Goal: Use online tool/utility: Utilize a website feature to perform a specific function

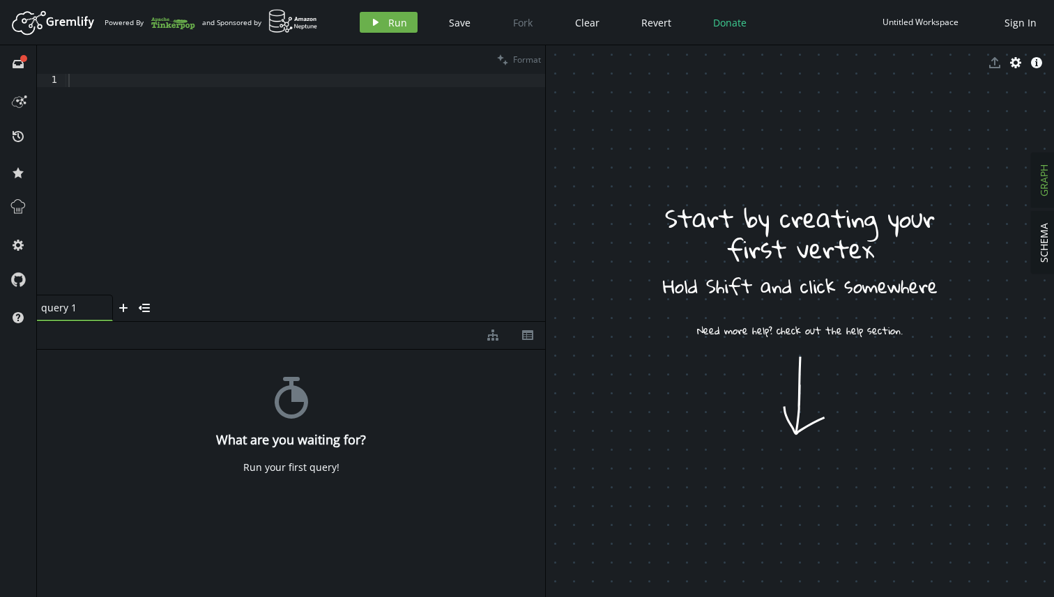
click at [363, 137] on div at bounding box center [306, 197] width 480 height 247
drag, startPoint x: 705, startPoint y: 220, endPoint x: 746, endPoint y: 312, distance: 100.1
click at [236, 89] on div at bounding box center [306, 197] width 480 height 247
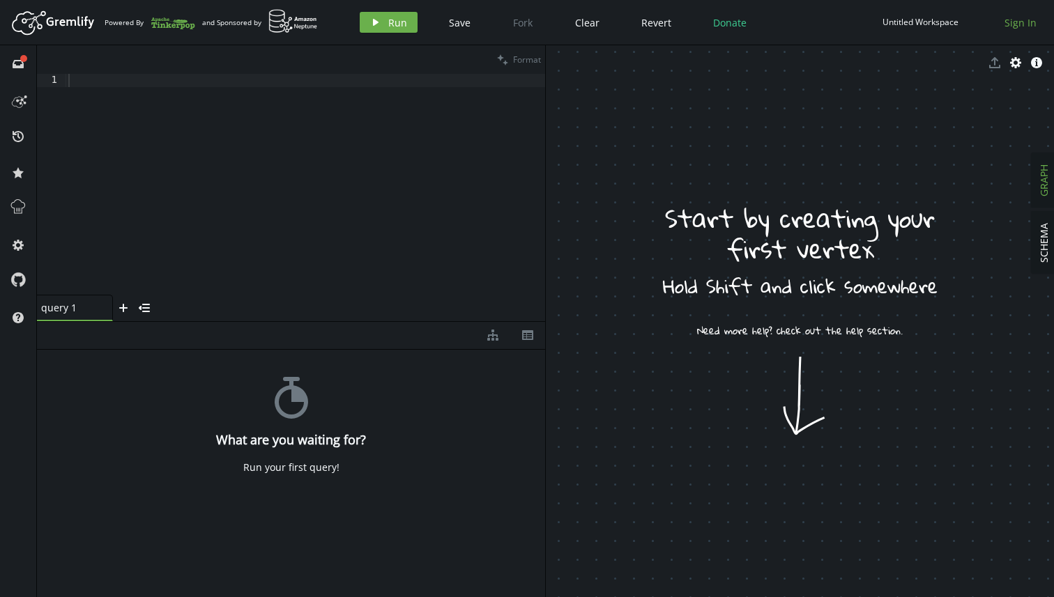
click at [1018, 26] on span "Sign In" at bounding box center [1020, 22] width 32 height 13
click at [262, 171] on div at bounding box center [306, 197] width 480 height 247
click at [993, 61] on span "export" at bounding box center [994, 62] width 21 height 21
click at [993, 69] on span "export" at bounding box center [994, 62] width 21 height 21
click at [344, 88] on div at bounding box center [306, 197] width 480 height 247
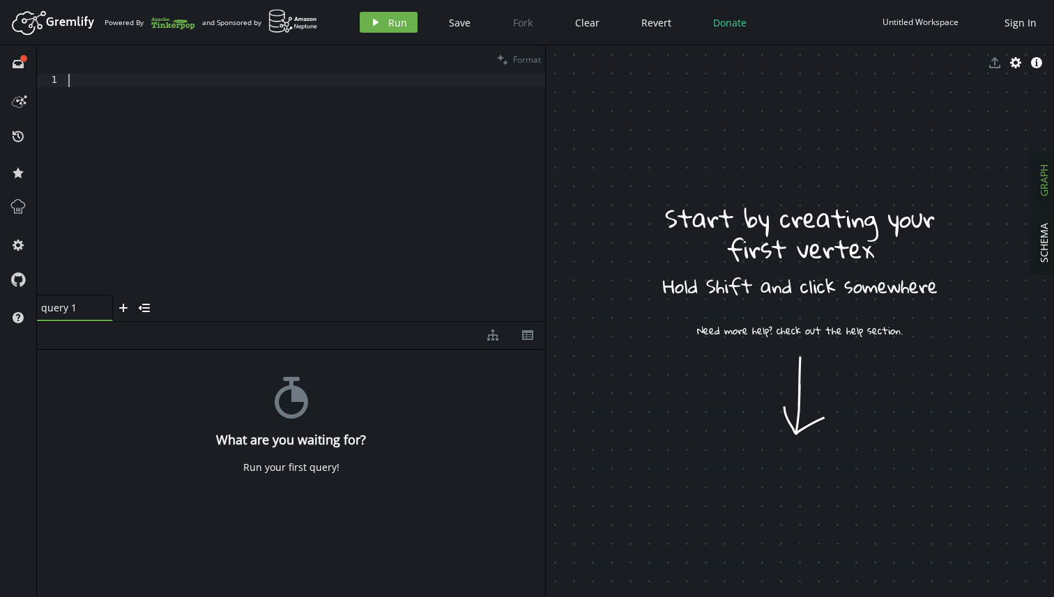
paste textarea "g.V().has('person', 'name', '[PERSON_NAME]').out('knows').values('name')"
type textarea "g.V().has('person', 'name', '[PERSON_NAME]').out('knows').values('name')"
click at [261, 84] on div at bounding box center [306, 197] width 480 height 247
click at [381, 121] on div "g . V ( ) . has ( 'person' , 'name' , '[PERSON_NAME]' ) . out ( 'knows' ) . val…" at bounding box center [306, 197] width 480 height 247
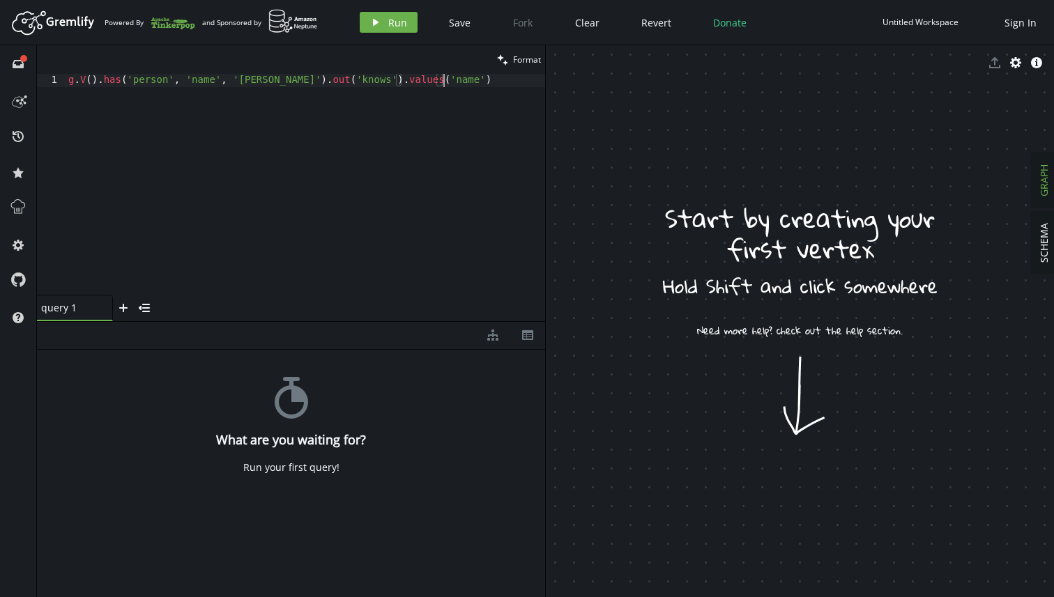
click at [495, 102] on div "g . V ( ) . has ( 'person' , 'name' , '[PERSON_NAME]' ) . out ( 'knows' ) . val…" at bounding box center [306, 197] width 480 height 247
type textarea "g.V().has('person', 'name', '[PERSON_NAME]').out('knows').values('name')"
click at [388, 24] on span "Run" at bounding box center [397, 22] width 19 height 13
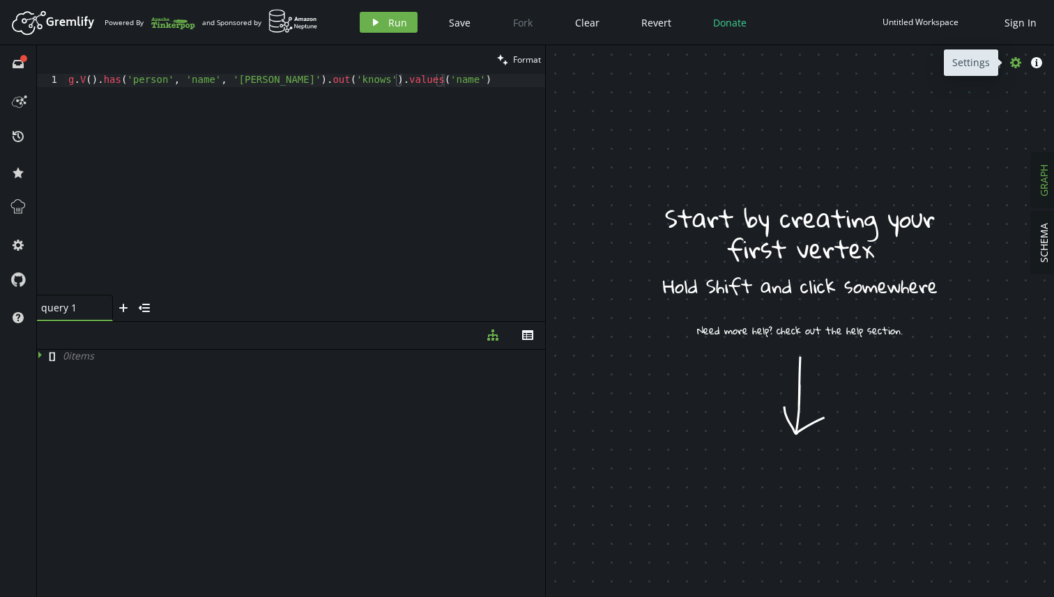
click at [1014, 61] on icon "cog" at bounding box center [1015, 62] width 11 height 11
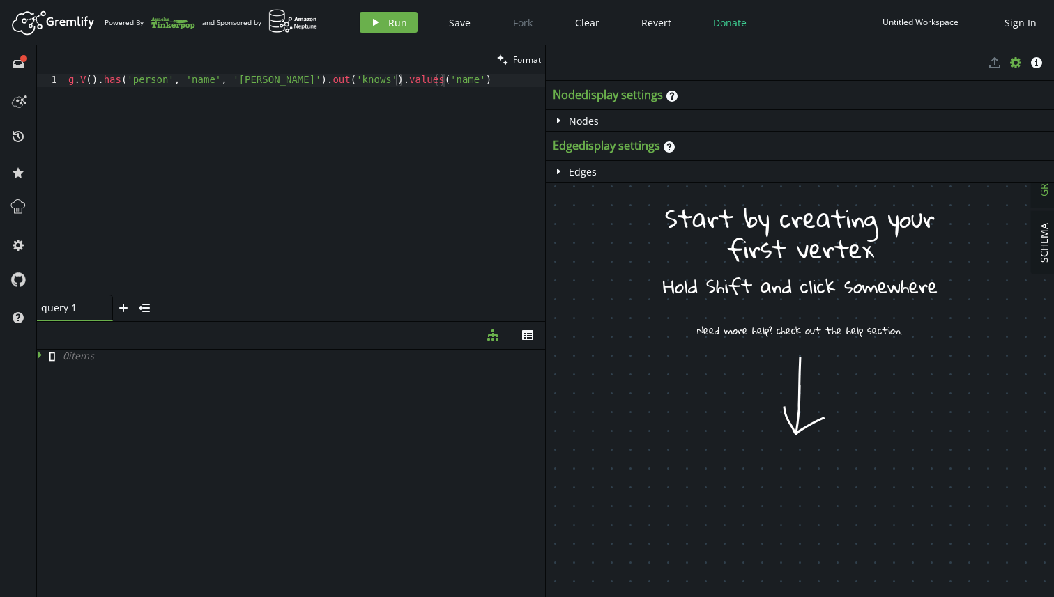
click at [1017, 70] on button "cog" at bounding box center [1015, 62] width 21 height 21
click at [1046, 250] on span "SCHEMA" at bounding box center [1043, 243] width 13 height 40
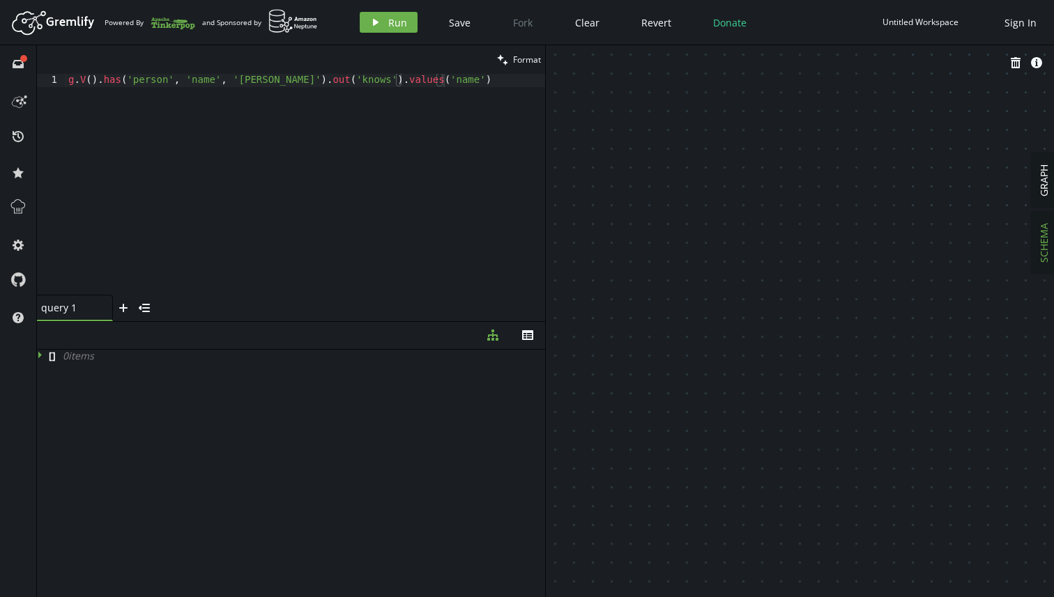
click at [395, 33] on div "Artboard Created with Sketch. Powered By and Sponsored by play Run Save Fork Cl…" at bounding box center [527, 22] width 1040 height 28
click at [397, 28] on span "Run" at bounding box center [397, 22] width 19 height 13
drag, startPoint x: 613, startPoint y: 194, endPoint x: 655, endPoint y: 267, distance: 84.0
click at [41, 355] on icon at bounding box center [42, 355] width 10 height 10
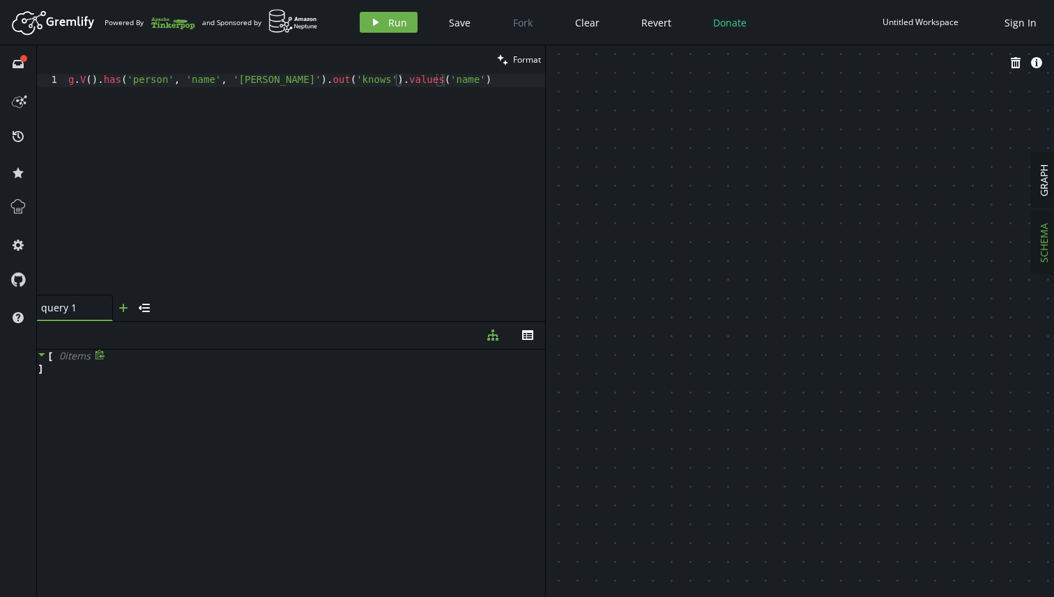
click at [127, 312] on icon "plus" at bounding box center [123, 308] width 11 height 11
click at [183, 312] on icon "small-cross" at bounding box center [178, 308] width 11 height 11
click at [387, 107] on div "g . V ( ) . has ( 'person' , 'name' , '[PERSON_NAME]' ) . out ( 'knows' ) . val…" at bounding box center [306, 197] width 480 height 247
click at [466, 27] on span "Save" at bounding box center [460, 22] width 22 height 13
click at [260, 126] on div "g . V ( ) . has ( 'person' , 'name' , '[PERSON_NAME]' ) . out ( 'knows' ) . val…" at bounding box center [306, 197] width 480 height 247
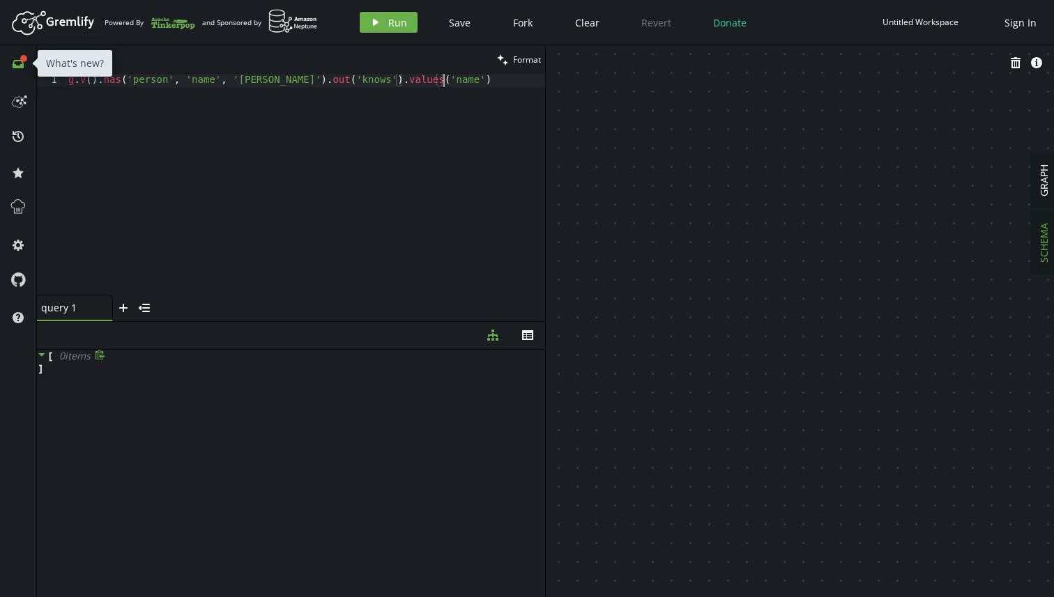
click at [20, 59] on icon "full-circle" at bounding box center [23, 58] width 7 height 7
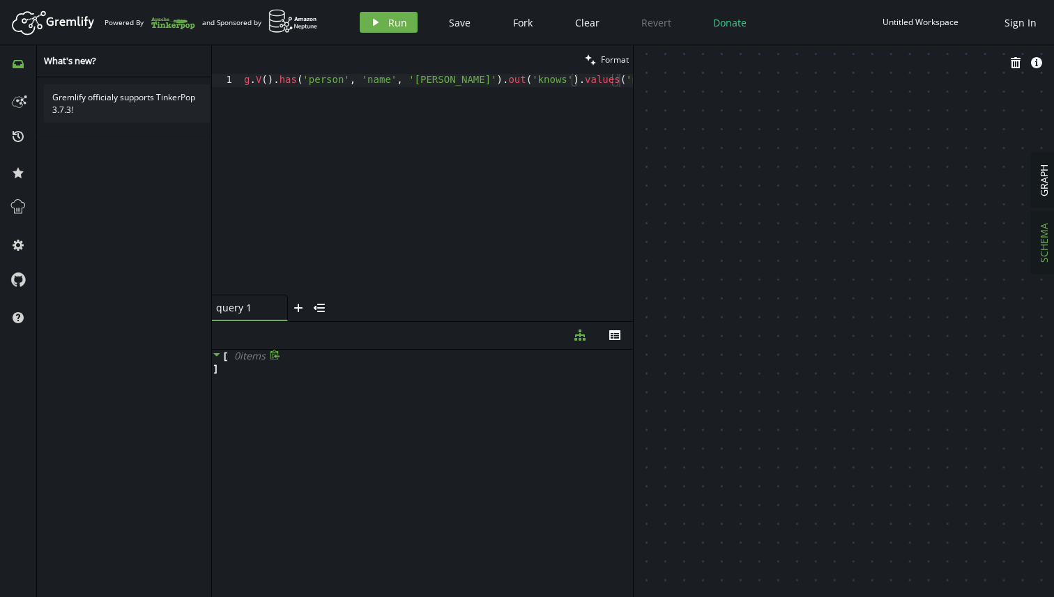
click at [194, 314] on div "Gremlify officialy supports TinkerPop 3.7.3!" at bounding box center [127, 340] width 180 height 526
click at [540, 137] on div "g . V ( ) . has ( 'person' , 'name' , '[PERSON_NAME]' ) . out ( 'knows' ) . val…" at bounding box center [437, 197] width 392 height 247
click at [345, 167] on div "g . V ( ) . has ( 'person' , 'name' , '[PERSON_NAME]' ) . out ( 'knows' ) . val…" at bounding box center [437, 197] width 392 height 247
click at [526, 24] on span "Fork" at bounding box center [523, 22] width 20 height 13
click at [452, 25] on span "Save" at bounding box center [460, 22] width 22 height 13
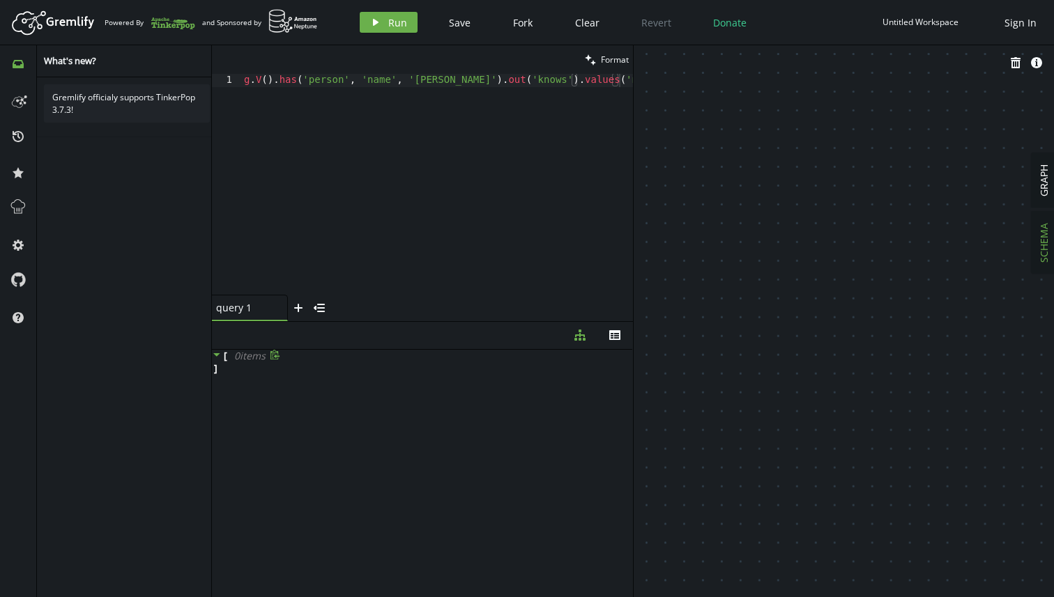
click at [727, 28] on span "Donate" at bounding box center [729, 22] width 33 height 13
click at [22, 105] on icon at bounding box center [17, 102] width 10 height 11
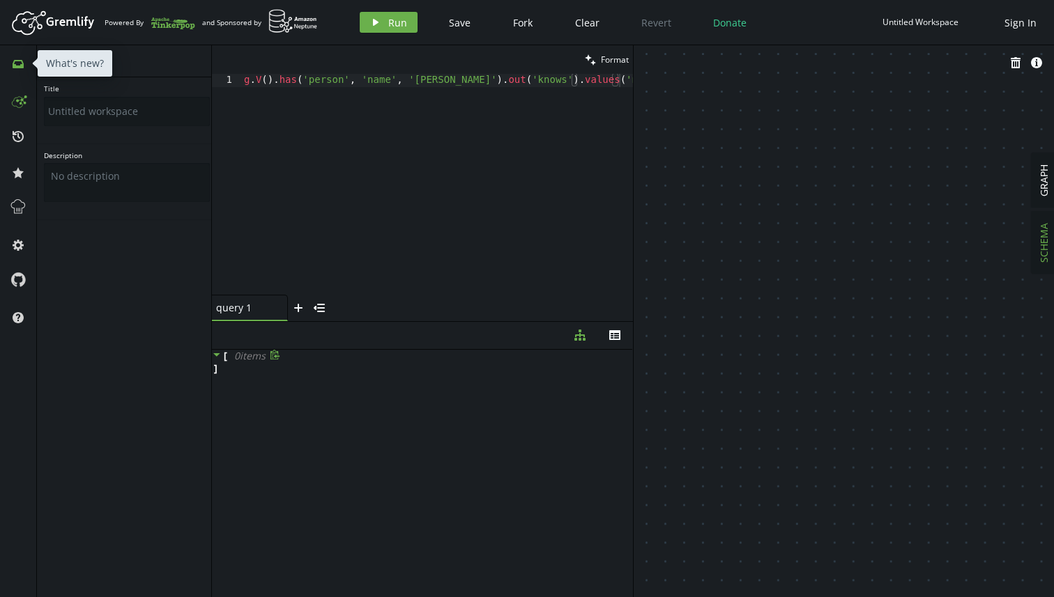
click at [17, 71] on button "inbox" at bounding box center [18, 63] width 22 height 22
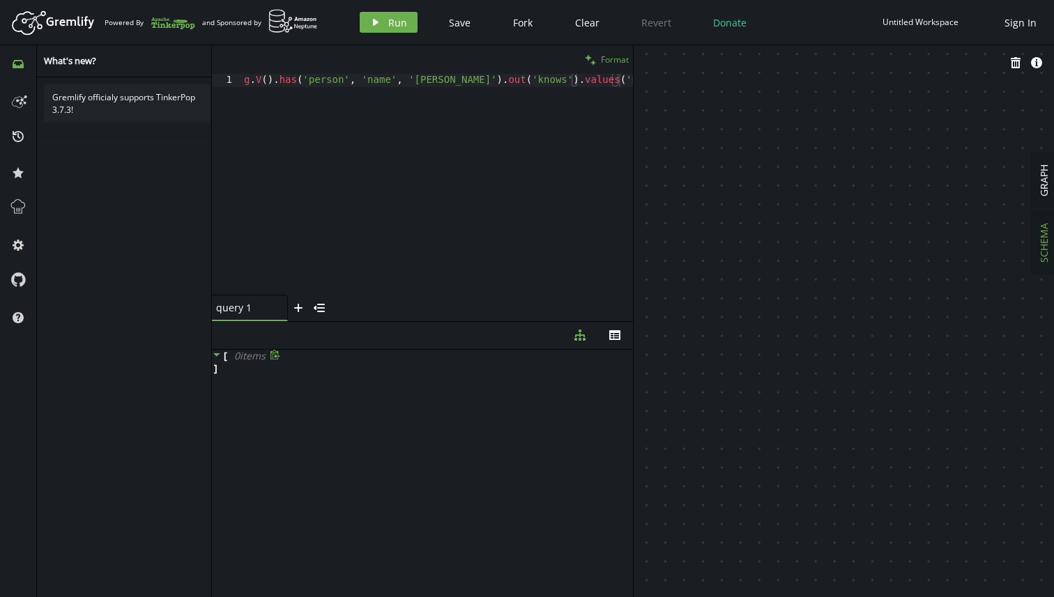
click at [593, 69] on button "clean Format" at bounding box center [607, 59] width 52 height 29
click at [581, 76] on div "g . V ( ) . has ( 'person' , 'name' , '[PERSON_NAME]' ) . out ( 'knows' ) . val…" at bounding box center [437, 197] width 392 height 247
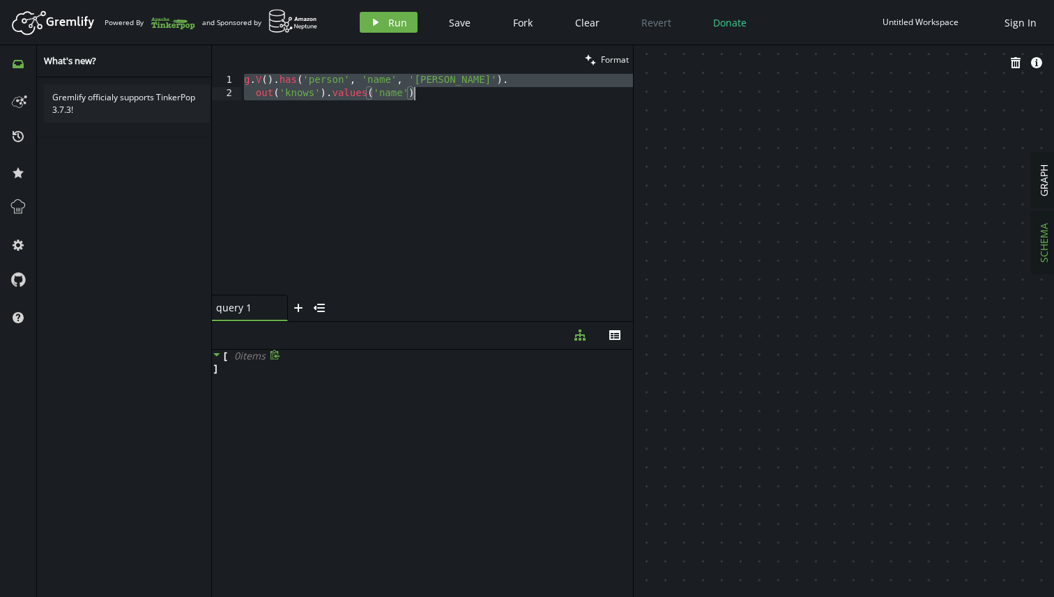
paste textarea
type textarea "g.V()"
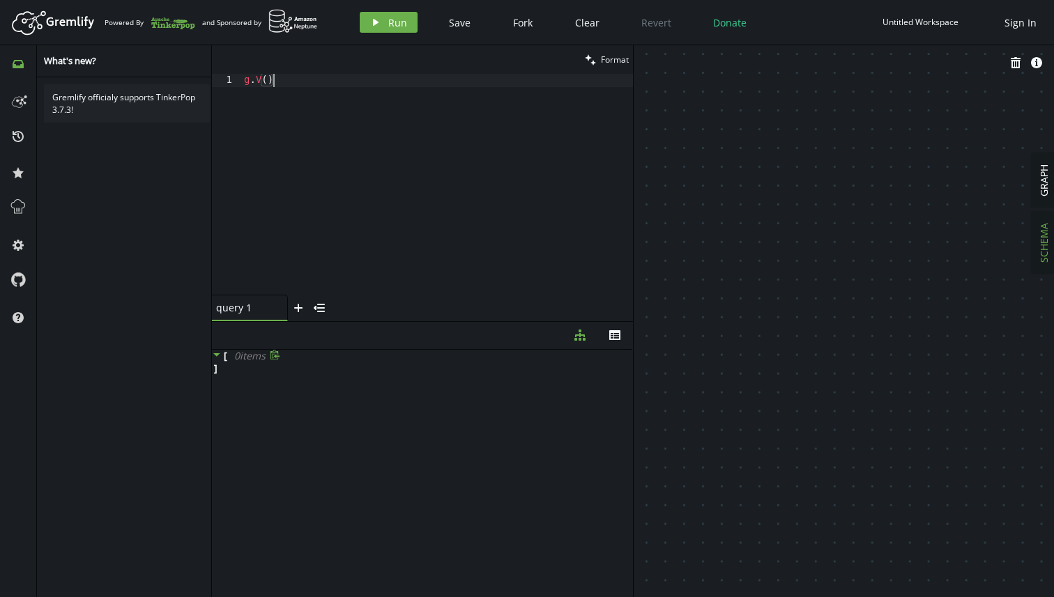
scroll to position [0, 29]
click at [384, 17] on button "play Run" at bounding box center [389, 22] width 58 height 21
click at [242, 358] on span "0 item s" at bounding box center [249, 355] width 31 height 13
click at [304, 303] on button "plus" at bounding box center [298, 308] width 21 height 26
click at [357, 308] on icon "small-cross" at bounding box center [353, 308] width 11 height 11
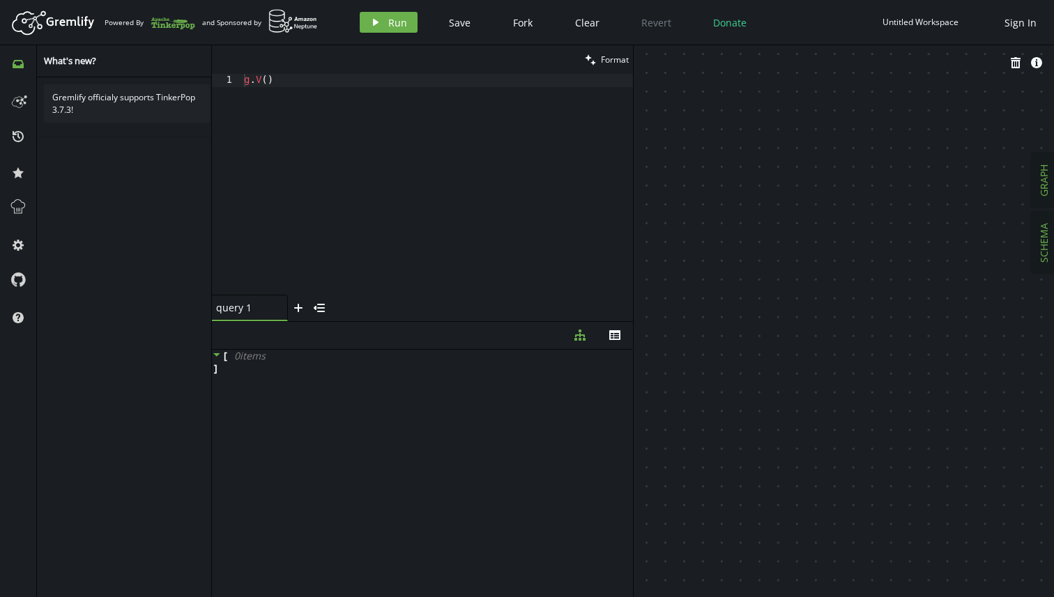
click at [1053, 183] on button "GRAPH" at bounding box center [1044, 180] width 24 height 54
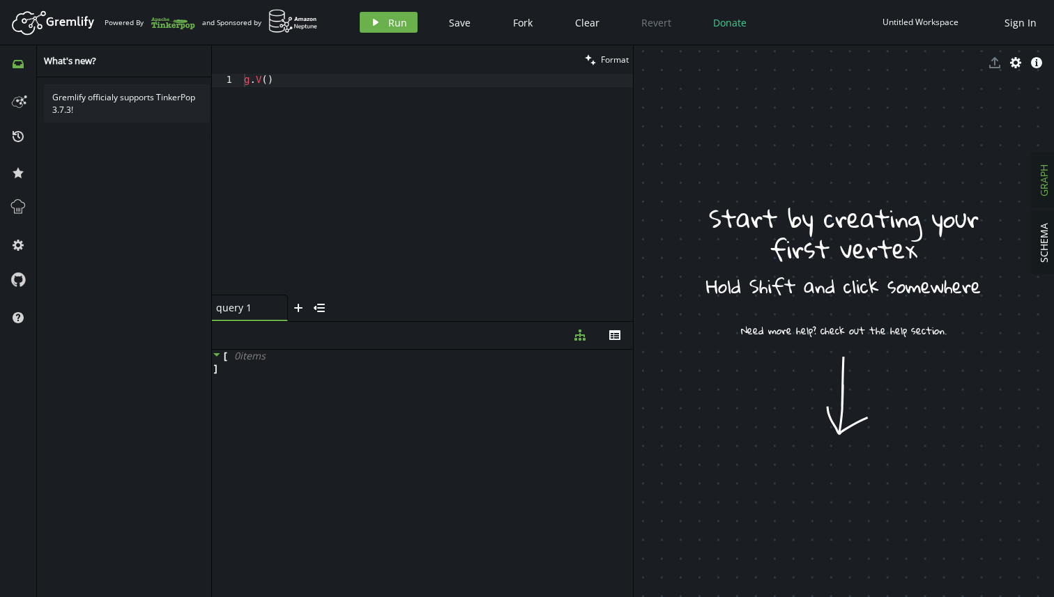
drag, startPoint x: 836, startPoint y: 404, endPoint x: 836, endPoint y: 439, distance: 35.5
drag, startPoint x: 836, startPoint y: 439, endPoint x: 846, endPoint y: 246, distance: 193.4
drag, startPoint x: 855, startPoint y: 345, endPoint x: 854, endPoint y: 378, distance: 33.5
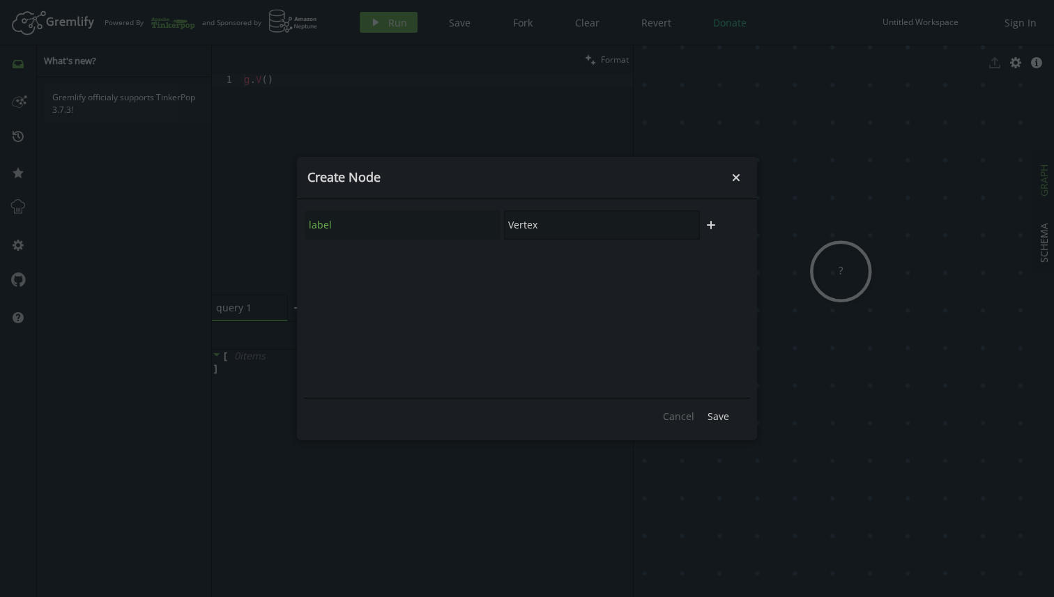
click at [574, 235] on input "Vertex" at bounding box center [602, 225] width 196 height 29
click at [625, 348] on div "label Vertex plus" at bounding box center [527, 300] width 446 height 188
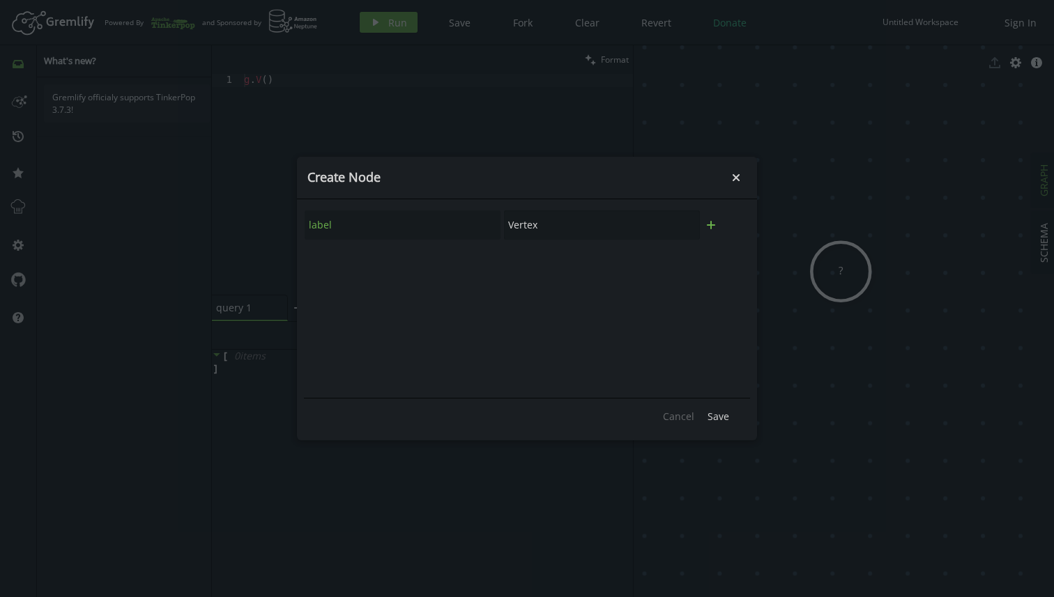
click at [714, 233] on button "plus" at bounding box center [711, 225] width 21 height 21
click at [464, 257] on input "text" at bounding box center [403, 262] width 196 height 29
click at [544, 229] on input "Vertex" at bounding box center [602, 225] width 196 height 29
type input "Apple"
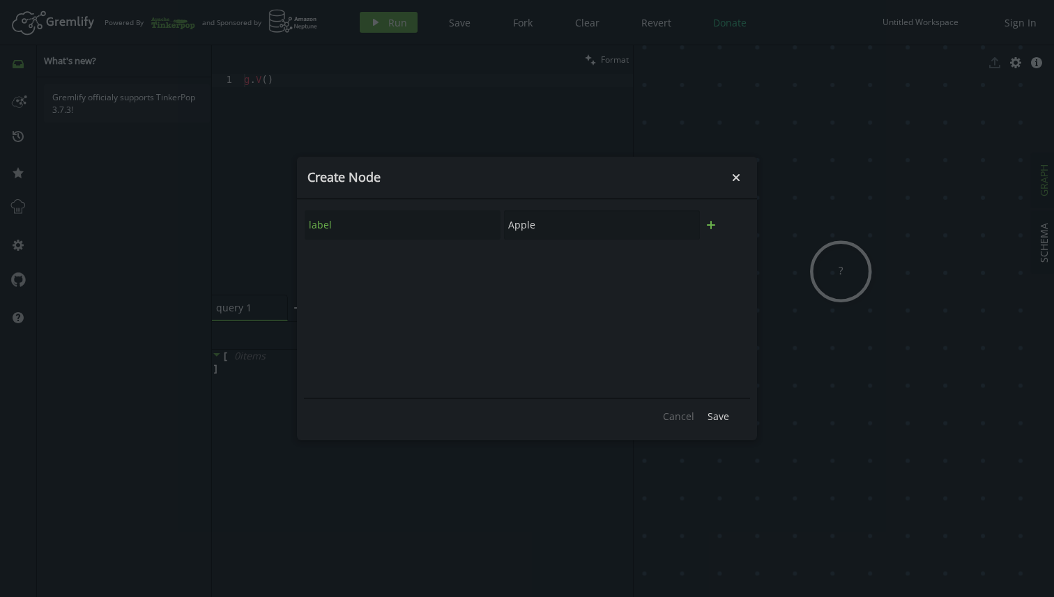
click at [717, 224] on button "plus" at bounding box center [711, 225] width 21 height 21
click at [436, 263] on input "text" at bounding box center [403, 262] width 196 height 29
click at [519, 227] on input "Apple" at bounding box center [602, 225] width 196 height 29
type input "20"
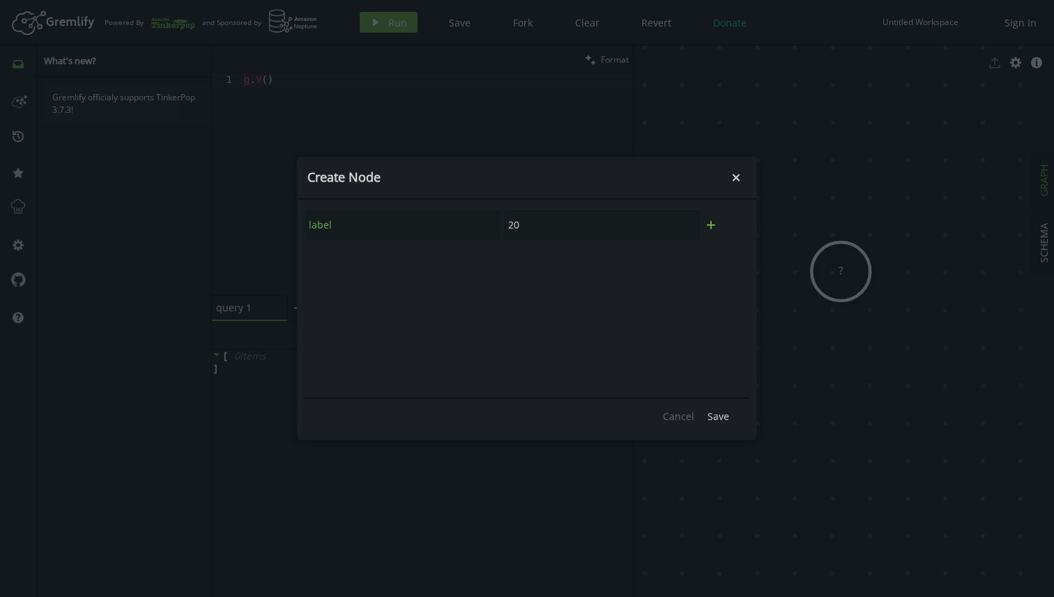
click at [710, 231] on button "plus" at bounding box center [711, 225] width 21 height 21
click at [463, 265] on input "text" at bounding box center [403, 262] width 196 height 29
type input "apple"
click at [601, 279] on div "apple trash plus" at bounding box center [527, 263] width 446 height 38
click at [609, 264] on input "text" at bounding box center [602, 262] width 196 height 29
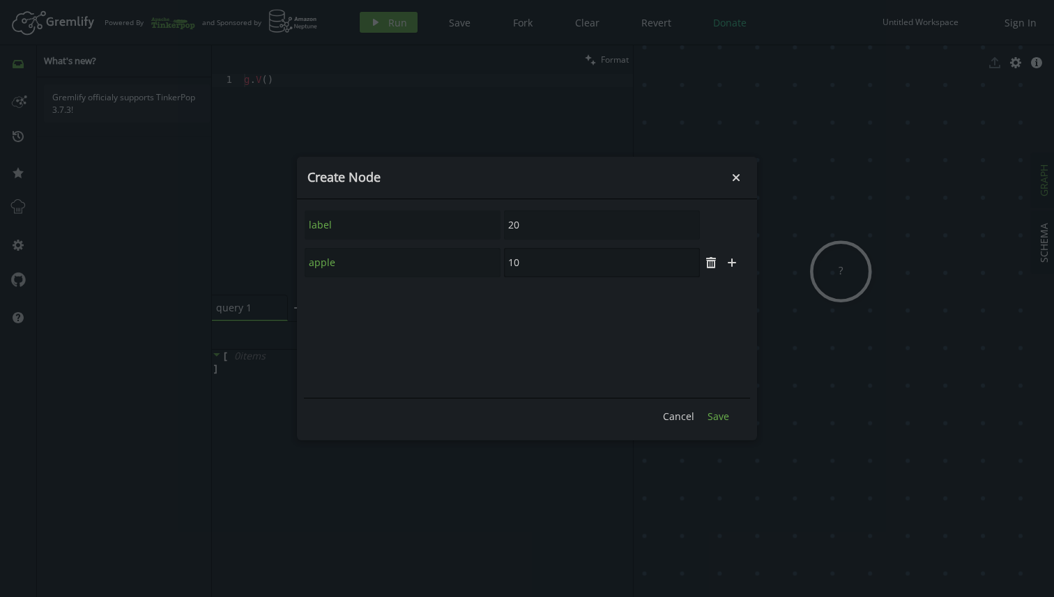
type input "10"
click at [714, 415] on span "Save" at bounding box center [719, 416] width 22 height 13
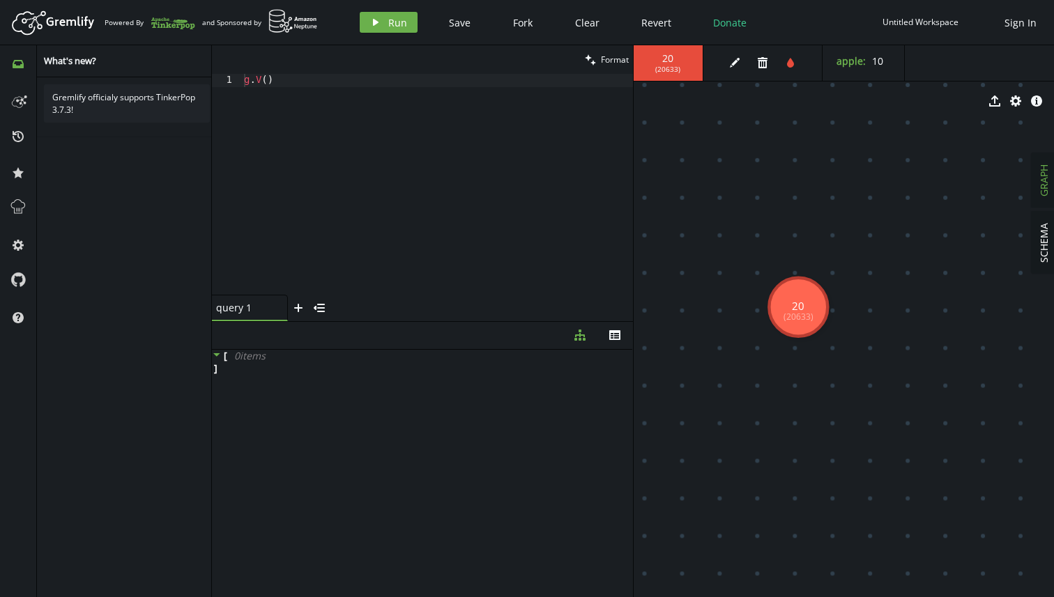
drag, startPoint x: 830, startPoint y: 286, endPoint x: 798, endPoint y: 307, distance: 38.3
click at [733, 68] on button "edit" at bounding box center [734, 62] width 21 height 21
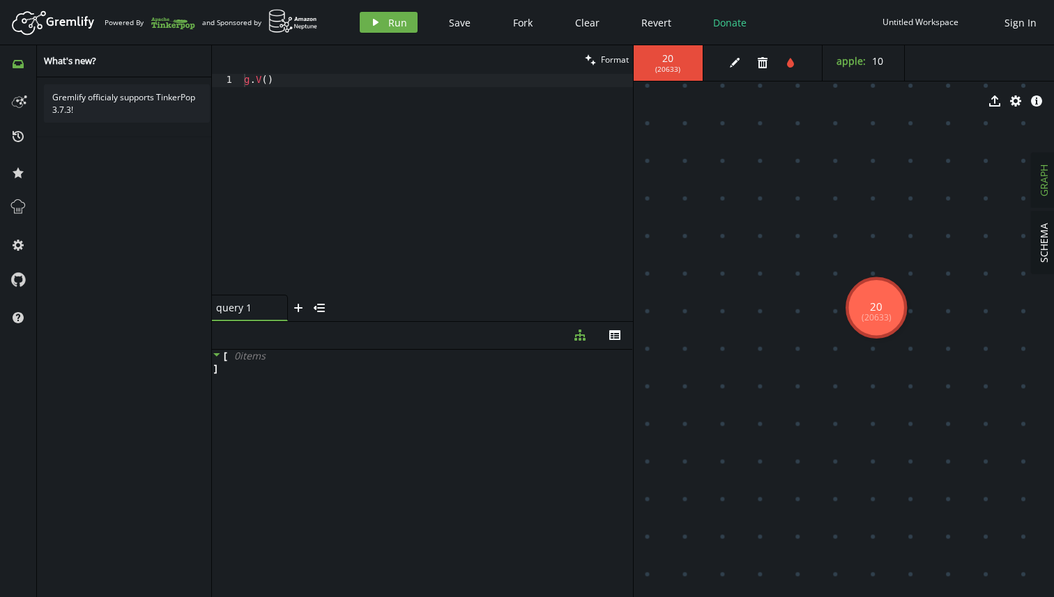
drag, startPoint x: 833, startPoint y: 309, endPoint x: 857, endPoint y: 316, distance: 24.9
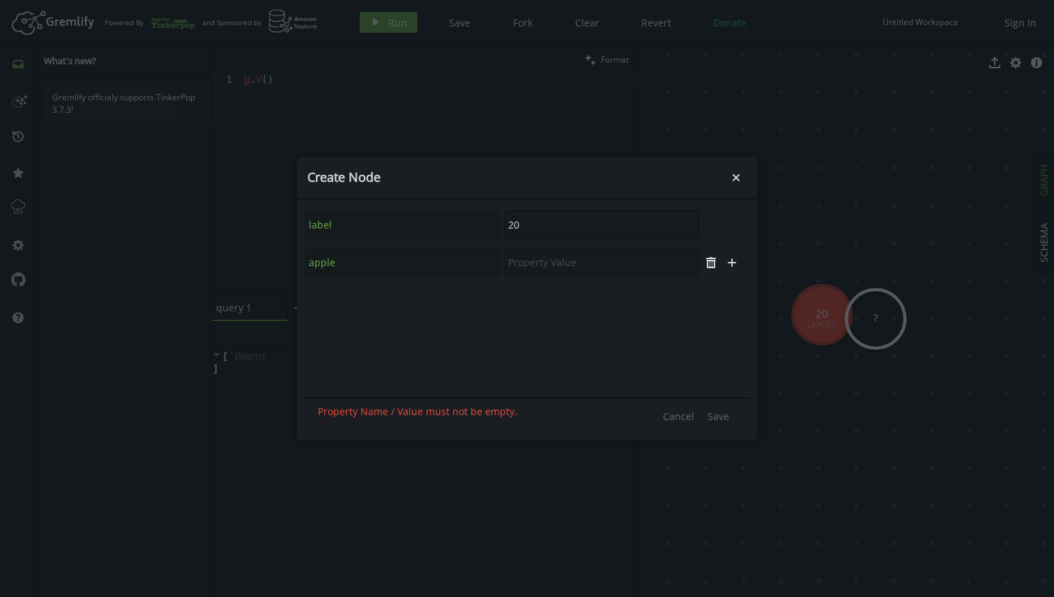
click at [537, 225] on input "20" at bounding box center [602, 225] width 196 height 29
click at [641, 268] on input "text" at bounding box center [602, 262] width 196 height 29
type input "10"
click at [720, 414] on span "Save" at bounding box center [719, 416] width 22 height 13
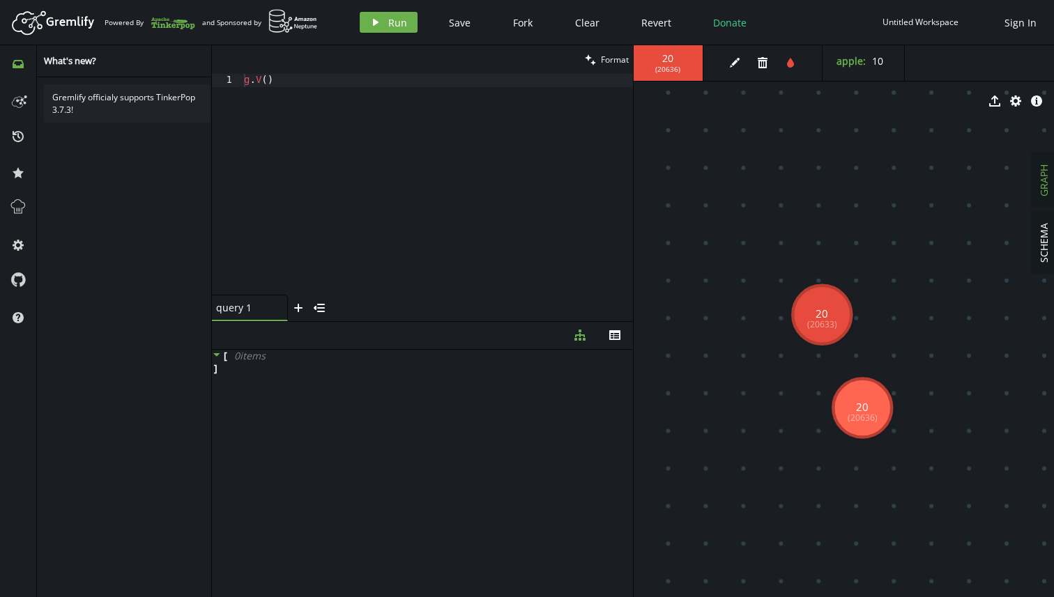
drag, startPoint x: 887, startPoint y: 332, endPoint x: 857, endPoint y: 408, distance: 82.3
drag, startPoint x: 968, startPoint y: 363, endPoint x: 926, endPoint y: 363, distance: 42.5
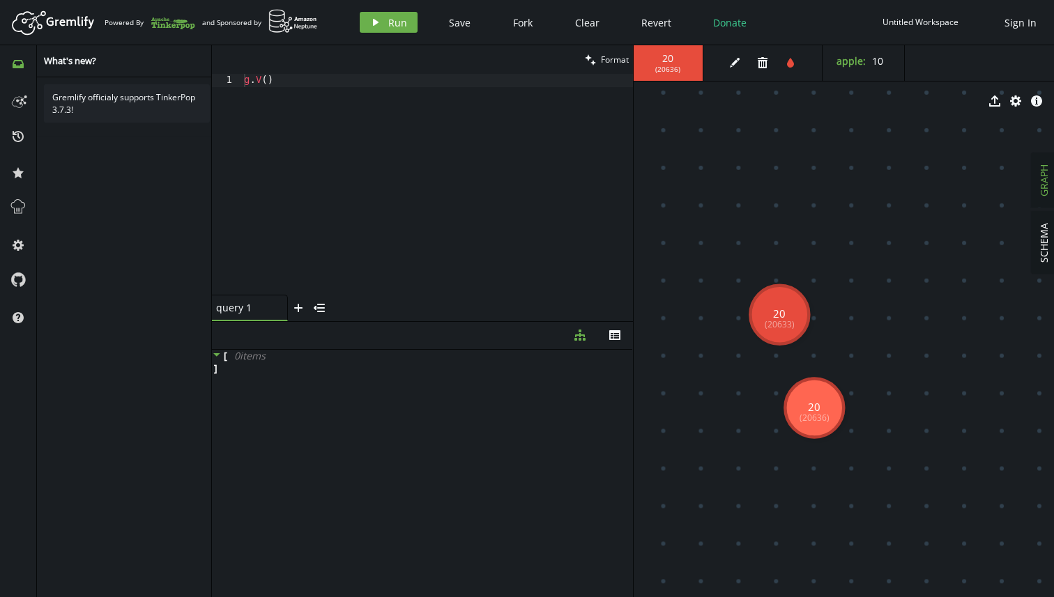
drag, startPoint x: 855, startPoint y: 393, endPoint x: 864, endPoint y: 384, distance: 13.3
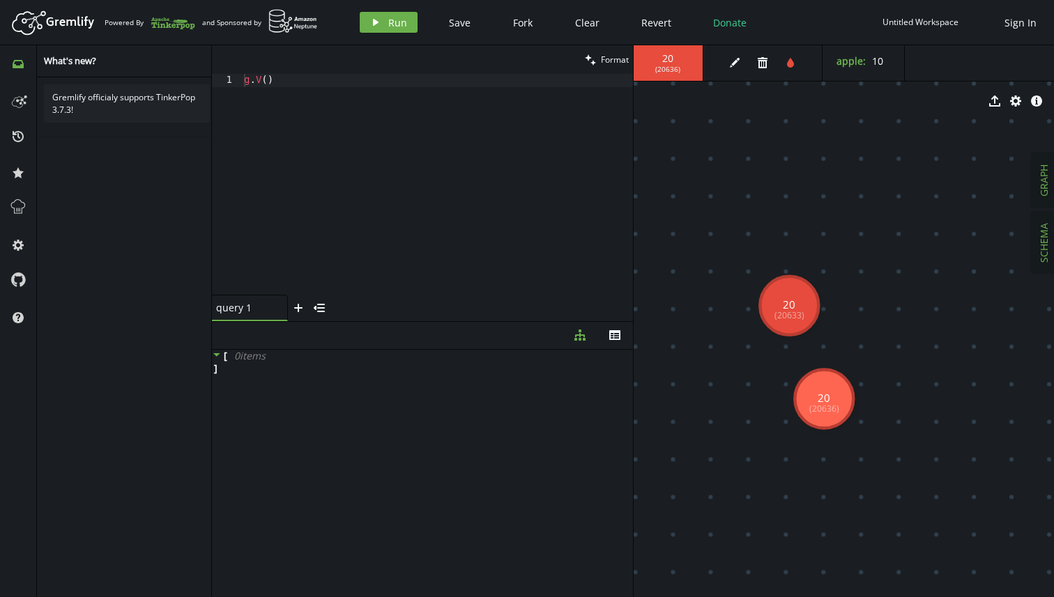
click at [1048, 244] on span "SCHEMA" at bounding box center [1043, 243] width 13 height 40
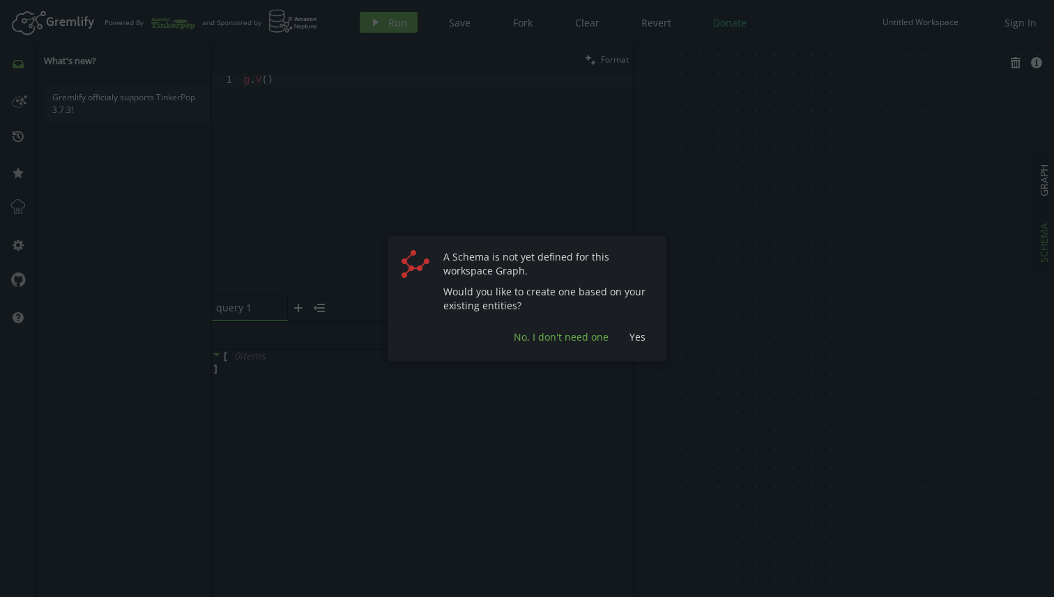
click at [603, 339] on span "No, I don't need one" at bounding box center [561, 336] width 95 height 13
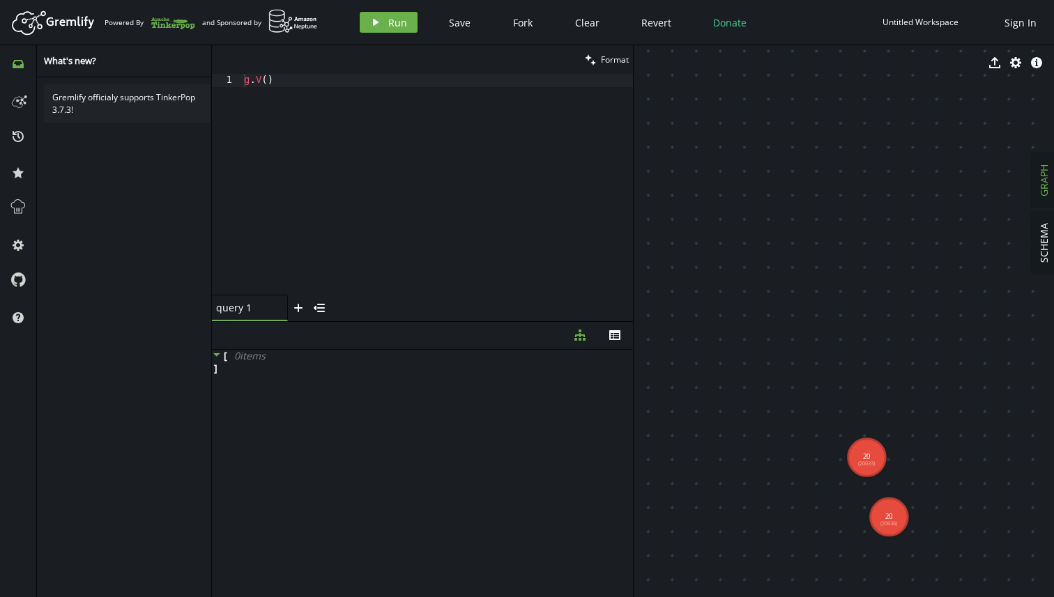
drag, startPoint x: 866, startPoint y: 400, endPoint x: 862, endPoint y: 275, distance: 125.5
click at [1044, 179] on span "GRAPH" at bounding box center [1043, 181] width 13 height 32
click at [326, 95] on div "g . V ( )" at bounding box center [437, 197] width 392 height 247
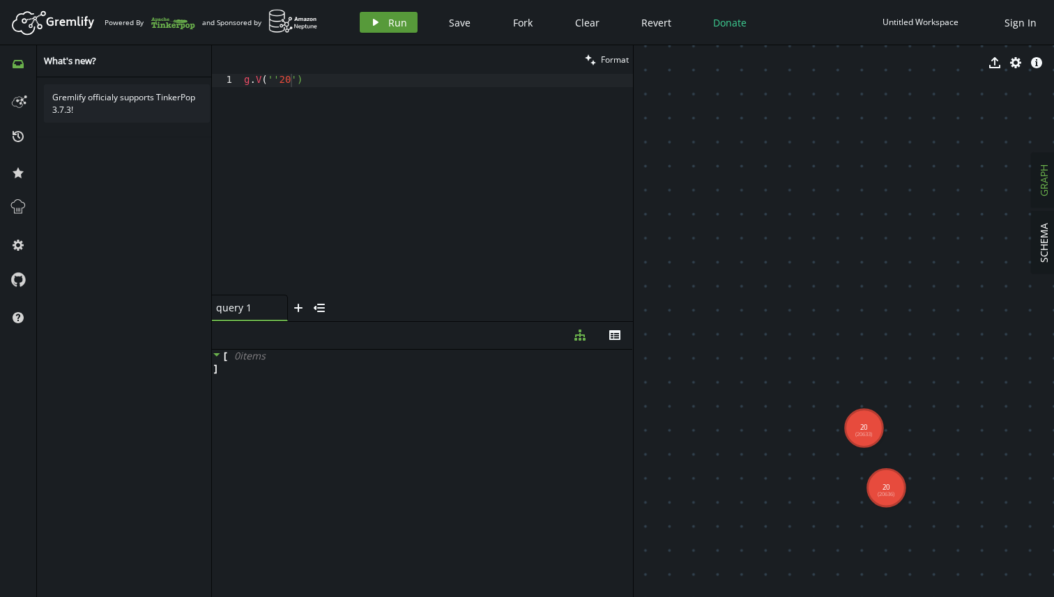
click at [404, 24] on span "Run" at bounding box center [397, 22] width 19 height 13
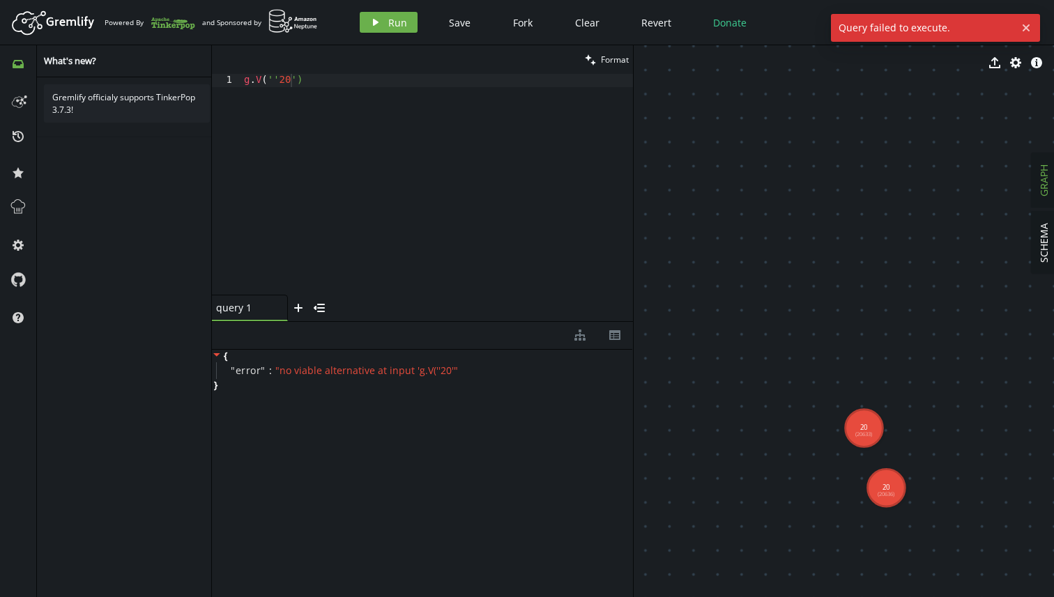
click at [275, 81] on div "g . V ( '' 20 ')" at bounding box center [437, 197] width 392 height 247
click at [389, 84] on div "g . V ( '20' )" at bounding box center [437, 197] width 392 height 247
click at [400, 16] on span "Run" at bounding box center [397, 22] width 19 height 13
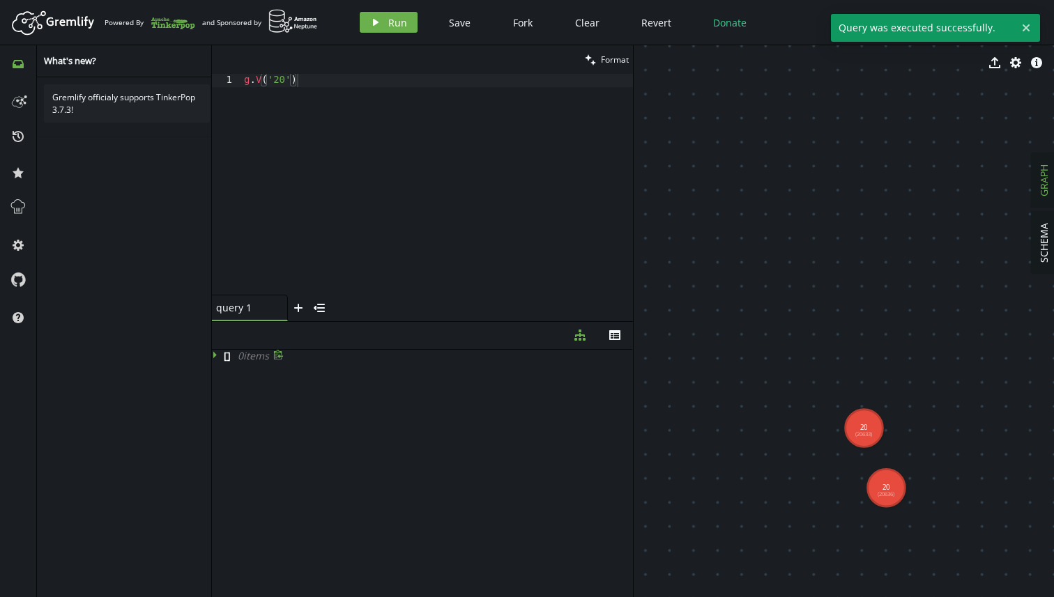
click at [214, 358] on icon at bounding box center [217, 355] width 10 height 10
click at [300, 313] on button "plus" at bounding box center [298, 308] width 21 height 26
click at [354, 304] on icon "small-cross" at bounding box center [353, 308] width 11 height 11
click at [254, 358] on span "0 item s" at bounding box center [249, 355] width 31 height 13
click at [282, 84] on div "g . V ( '20' )" at bounding box center [437, 197] width 392 height 247
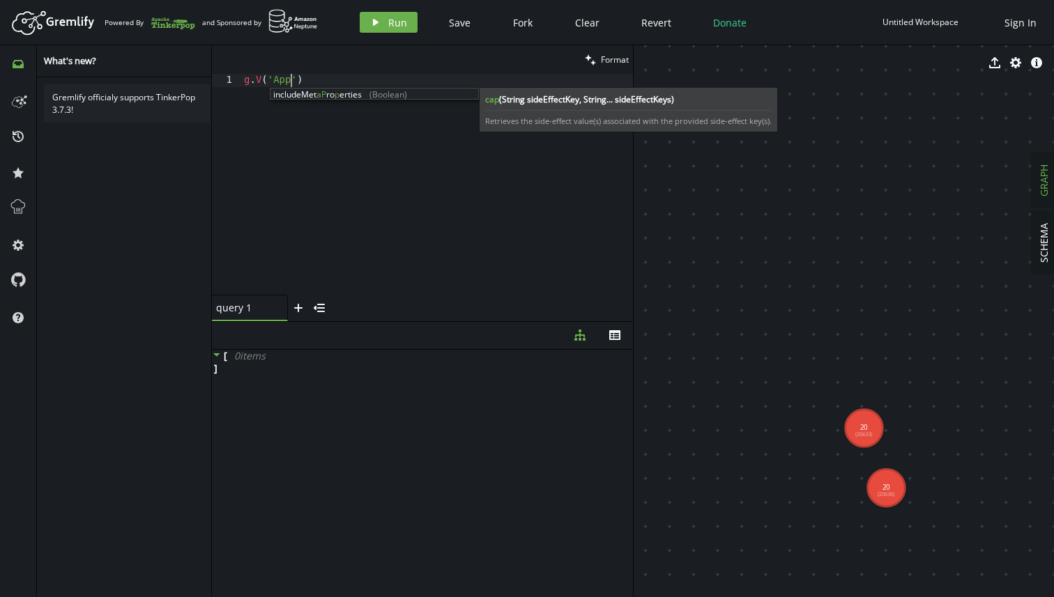
scroll to position [0, 58]
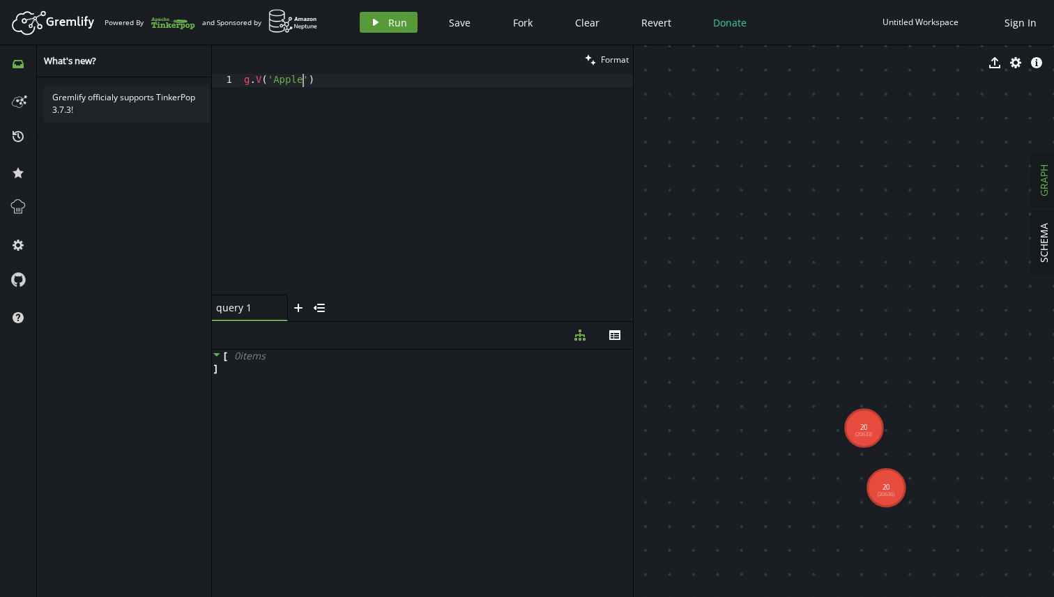
click at [373, 22] on icon "button" at bounding box center [376, 22] width 6 height 7
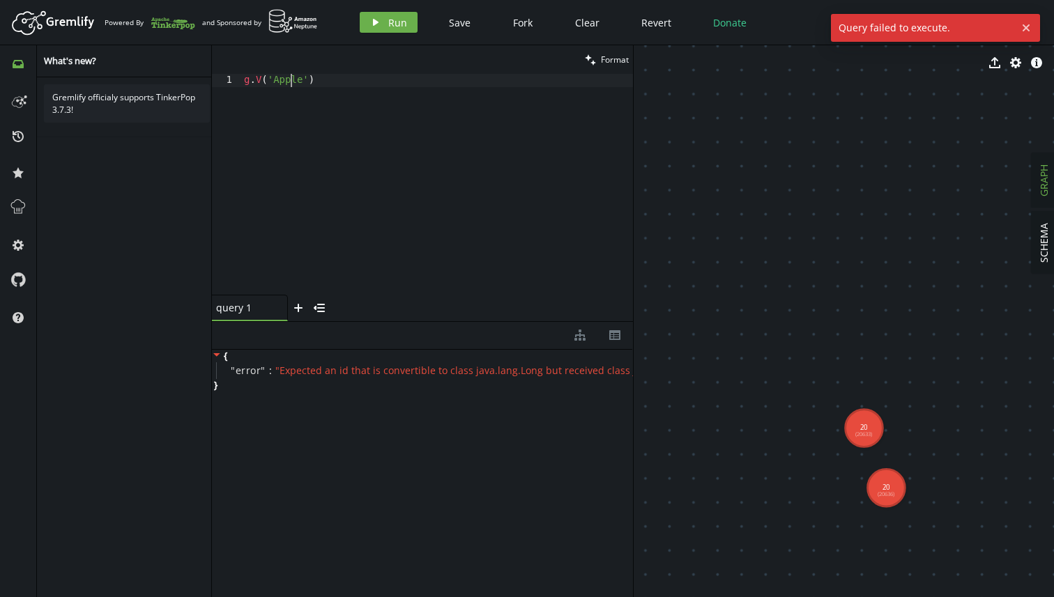
click at [292, 80] on div "g . V ( 'Apple' )" at bounding box center [437, 197] width 392 height 247
click at [376, 20] on icon "play" at bounding box center [375, 22] width 11 height 11
click at [287, 81] on div "g . V ( 'apple' )" at bounding box center [437, 197] width 392 height 247
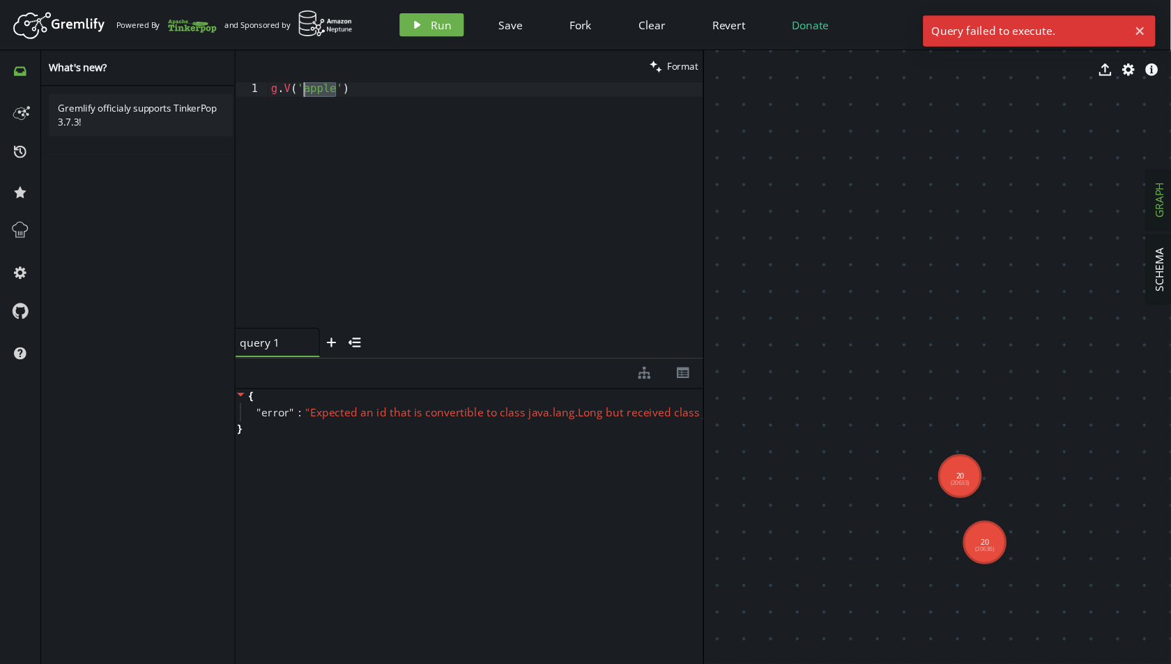
scroll to position [0, 40]
click at [395, 22] on span "Run" at bounding box center [397, 22] width 19 height 13
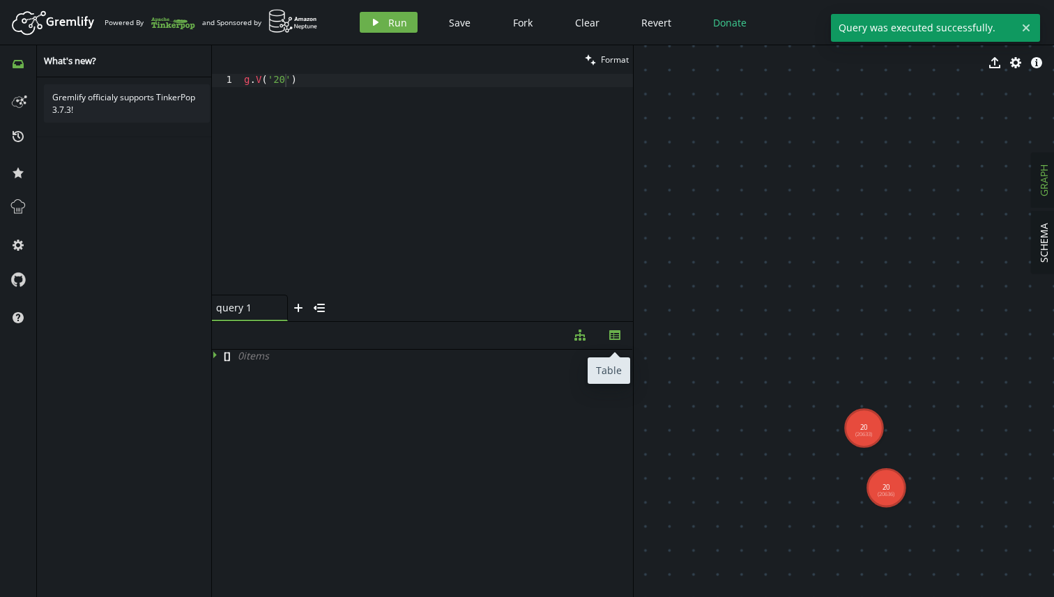
click at [609, 341] on button "th" at bounding box center [614, 335] width 35 height 27
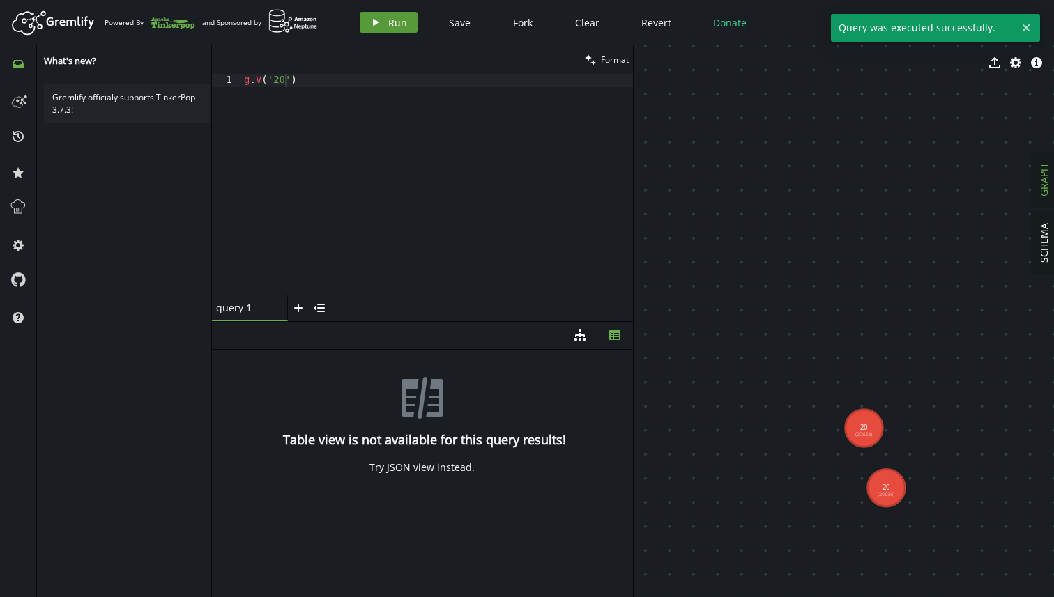
click at [397, 18] on span "Run" at bounding box center [397, 22] width 19 height 13
click at [422, 469] on div "Try JSON view instead." at bounding box center [421, 467] width 105 height 13
click at [583, 342] on button "diagram-tree" at bounding box center [580, 335] width 35 height 27
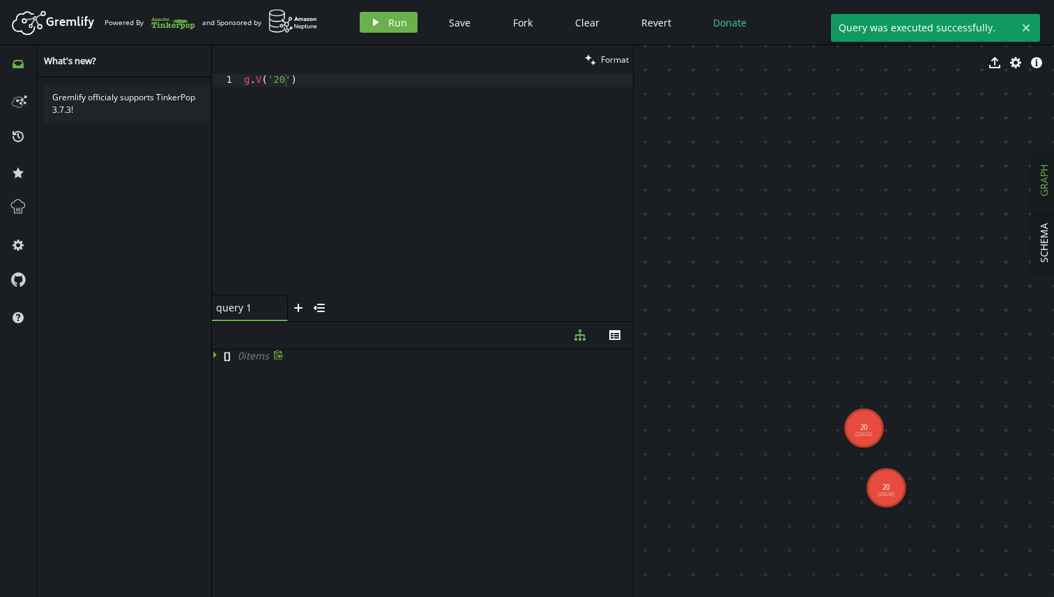
click at [276, 355] on icon at bounding box center [278, 355] width 10 height 10
click at [217, 351] on icon at bounding box center [217, 355] width 10 height 10
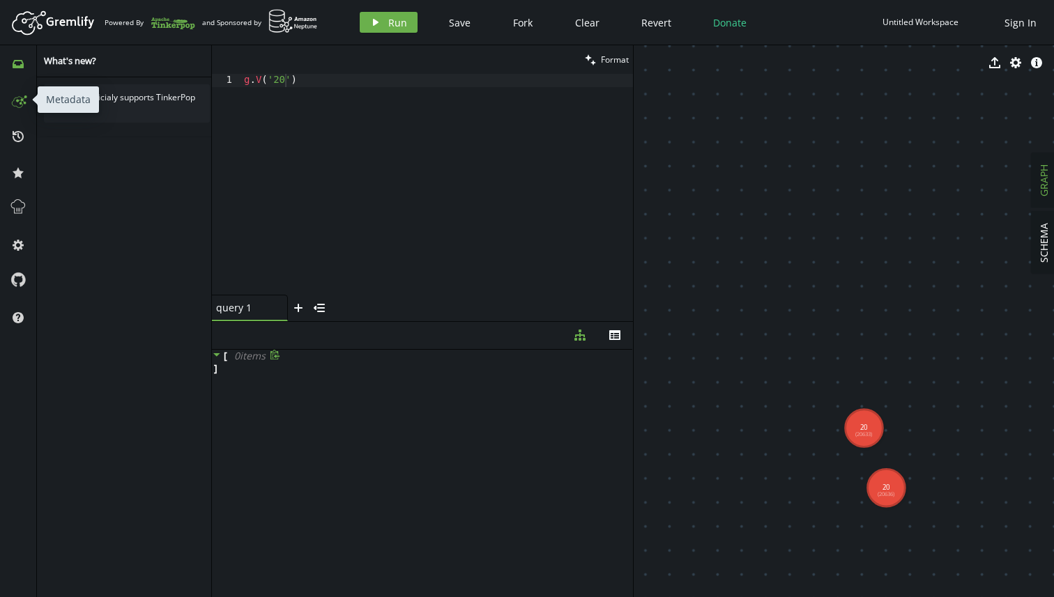
click at [17, 101] on circle at bounding box center [18, 101] width 2 height 2
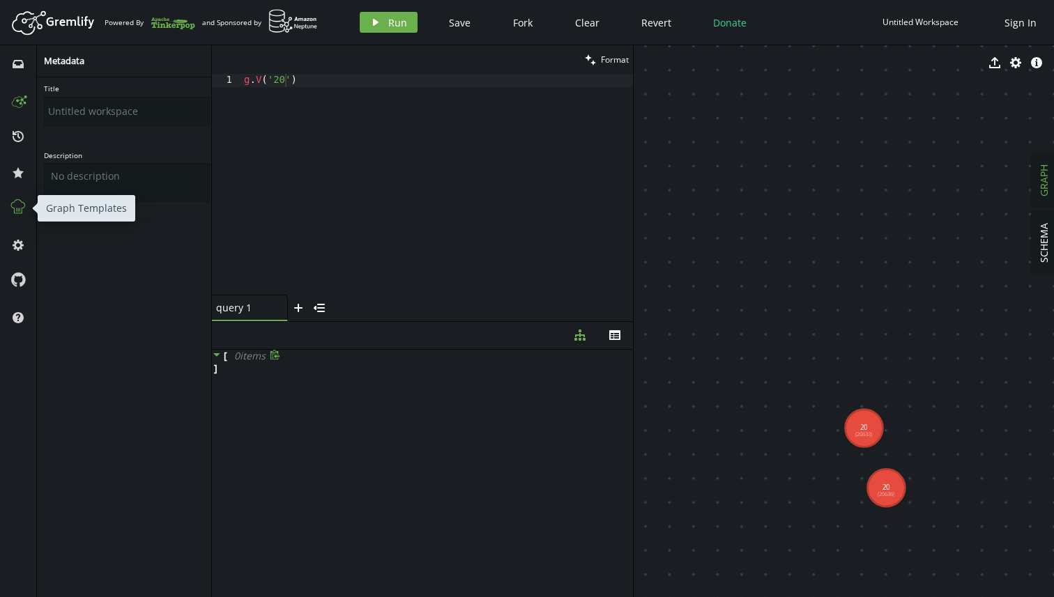
click at [17, 204] on icon at bounding box center [18, 207] width 18 height 18
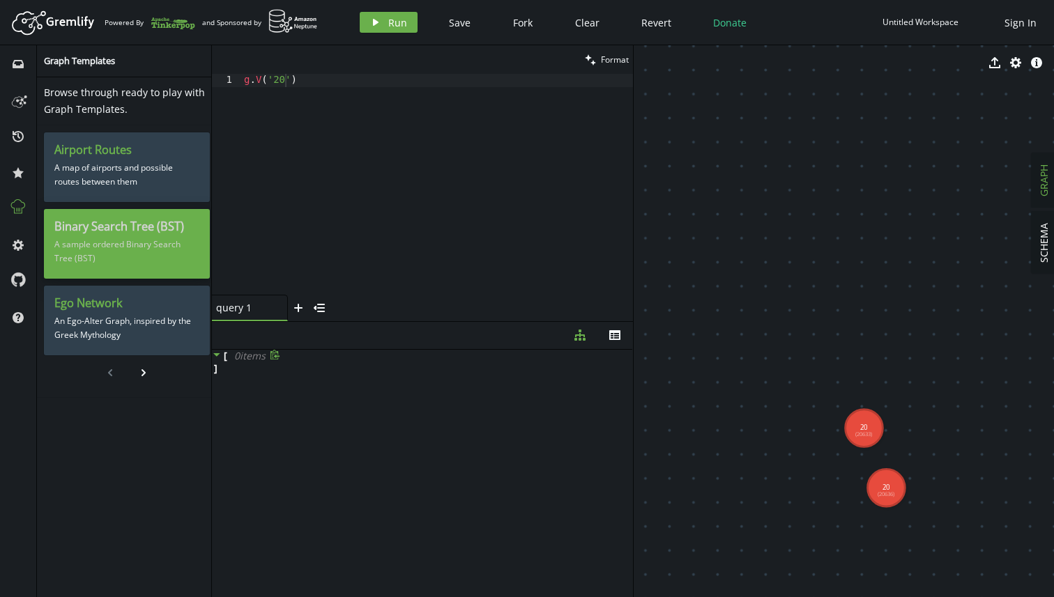
click at [105, 221] on h3 "Binary Search Tree (BST)" at bounding box center [126, 227] width 145 height 15
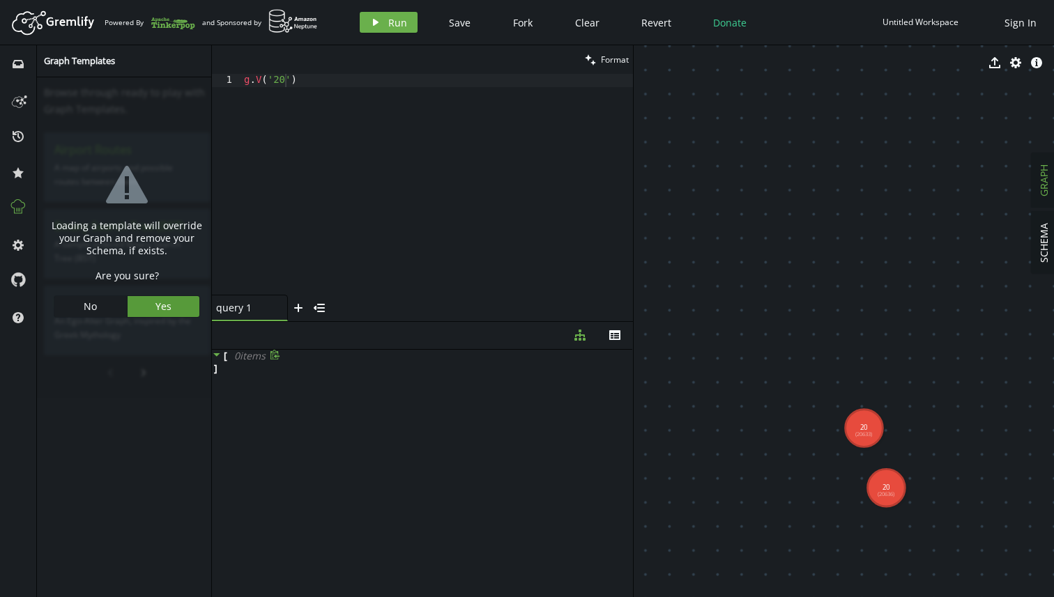
click at [160, 309] on span "Yes" at bounding box center [163, 306] width 16 height 13
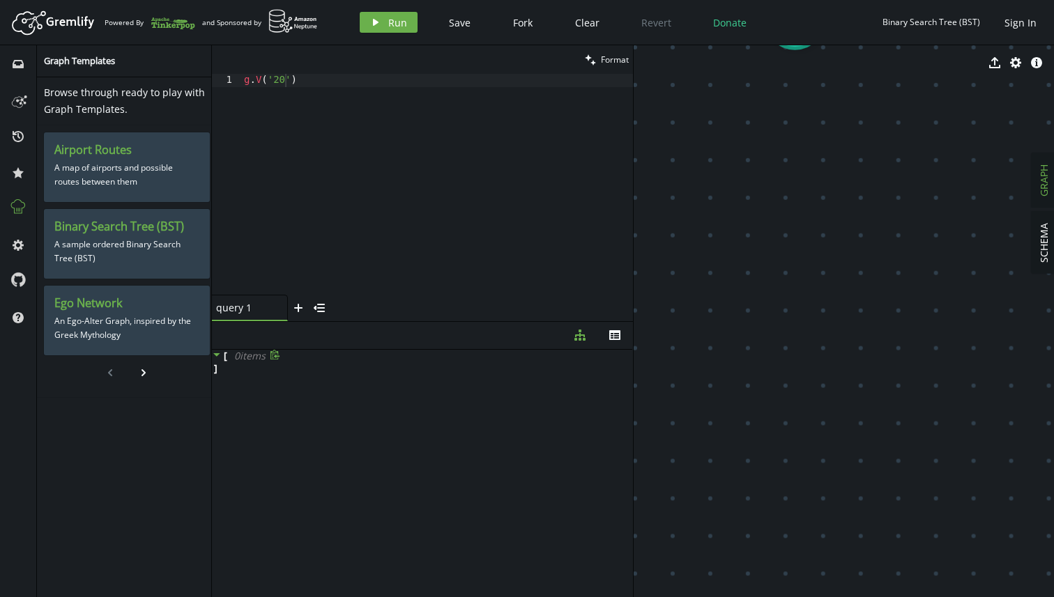
drag, startPoint x: 774, startPoint y: 221, endPoint x: 797, endPoint y: 431, distance: 211.8
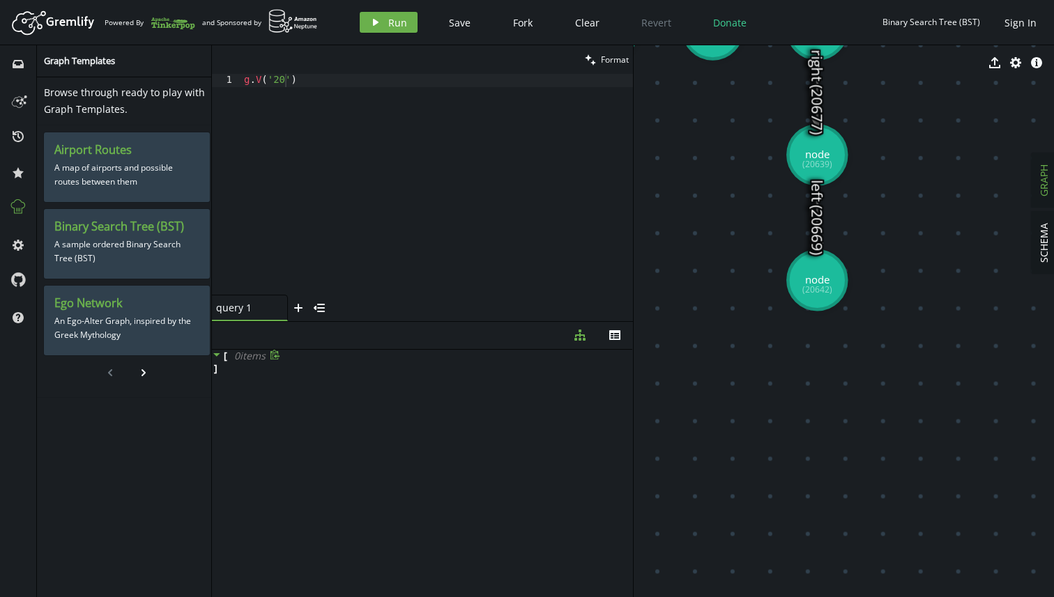
drag, startPoint x: 841, startPoint y: 285, endPoint x: 840, endPoint y: 507, distance: 222.4
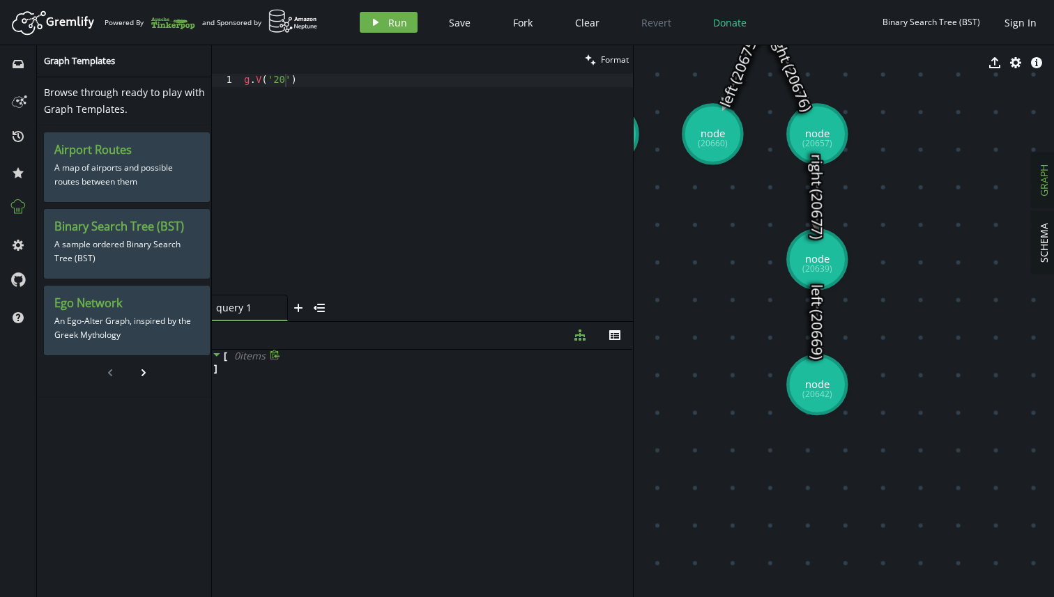
drag, startPoint x: 887, startPoint y: 292, endPoint x: 911, endPoint y: 451, distance: 160.8
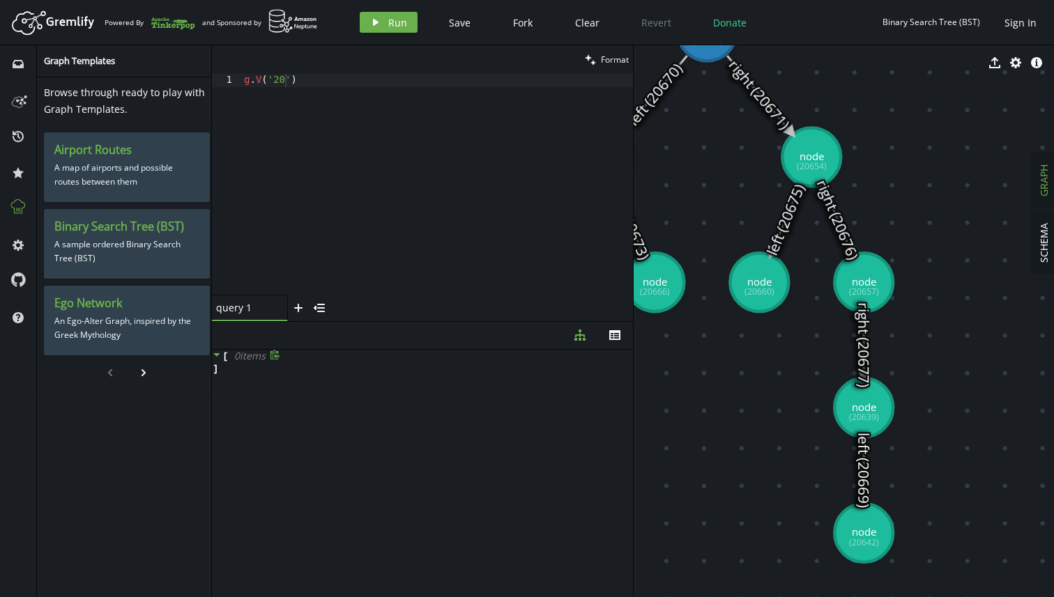
drag, startPoint x: 911, startPoint y: 451, endPoint x: 938, endPoint y: 454, distance: 26.7
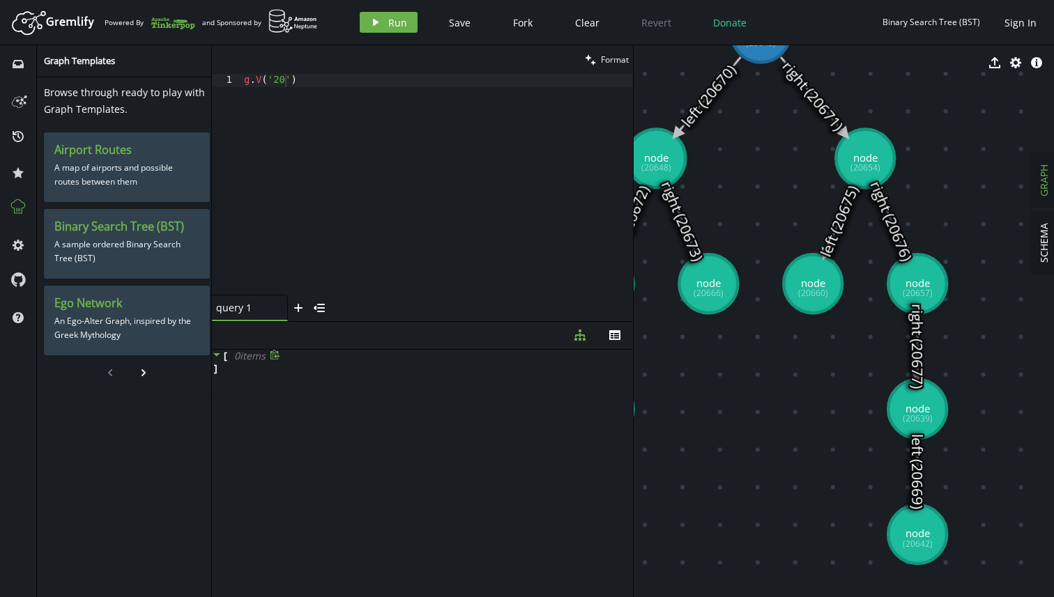
drag, startPoint x: 812, startPoint y: 387, endPoint x: 889, endPoint y: 388, distance: 76.7
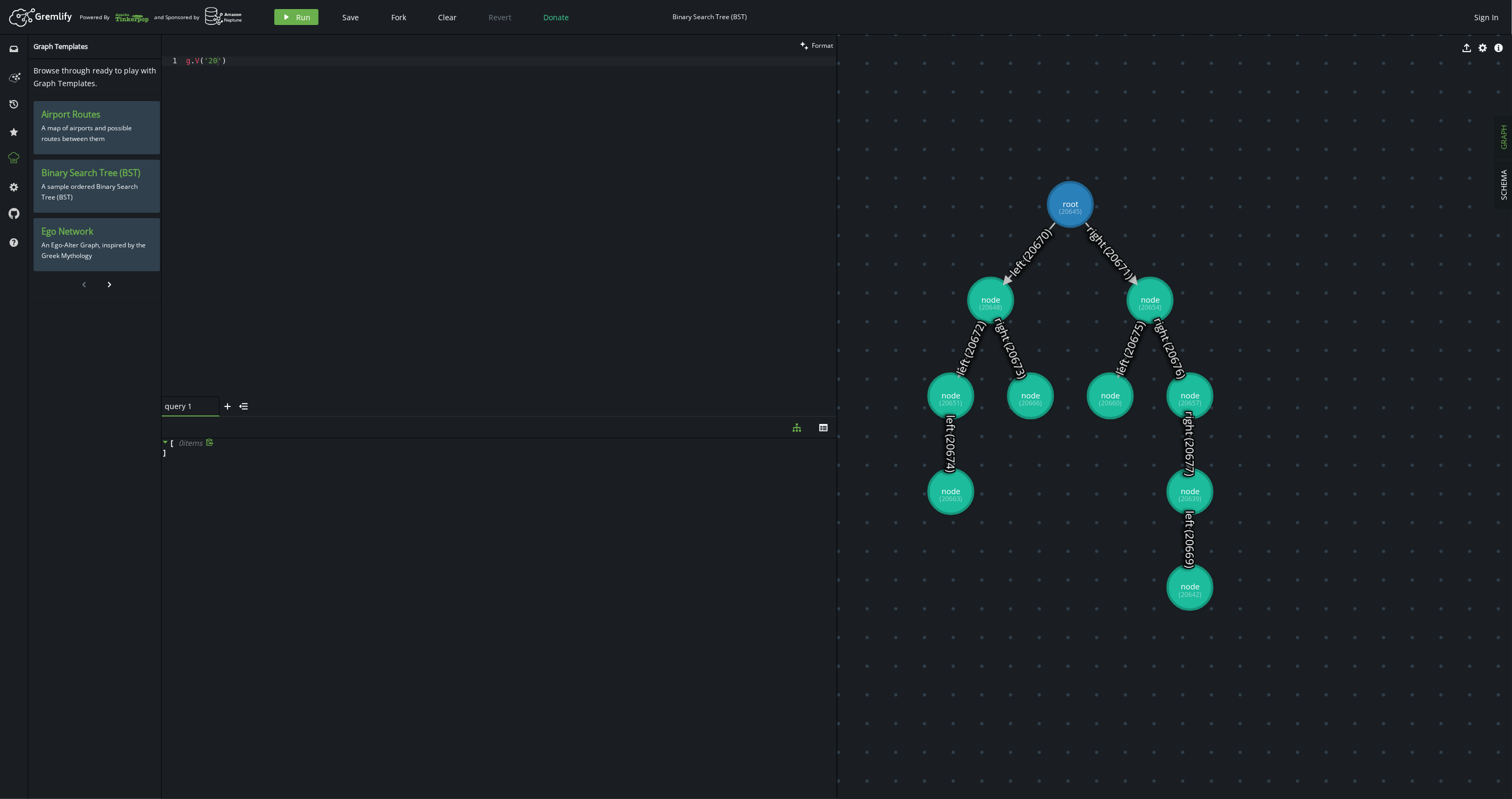
drag, startPoint x: 936, startPoint y: 292, endPoint x: 1050, endPoint y: 470, distance: 211.4
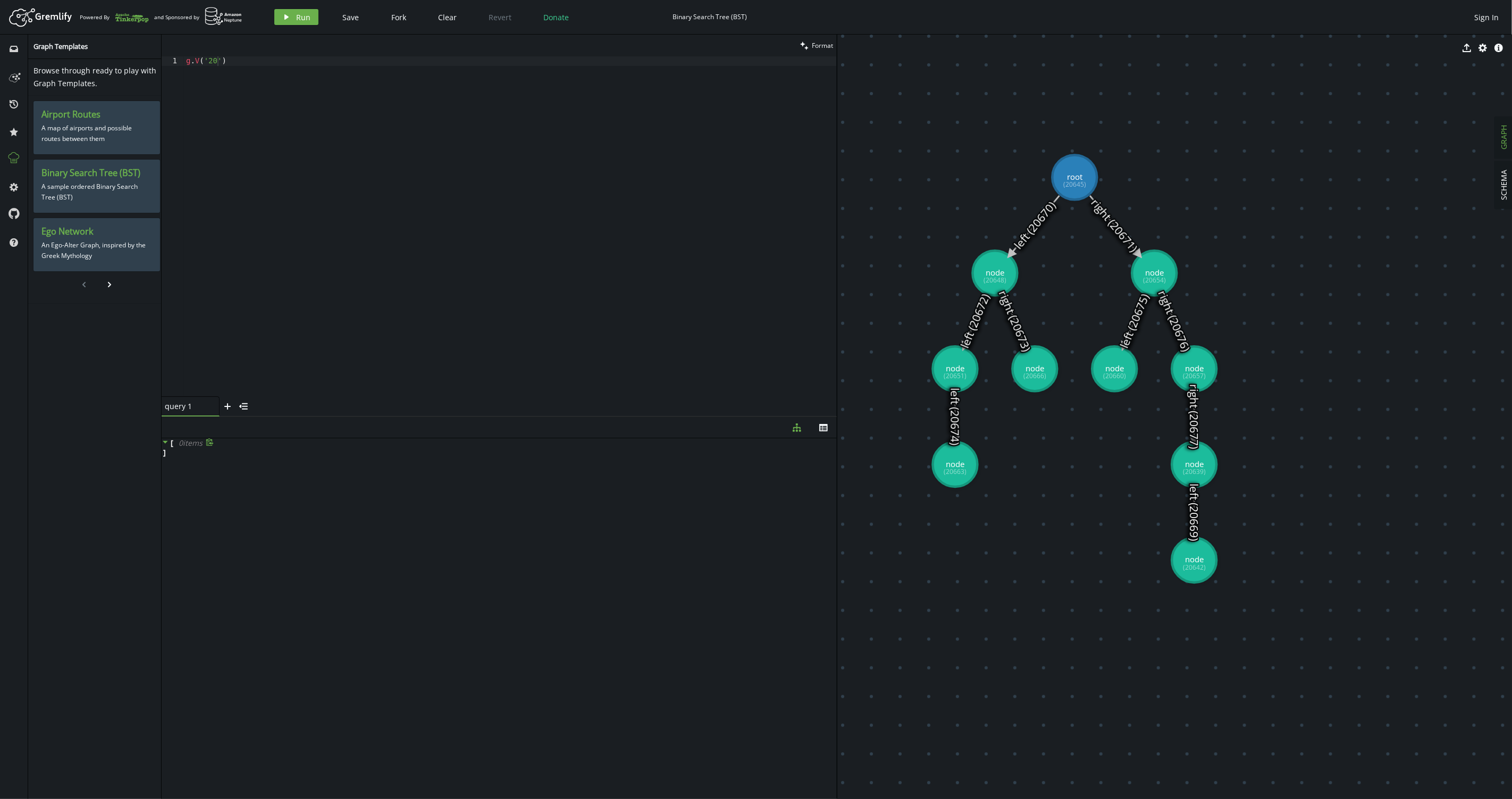
drag, startPoint x: 1050, startPoint y: 470, endPoint x: 1055, endPoint y: 443, distance: 27.5
click at [413, 84] on div "g . V ( '20' )" at bounding box center [510, 236] width 653 height 359
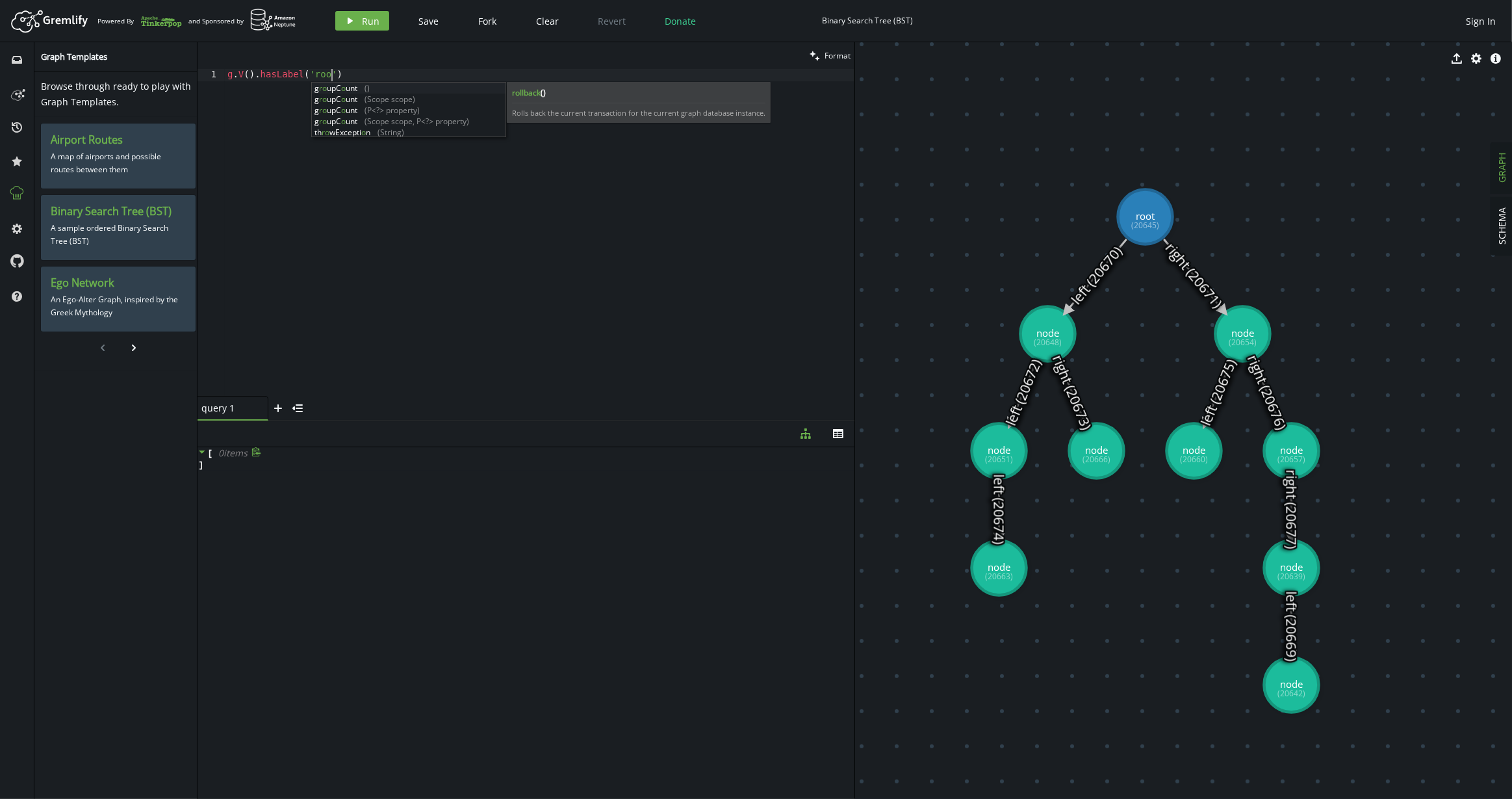
scroll to position [0, 26]
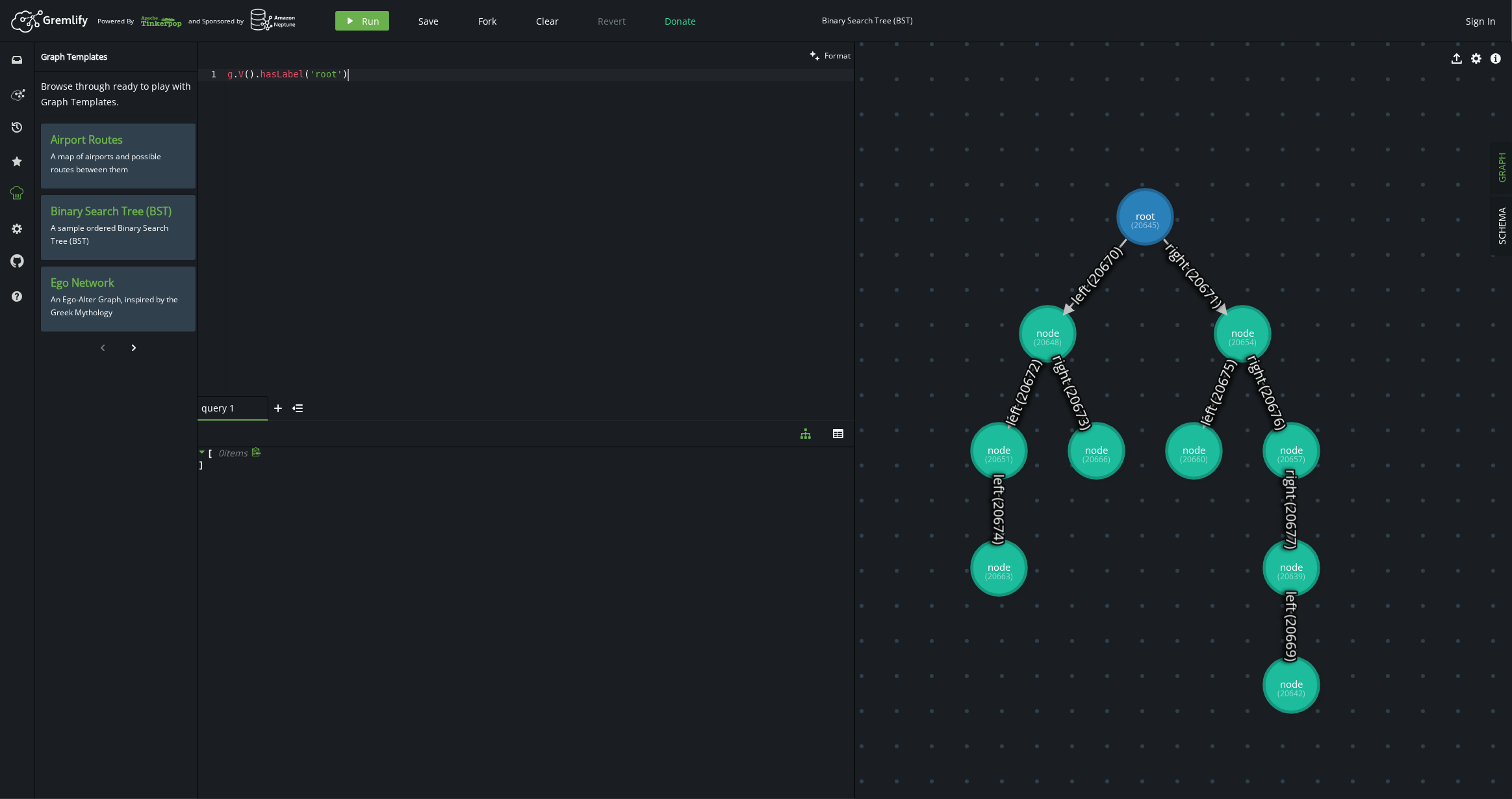
click at [441, 160] on div "g . V ( ) . hasLabel ( 'root' )" at bounding box center [539, 244] width 629 height 351
click at [383, 31] on div "Artboard Created with Sketch. Powered By and Sponsored by play Run Save Fork Cl…" at bounding box center [756, 21] width 1499 height 26
click at [365, 22] on span "Run" at bounding box center [370, 21] width 18 height 12
click at [453, 211] on div "g . V ( ) . hasLabel ( 'root' )" at bounding box center [539, 244] width 629 height 351
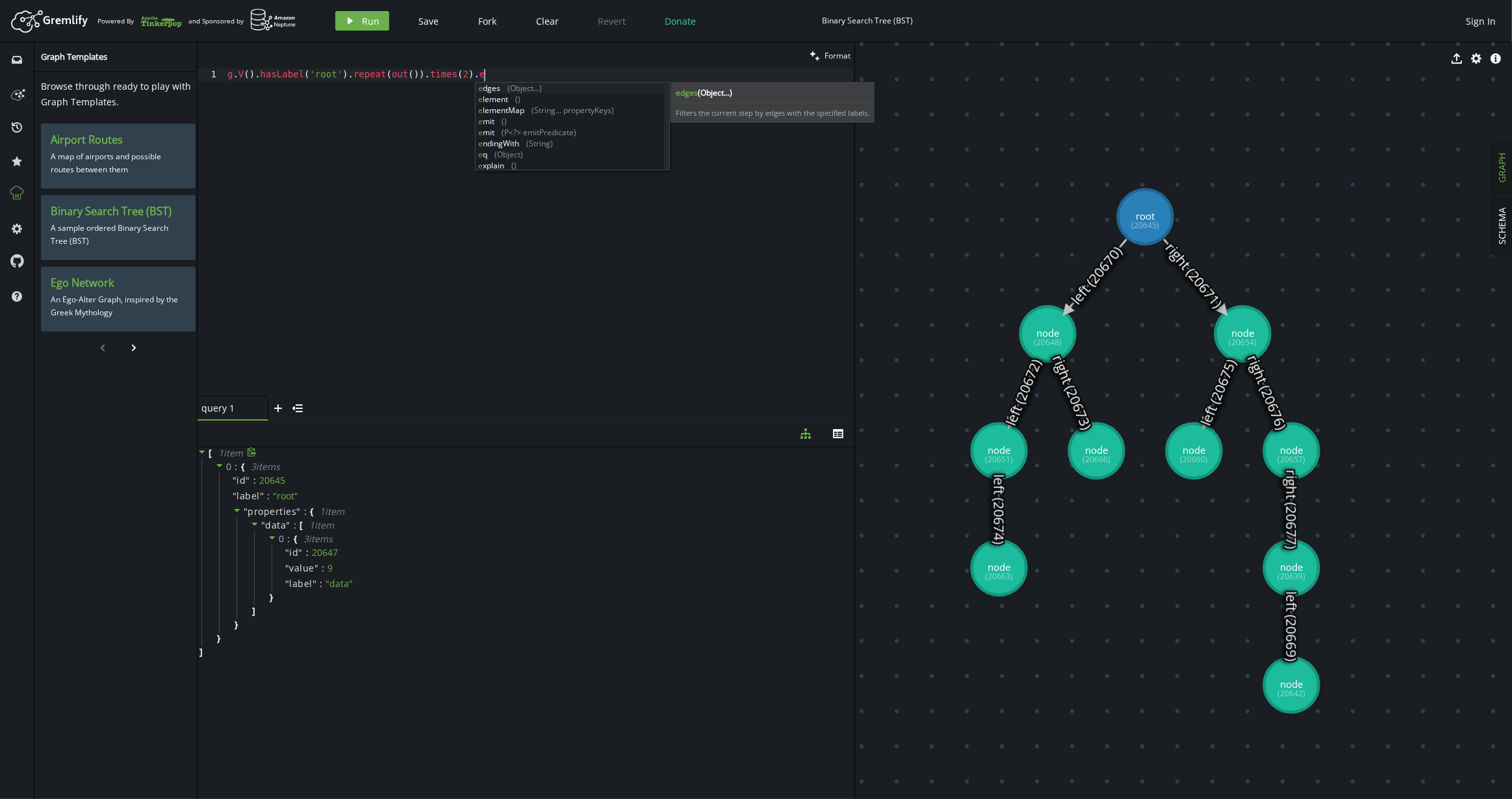
scroll to position [0, 261]
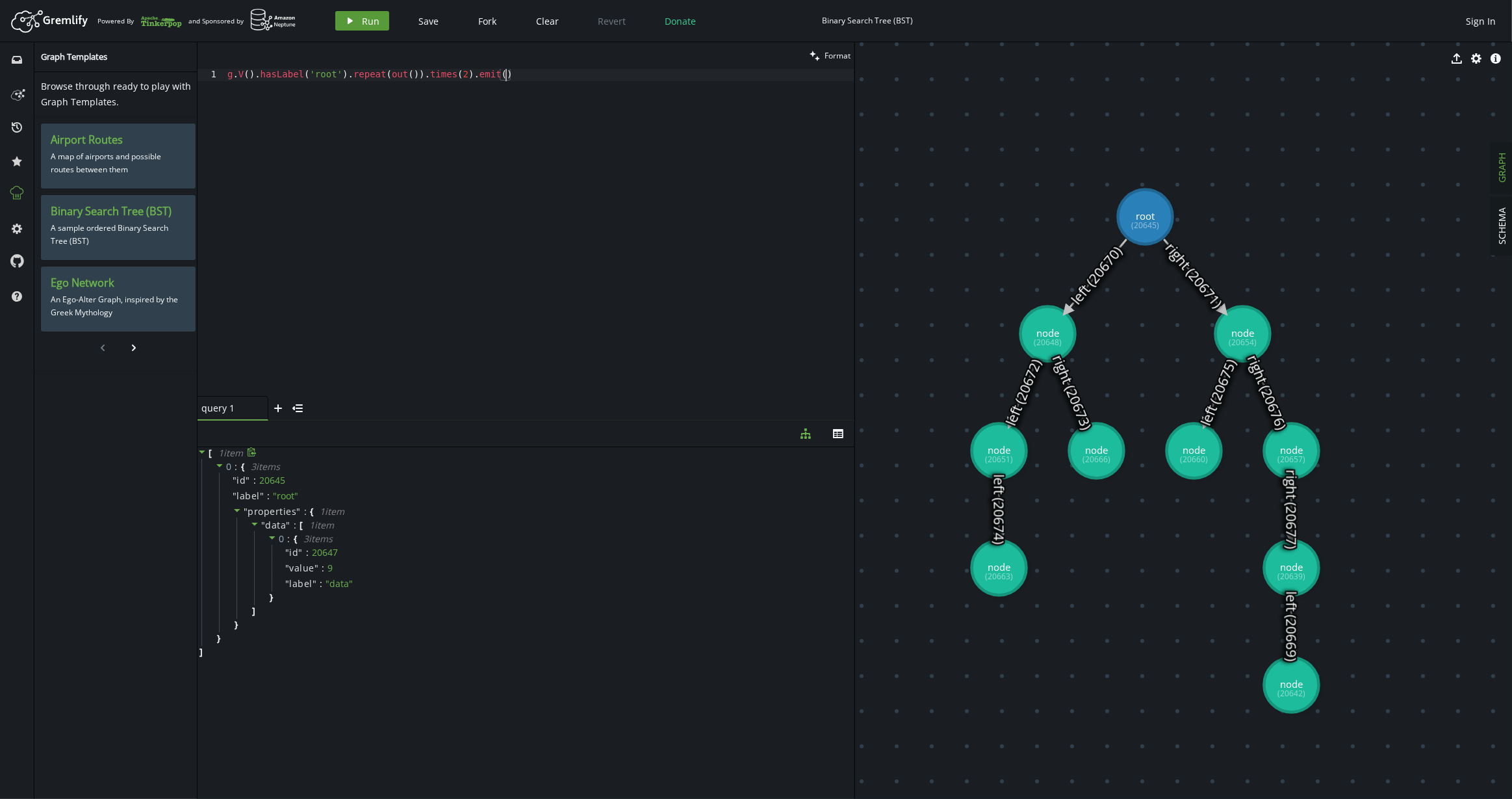
click at [368, 27] on span "Run" at bounding box center [370, 21] width 18 height 12
click at [365, 73] on div "g . V ( ) . hasLabel ( 'root' ) . repeat ( out ( )) . times ( 2 ) . emit ( )" at bounding box center [539, 244] width 629 height 351
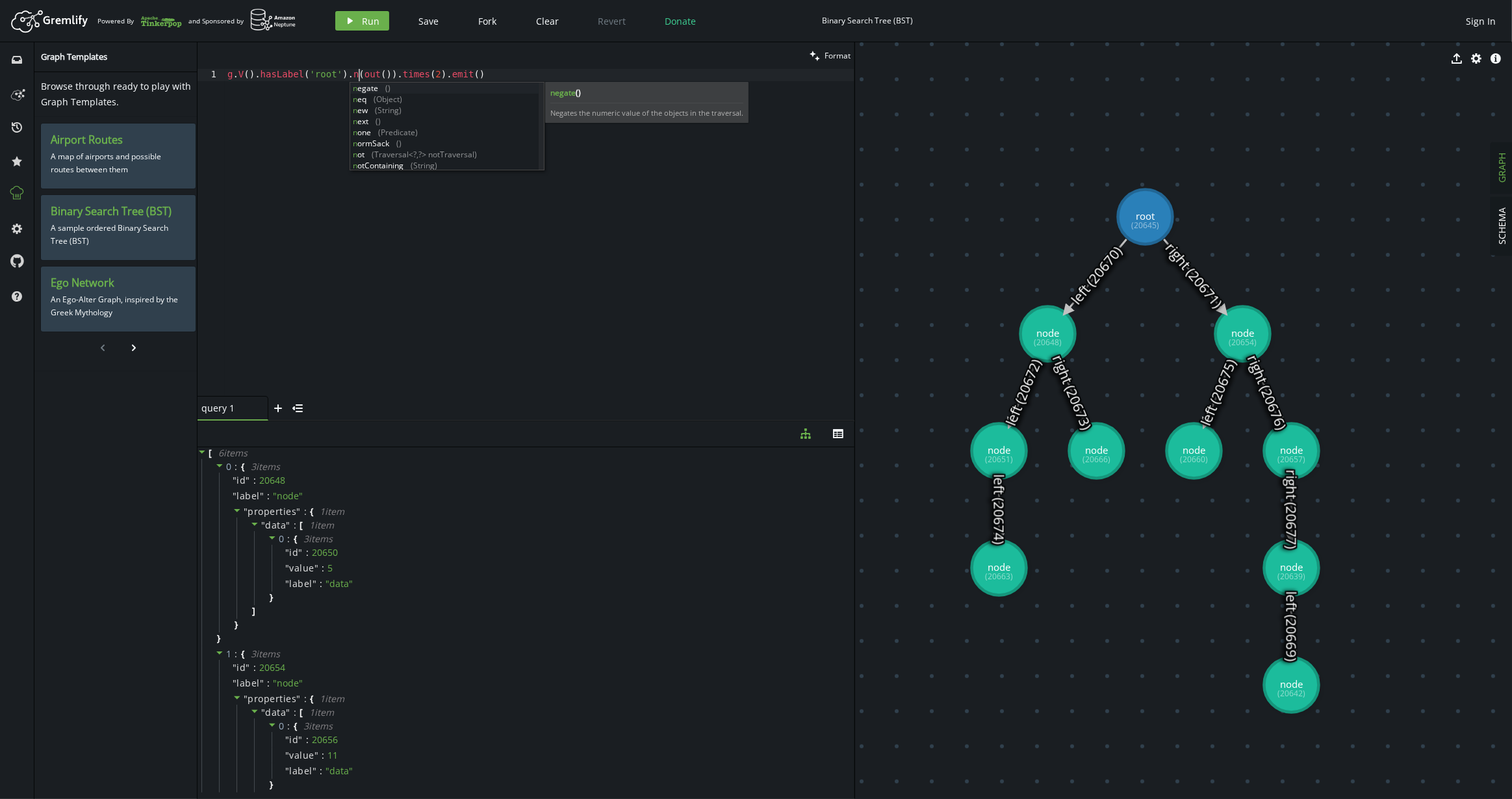
scroll to position [0, 142]
click at [362, 13] on button "play Run" at bounding box center [363, 21] width 54 height 20
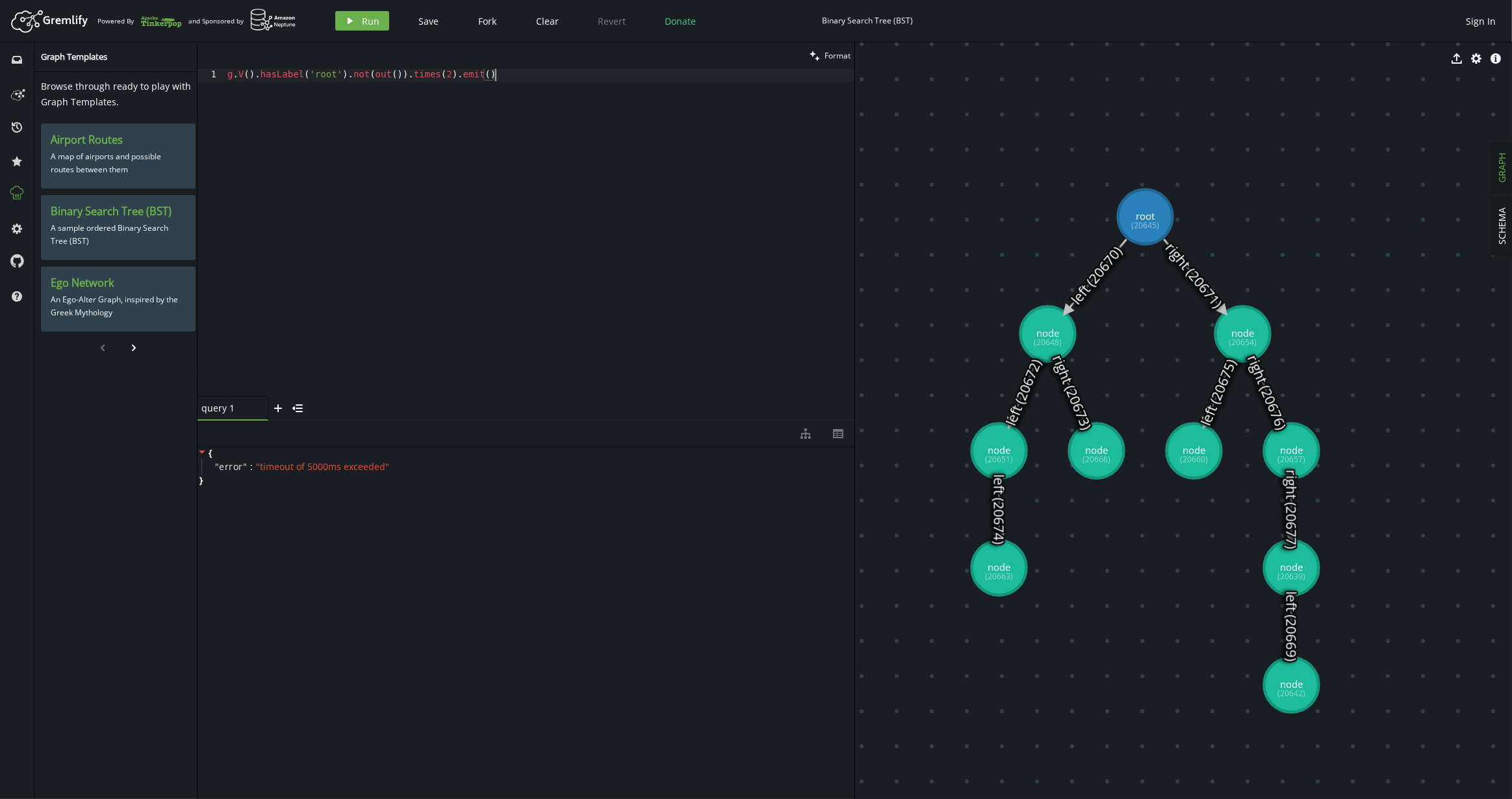
click at [393, 255] on div "g . V ( ) . hasLabel ( 'root' ) . not ( out ( )) . times ( 2 ) . emit ( )" at bounding box center [539, 244] width 629 height 351
click at [394, 81] on div "g . V ( ) . hasLabel ( 'root' ) . repeat ( out ( )) . times ( 2 ) . emit ( )" at bounding box center [539, 244] width 629 height 351
click at [392, 76] on div "g . V ( ) . hasLabel ( 'root' ) . repeat ( out ( )) . times ( 2 ) . emit ( )" at bounding box center [539, 244] width 629 height 351
click at [467, 97] on div "g . V ( ) . hasLabel ( 'root' ) . repeat ( . not ( out ( ))) . times ( 2 ) . em…" at bounding box center [539, 244] width 629 height 351
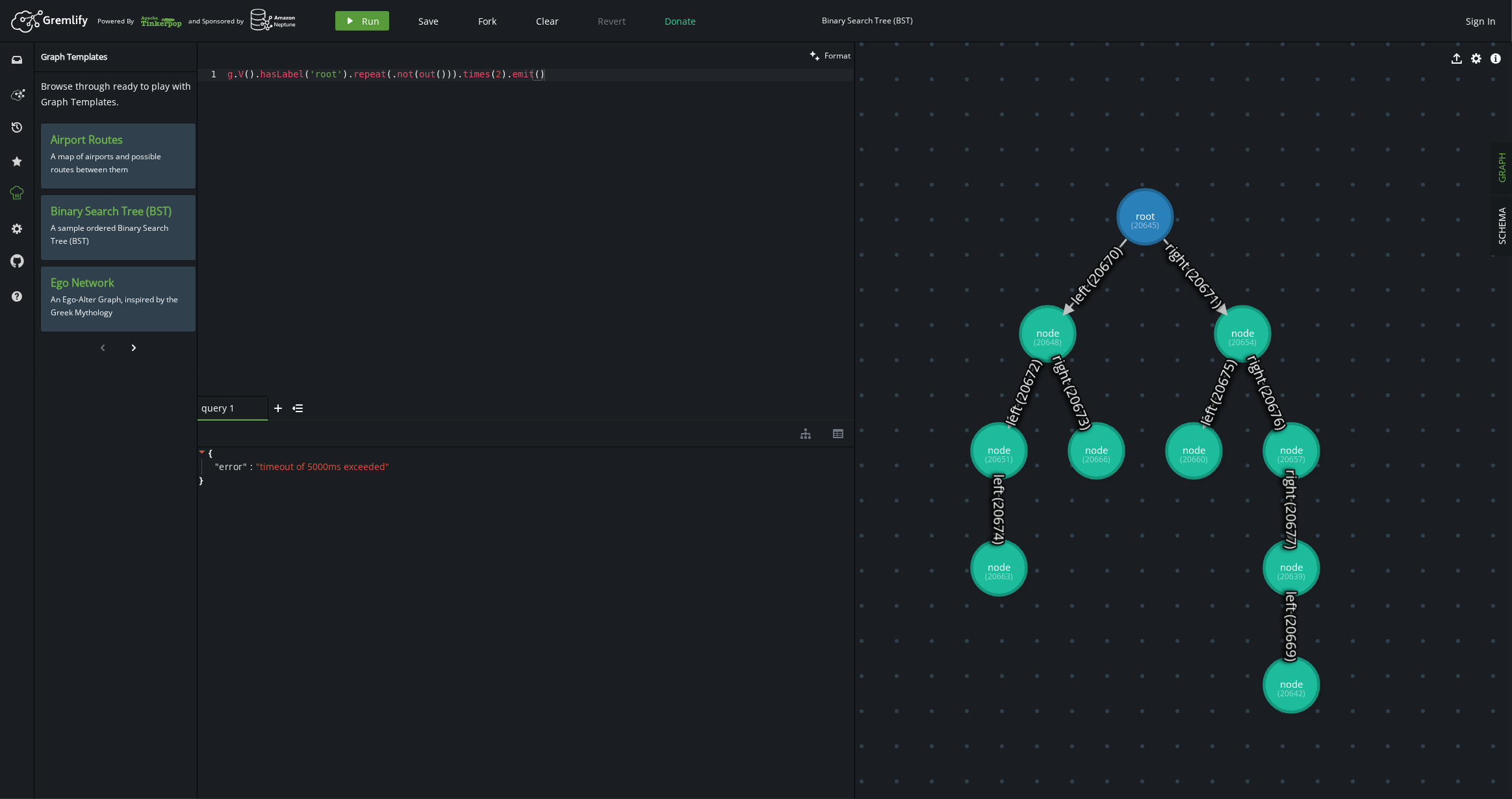
click at [364, 16] on span "Run" at bounding box center [370, 21] width 18 height 12
click at [447, 190] on div "g . V ( ) . hasLabel ( 'root' ) . repeat ( . not ( out ( ))) . times ( 2 ) . em…" at bounding box center [539, 244] width 629 height 351
click at [490, 95] on div "g . V ( ) . hasLabel ( 'root' ) . repeat ( . not ( out ( ))) . times ( 2 ) . em…" at bounding box center [539, 244] width 629 height 351
click at [507, 78] on div "g . V ( ) . hasLabel ( 'root' ) . repeat ( . not ( out ( ))) . times ( 2 ) . em…" at bounding box center [539, 244] width 629 height 351
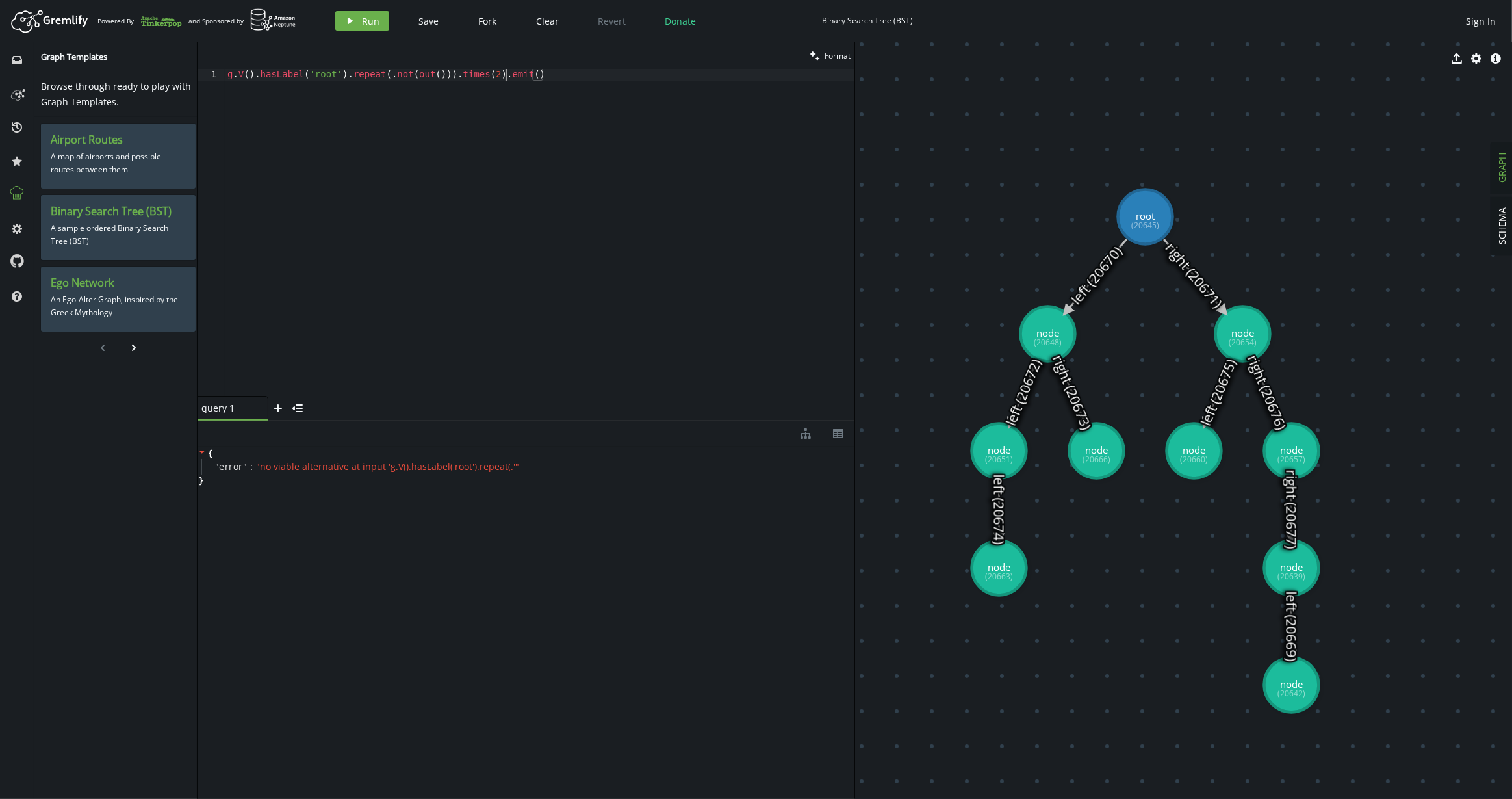
click at [507, 78] on div "g . V ( ) . hasLabel ( 'root' ) . repeat ( . not ( out ( ))) . times ( 2 ) . em…" at bounding box center [539, 244] width 629 height 351
click at [521, 91] on div "g . V ( ) . hasLabel ( ' ' ' )" at bounding box center [539, 244] width 629 height 351
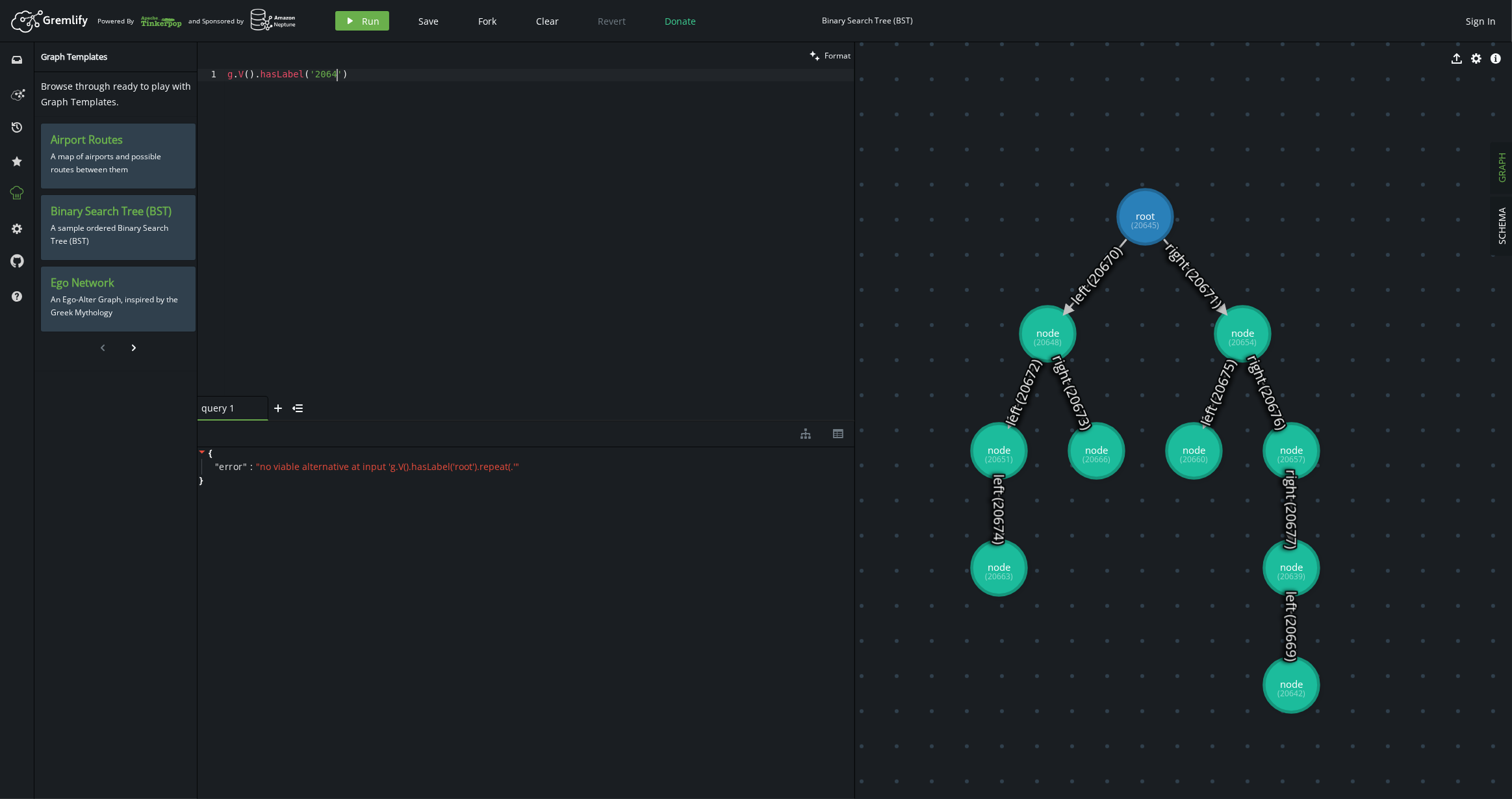
scroll to position [0, 115]
click at [359, 24] on button "play Run" at bounding box center [363, 21] width 54 height 20
click at [378, 72] on div "g . V ( ) . hasLabel ( '20642' )" at bounding box center [539, 244] width 629 height 351
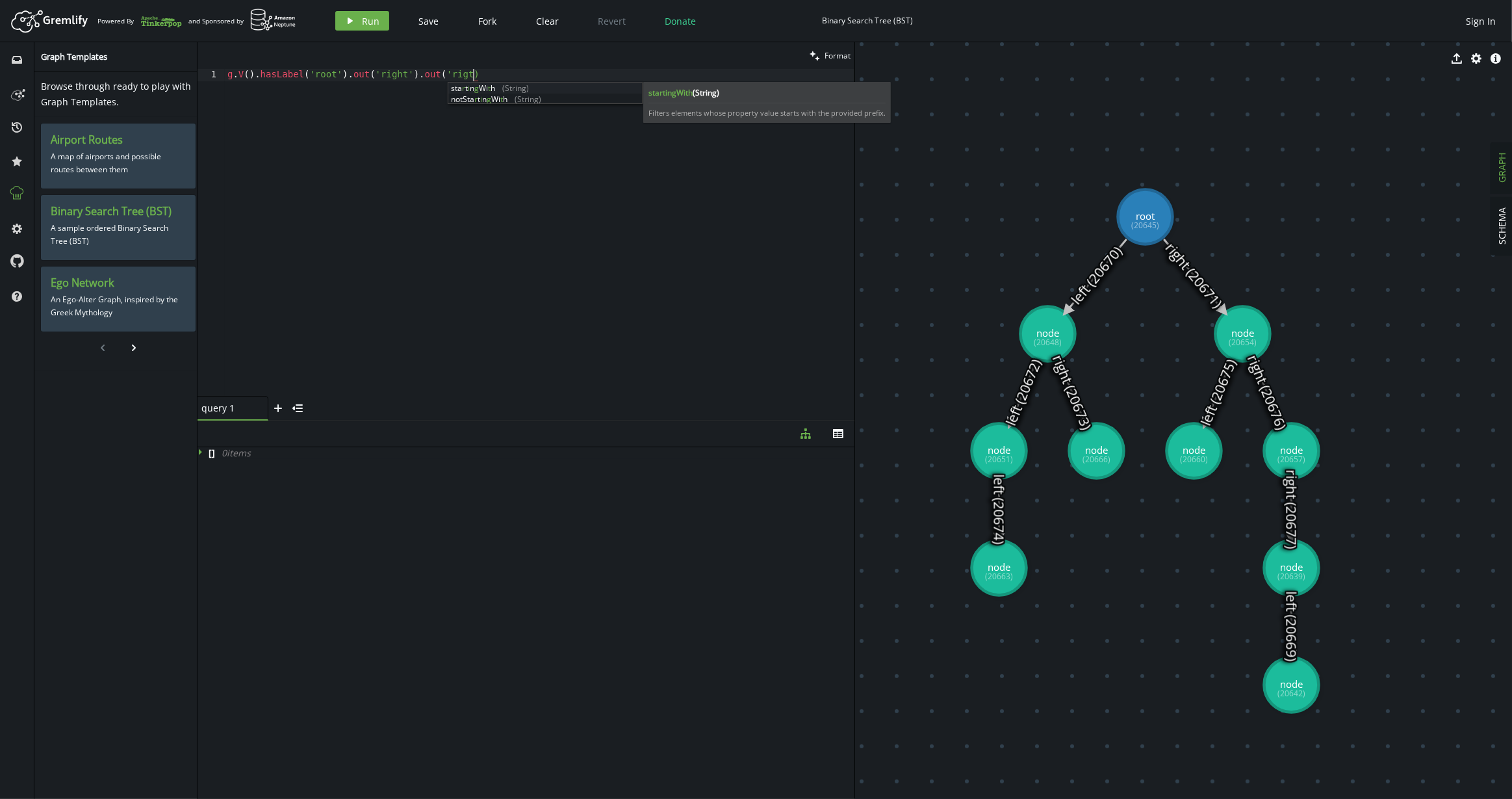
scroll to position [0, 1]
click at [415, 129] on div "g . V ( ) . hasLabel ( 'root' ) . out ( 'right' ) . out ( 'rigt ' )" at bounding box center [539, 244] width 629 height 351
click at [381, 143] on div "g . V ( ) . hasLabel ( 'root' ) . out ( 'right' ) . out ( 'right' )" at bounding box center [539, 244] width 629 height 351
click at [370, 12] on button "play Run" at bounding box center [363, 21] width 54 height 20
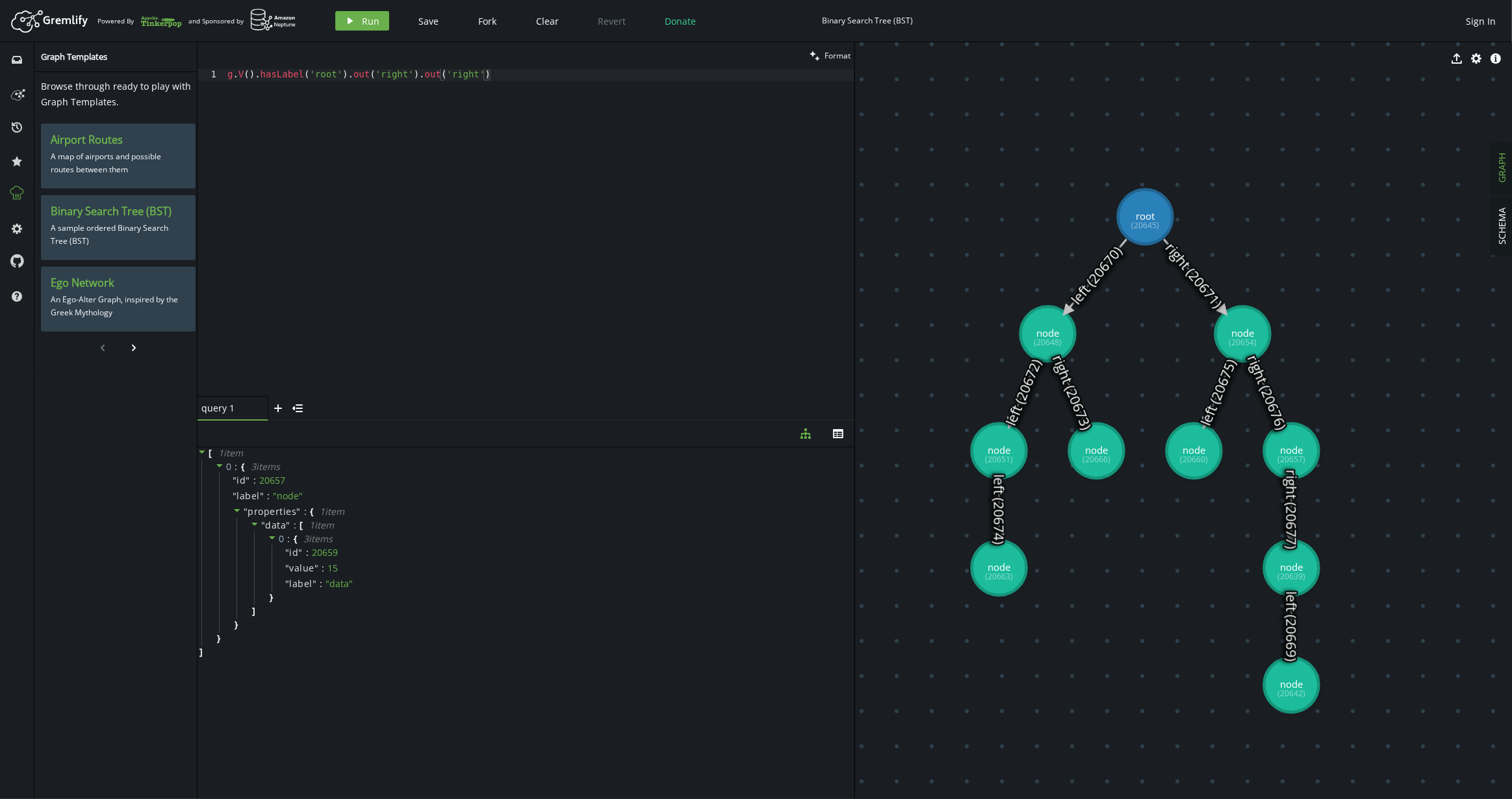
click at [561, 74] on div "g . V ( ) . hasLabel ( 'root' ) . out ( 'right' ) . out ( 'right' )" at bounding box center [539, 244] width 629 height 351
click at [634, 89] on div "g . V ( ) . hasId ( 20642 )" at bounding box center [539, 244] width 629 height 351
click at [385, 21] on button "play Run" at bounding box center [363, 21] width 54 height 20
click at [330, 87] on div "g . V ( ) . hasId ( 20642 )" at bounding box center [539, 244] width 629 height 351
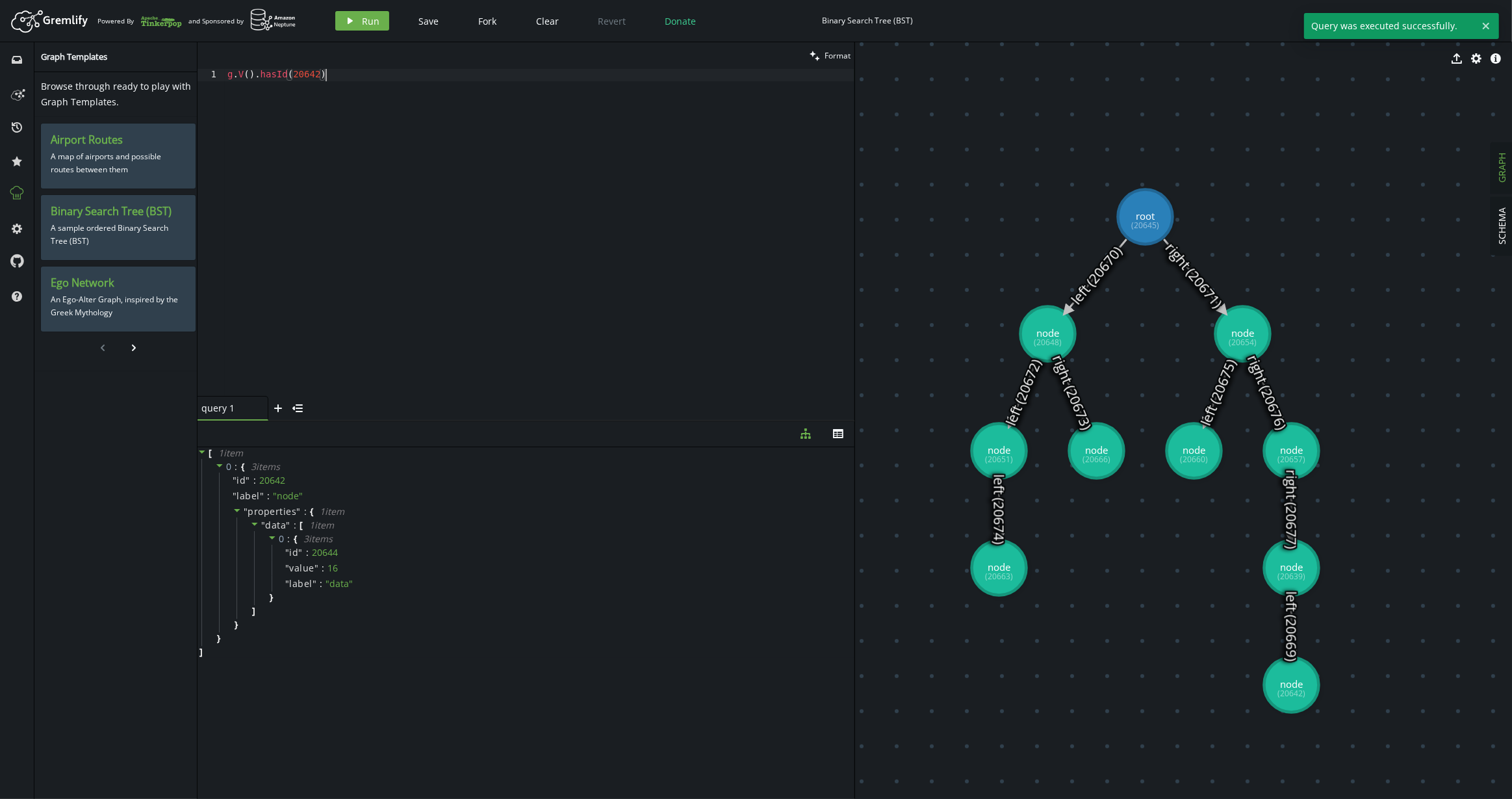
click at [304, 77] on div "g . V ( ) . hasId ( 20642 )" at bounding box center [539, 244] width 629 height 351
click at [360, 27] on button "play Run" at bounding box center [363, 21] width 54 height 20
click at [453, 236] on div "g . V ( ) . hasId ( 20663 )" at bounding box center [539, 244] width 629 height 351
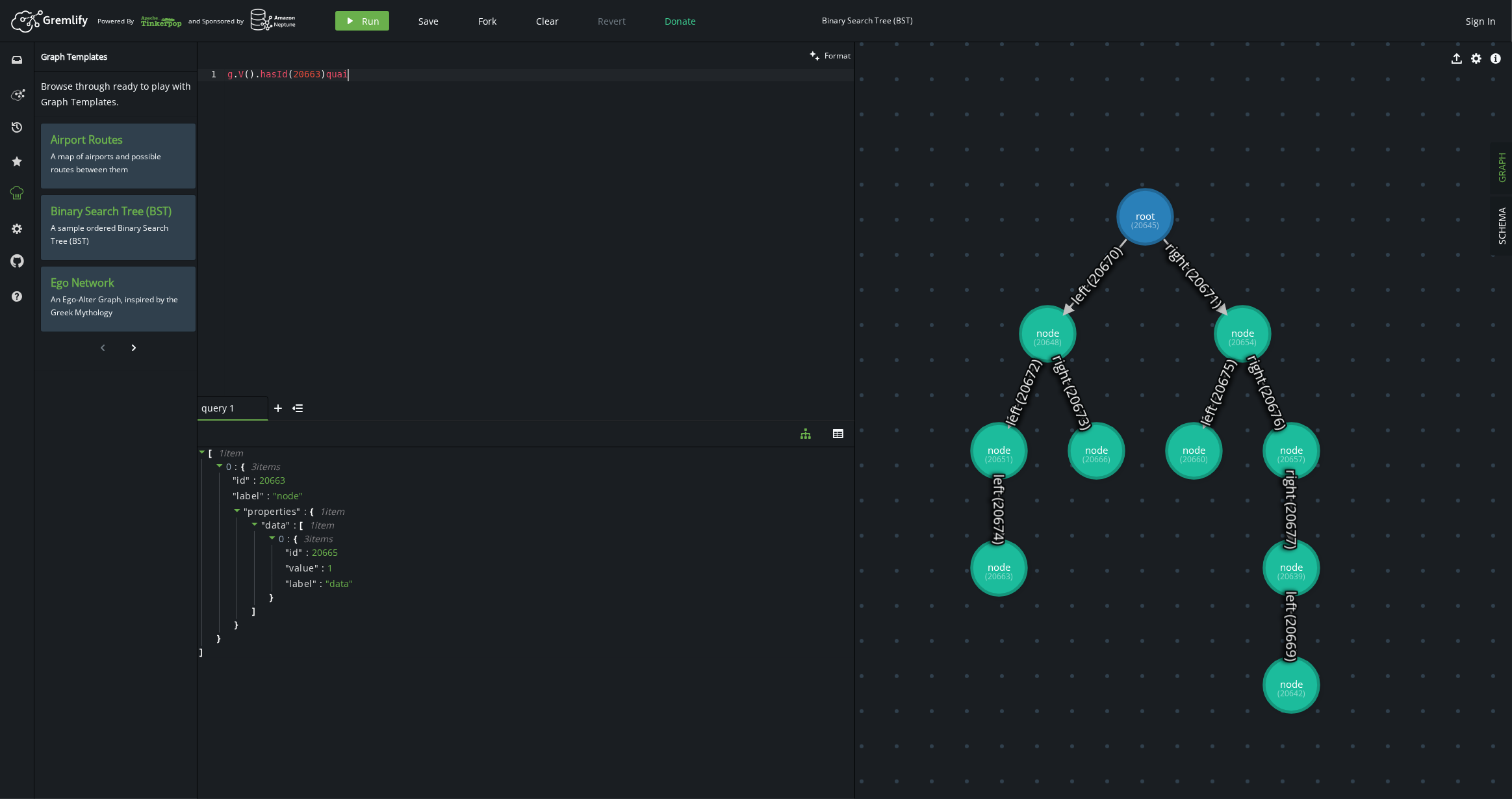
scroll to position [0, 125]
click at [243, 78] on div "g . V ( ) . hasId ( 20663 ) quais" at bounding box center [539, 244] width 629 height 351
click at [375, 18] on span "Run" at bounding box center [370, 21] width 18 height 12
click at [507, 108] on div "g . E ( ) . hasId ( 20663 ) quais" at bounding box center [539, 244] width 629 height 351
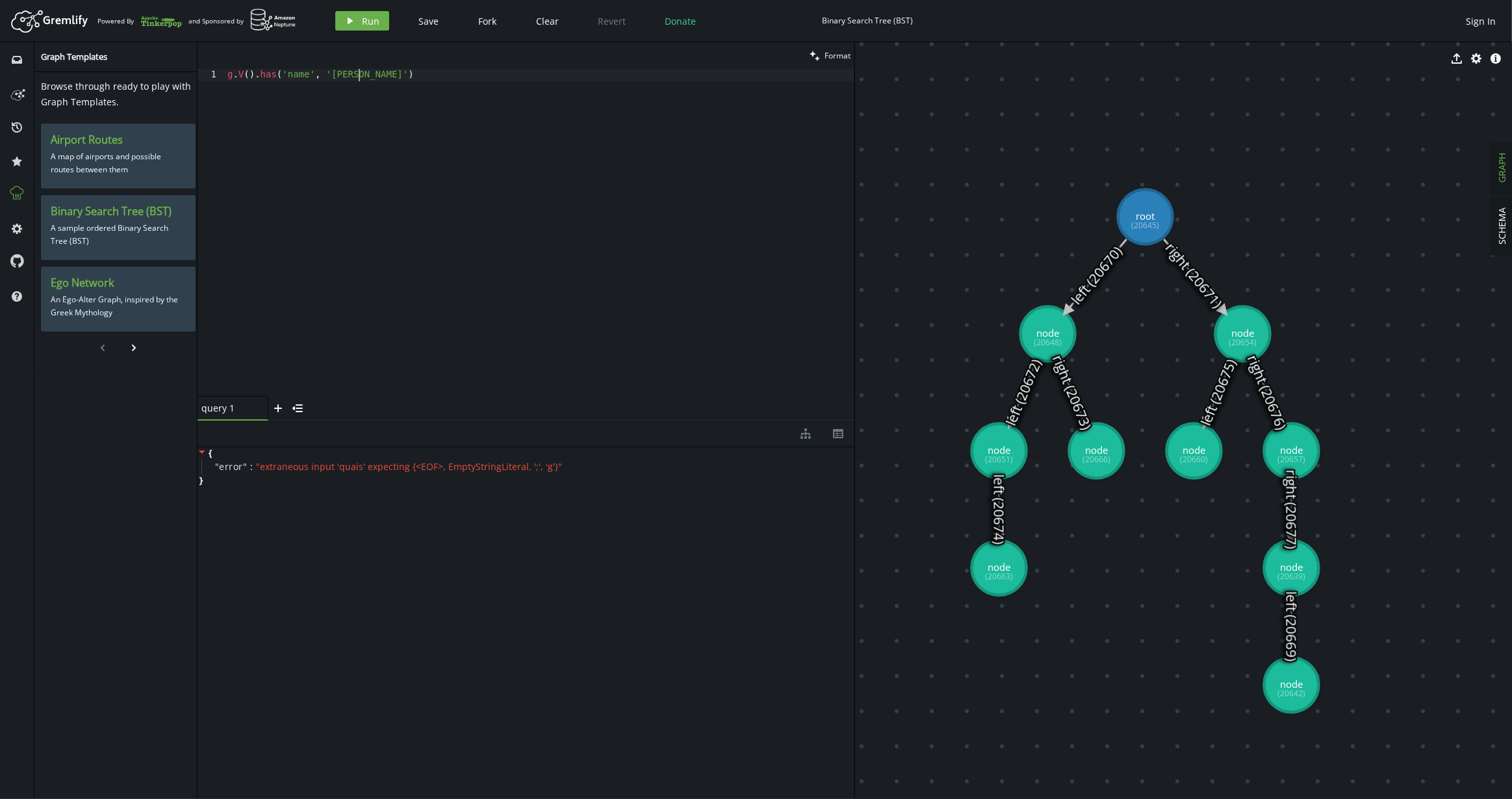
scroll to position [0, 32]
click at [373, 19] on span "Run" at bounding box center [370, 21] width 18 height 12
click at [352, 74] on div "g . V ( ) . has ( 'name' , '[PERSON_NAME]' )" at bounding box center [539, 244] width 629 height 351
click at [299, 76] on div "g . V ( ) . has ( 'name' , '[PERSON_NAME]' )" at bounding box center [539, 244] width 629 height 351
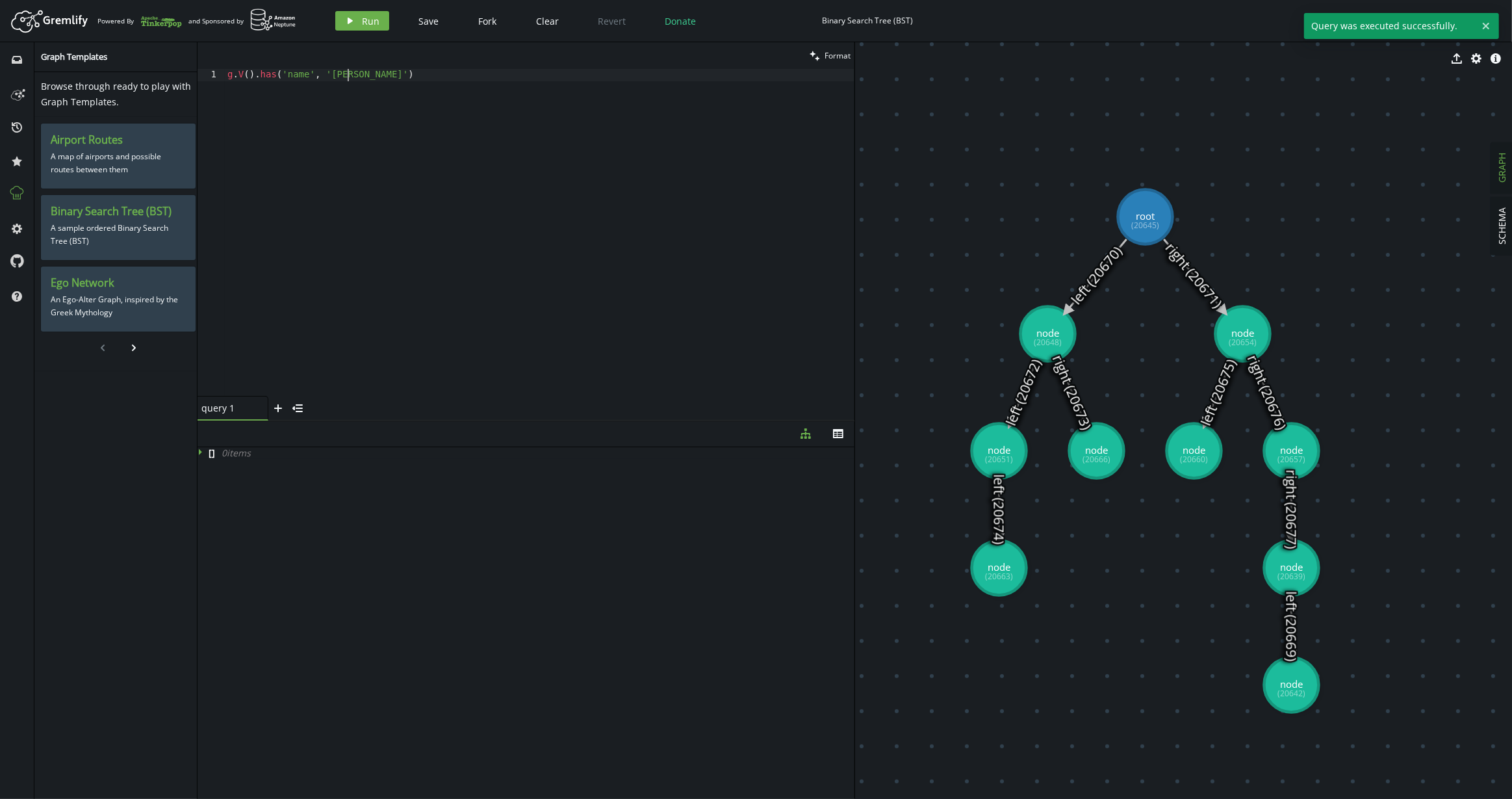
click at [345, 76] on div "g . V ( ) . has ( 'name' , '[PERSON_NAME]' )" at bounding box center [539, 244] width 629 height 351
click at [368, 24] on span "Run" at bounding box center [370, 21] width 18 height 12
click at [368, 24] on button "play Run" at bounding box center [363, 21] width 54 height 20
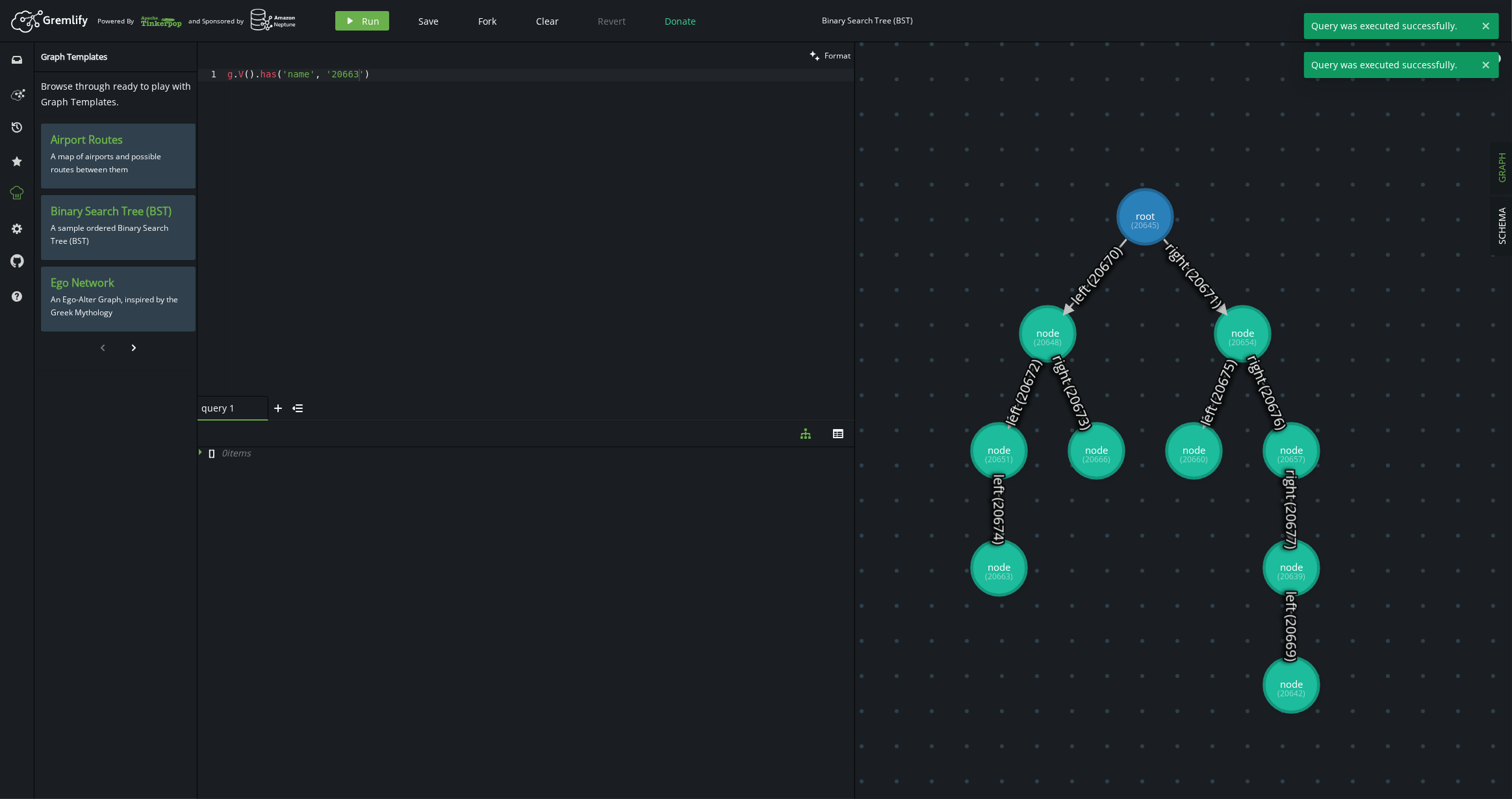
click at [299, 78] on div "g . V ( ) . has ( 'name' , '20663' )" at bounding box center [539, 244] width 629 height 351
click at [367, 27] on button "play Run" at bounding box center [363, 21] width 54 height 20
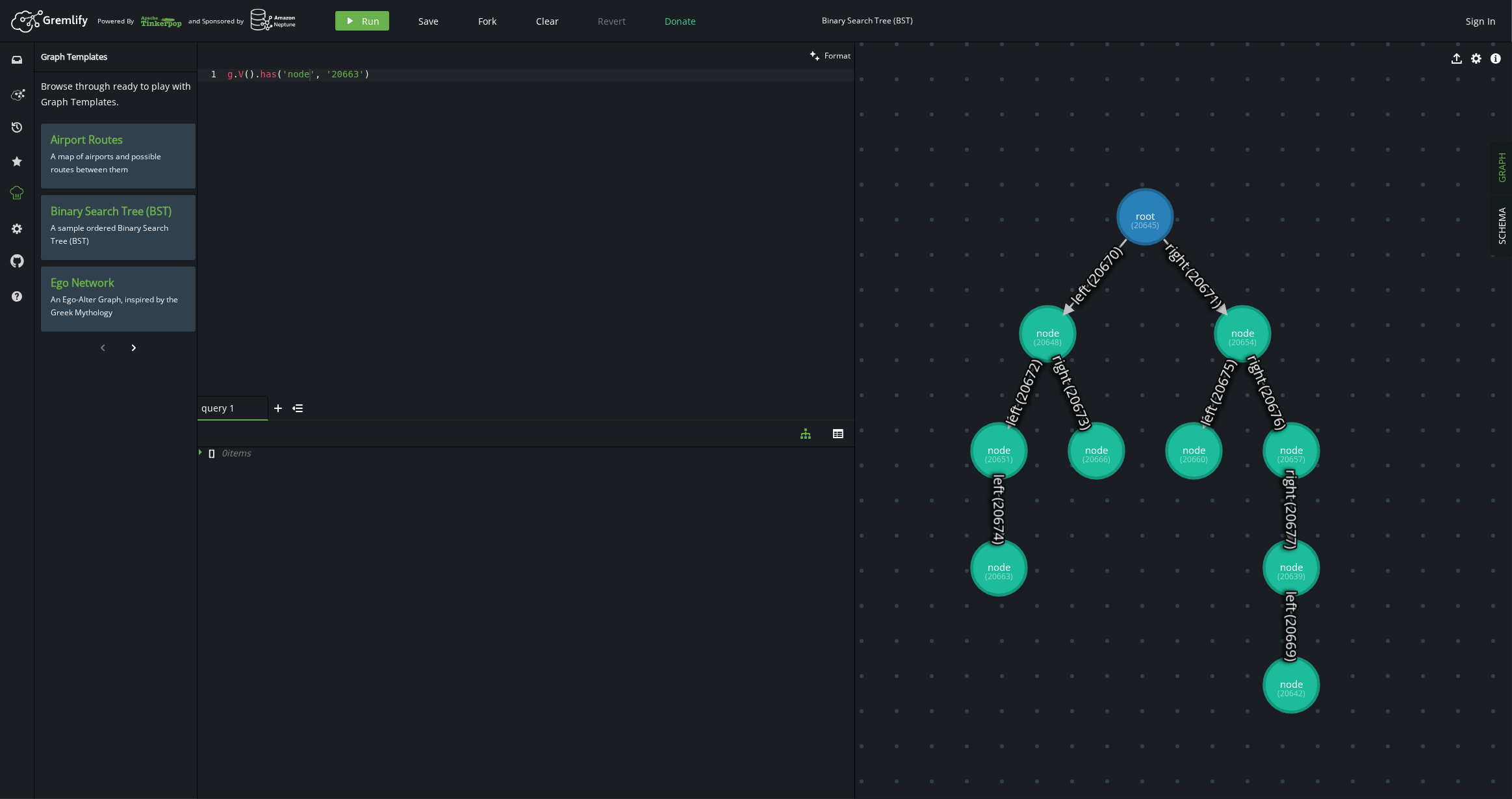
click at [377, 91] on div "g . V ( ) . has ( 'node' , '20663' )" at bounding box center [539, 244] width 629 height 351
click at [765, 302] on div "g . V ( ) . has ( 'node' , '20663' )" at bounding box center [539, 244] width 629 height 351
click at [436, 78] on div "g . V ( ) . has ( 'node' , '20663' )" at bounding box center [539, 244] width 629 height 351
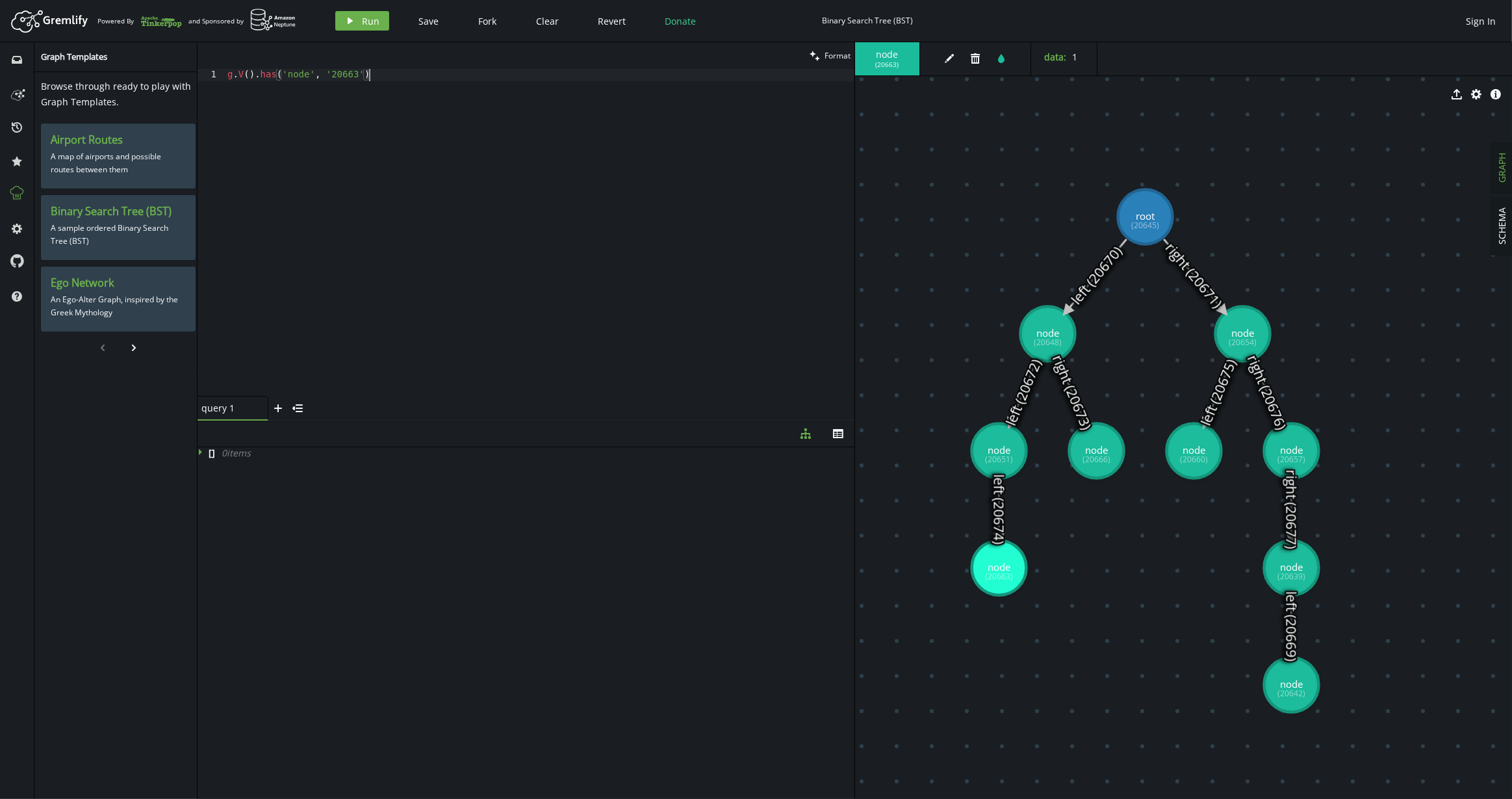
click at [436, 78] on div "g . V ( ) . has ( 'node' , '20663' )" at bounding box center [539, 244] width 629 height 351
click at [492, 100] on div "g . V ( ) . hasLabel ( 'root' ) . out ( 'left' )" at bounding box center [539, 244] width 629 height 351
click at [375, 30] on button "play Run" at bounding box center [363, 21] width 54 height 20
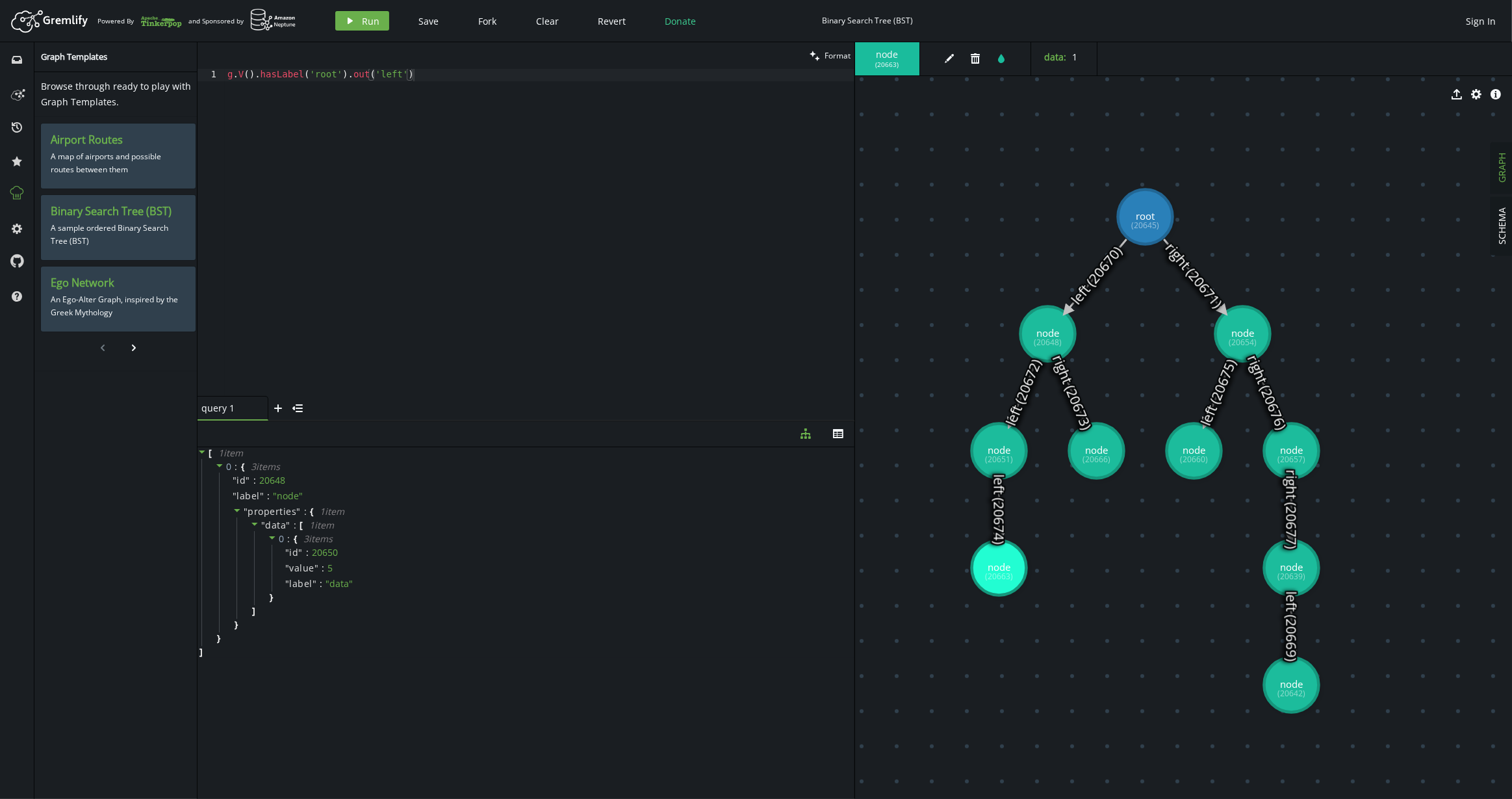
click at [351, 123] on div "g . V ( ) . hasLabel ( 'root' ) . out ( 'left' )" at bounding box center [539, 244] width 629 height 351
click at [394, 74] on div "g . V ( ) . hasLabel ( 'root' ) . out ( 'left' )" at bounding box center [539, 244] width 629 height 351
type textarea "g.V().hasLabel('root')"
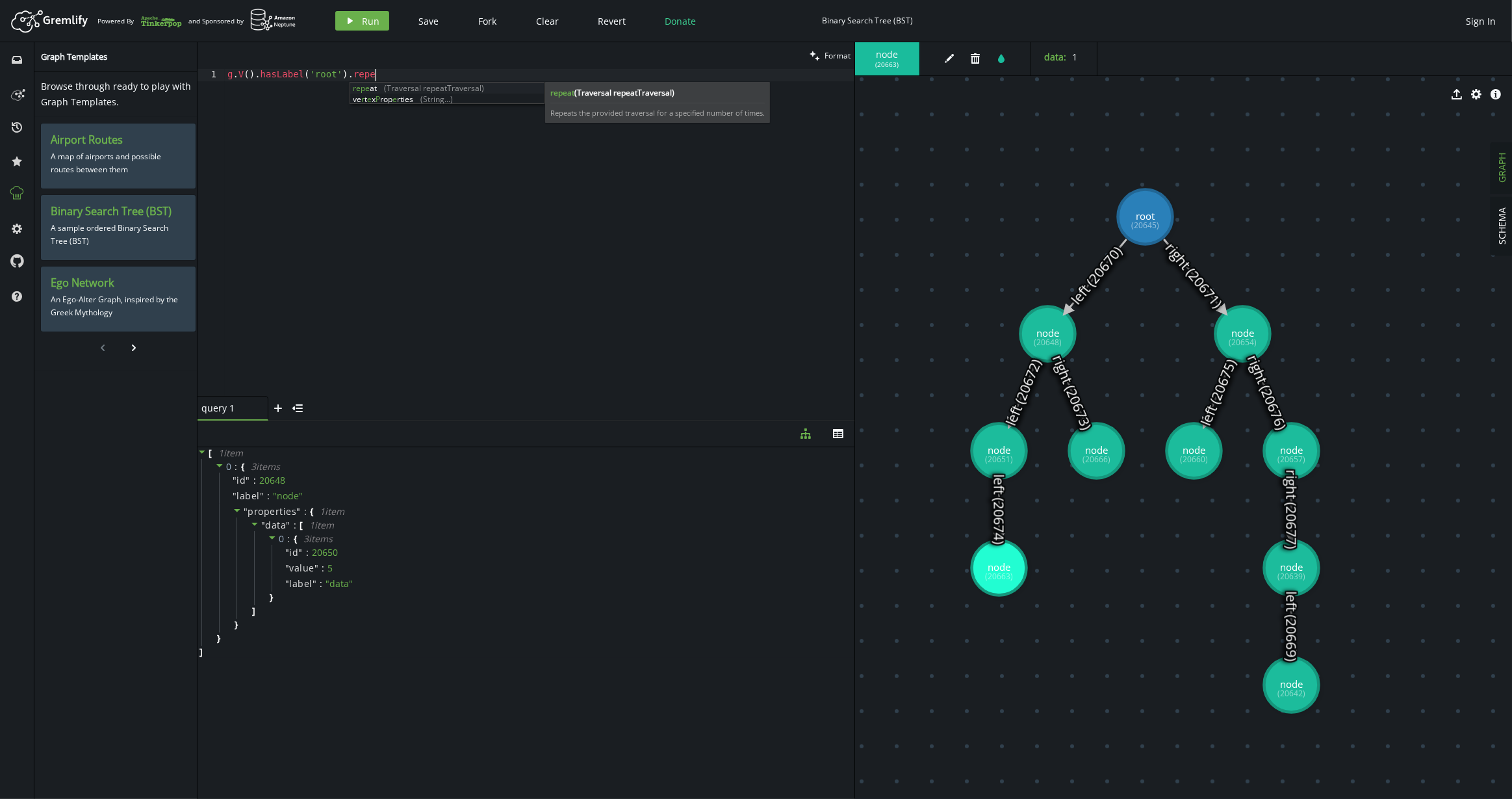
scroll to position [0, 146]
click at [395, 141] on div "g . V ( ) . hasLabel ( 'root' ) . repeat" at bounding box center [539, 244] width 629 height 351
click at [460, 64] on div "clean Format" at bounding box center [526, 55] width 657 height 27
click at [458, 76] on div "g . V ( ) . hasLabel ( 'root' ) . repeat" at bounding box center [539, 244] width 629 height 351
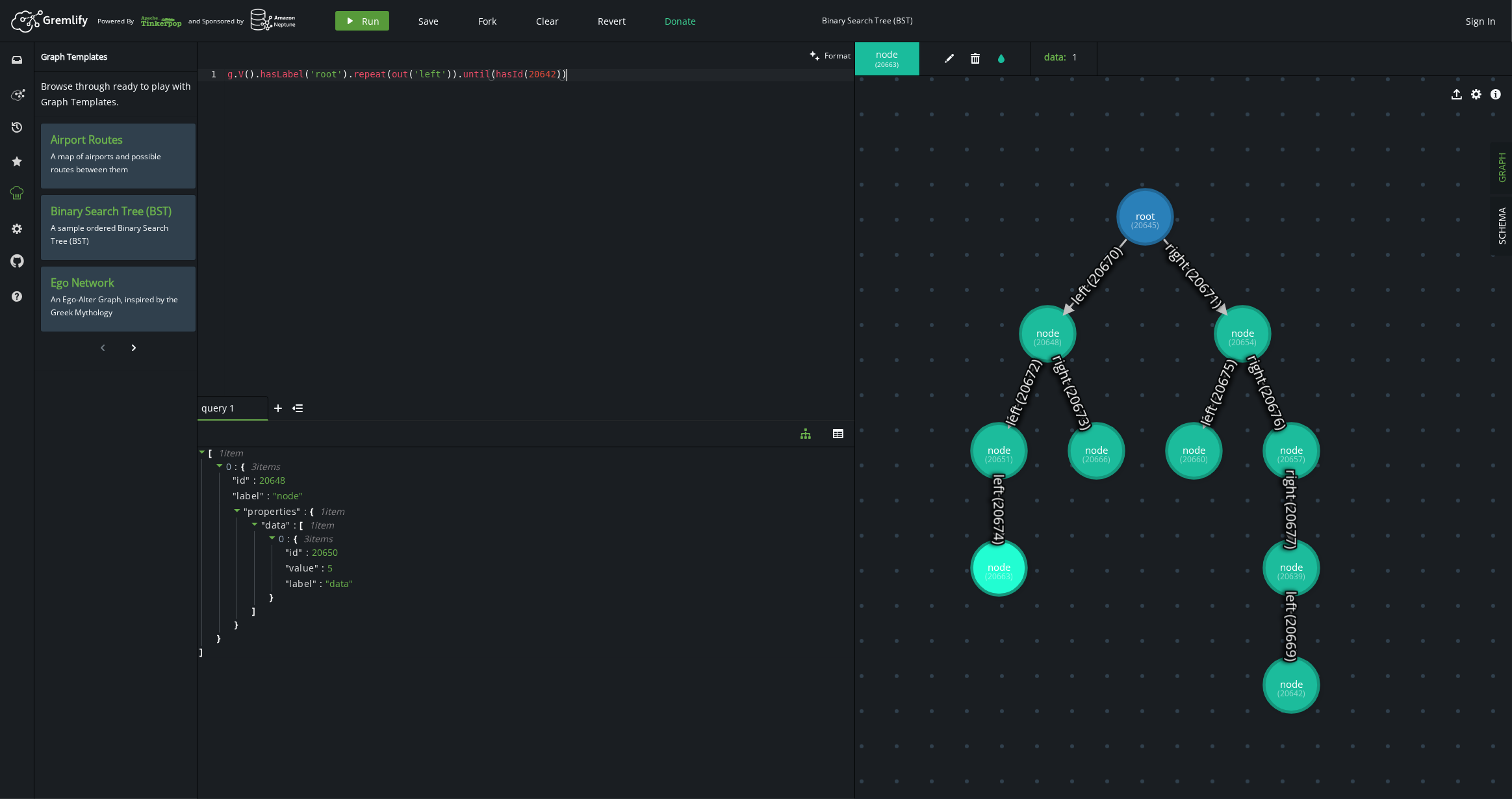
click at [357, 17] on button "play Run" at bounding box center [363, 21] width 54 height 20
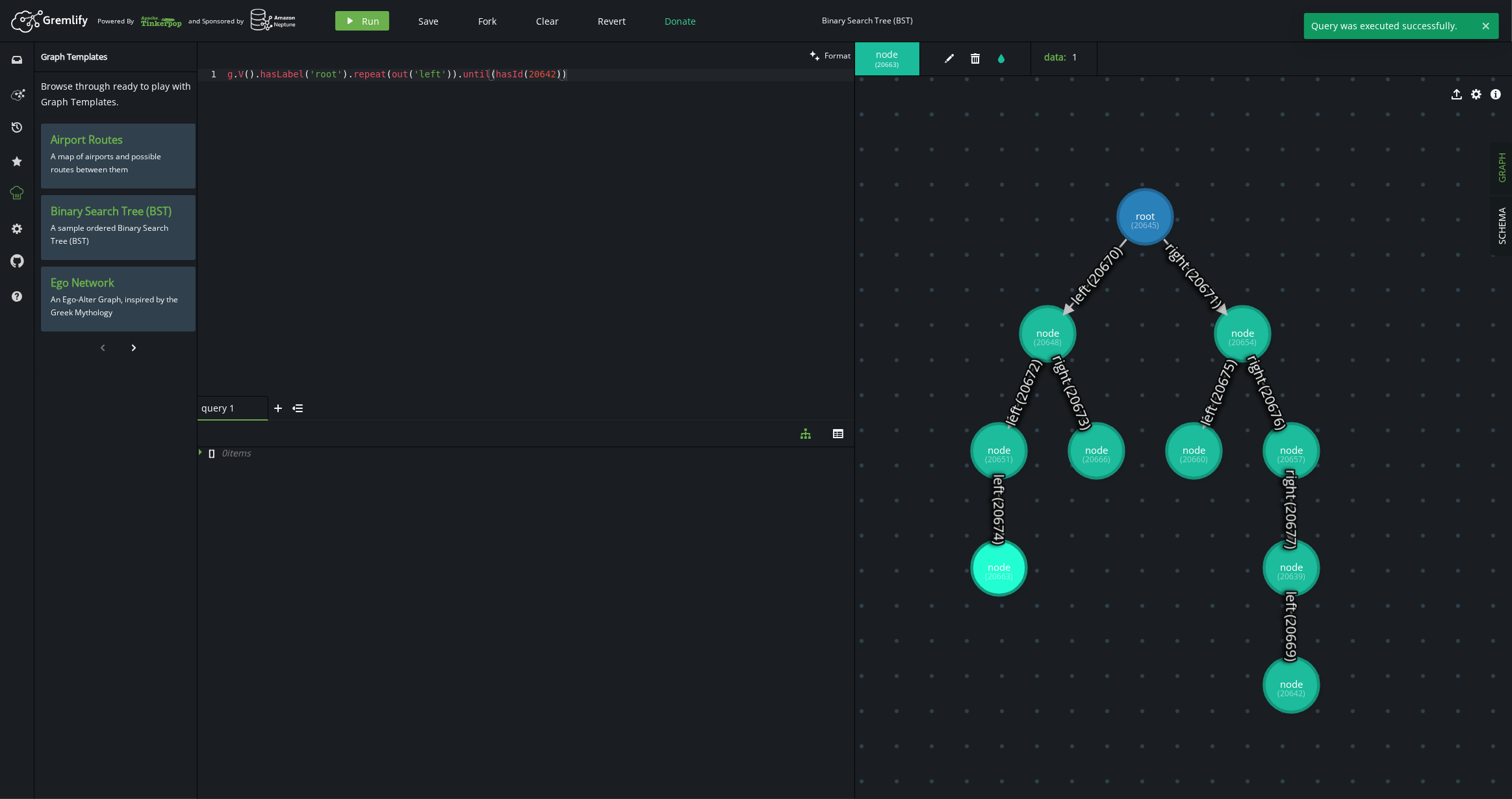
click at [434, 77] on div "g . V ( ) . hasLabel ( 'root' ) . repeat ( out ( 'left' )) . until ( hasId ( 20…" at bounding box center [539, 244] width 629 height 351
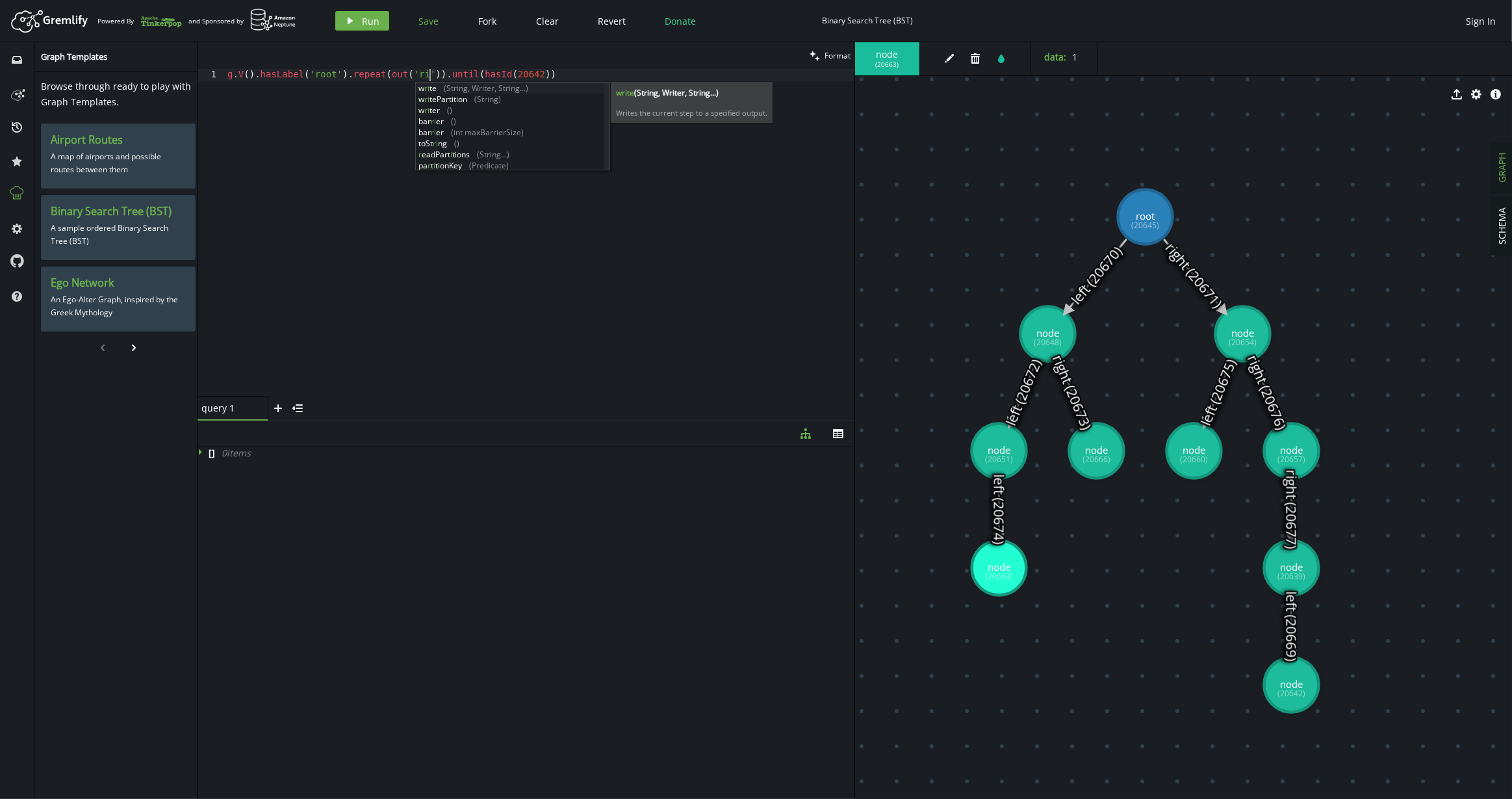
scroll to position [0, 218]
click at [360, 16] on button "play Run" at bounding box center [363, 21] width 54 height 20
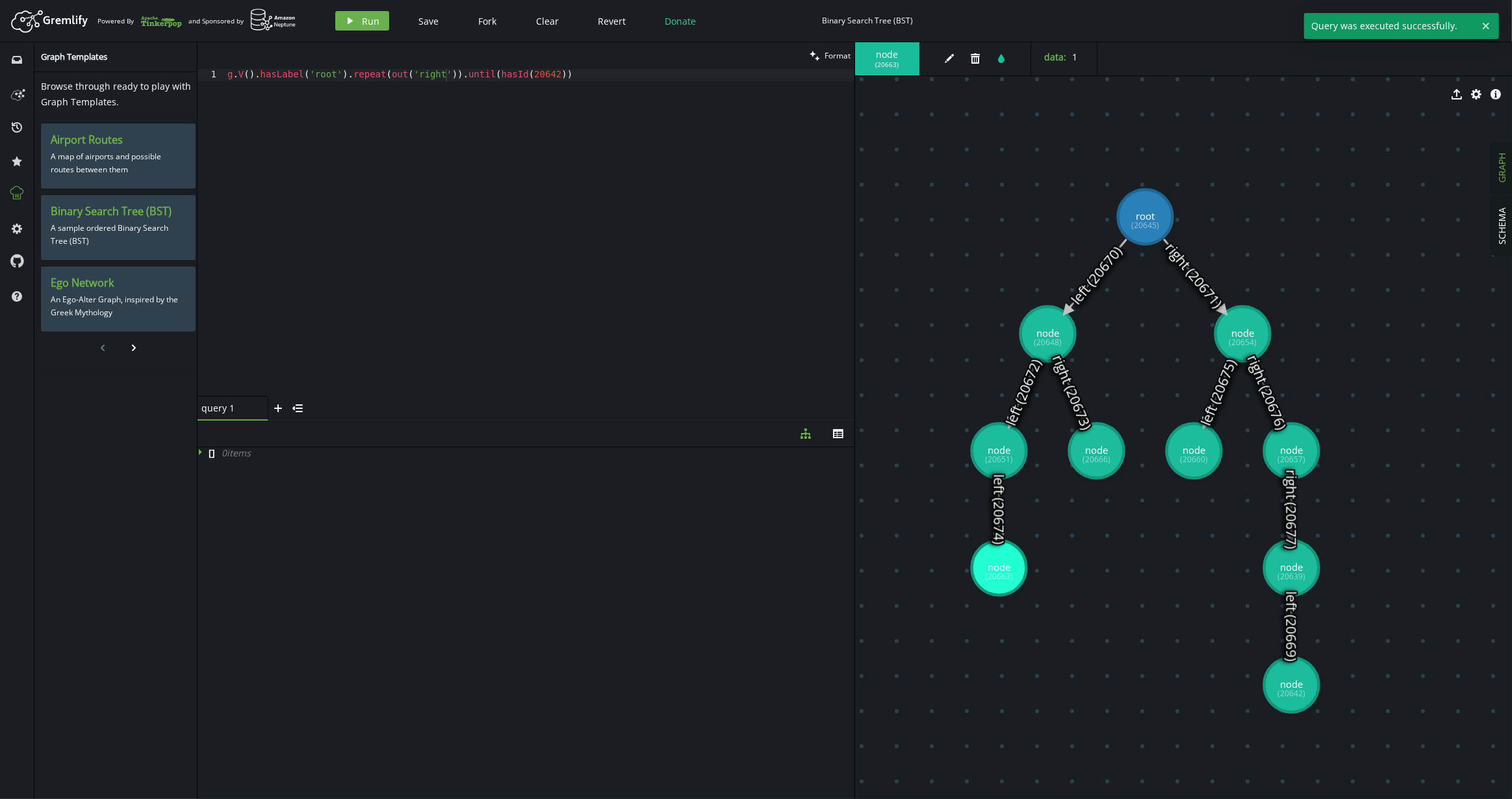
click at [598, 74] on div "g . V ( ) . hasLabel ( 'root' ) . repeat ( out ( 'right' )) . until ( hasId ( 2…" at bounding box center [539, 244] width 629 height 351
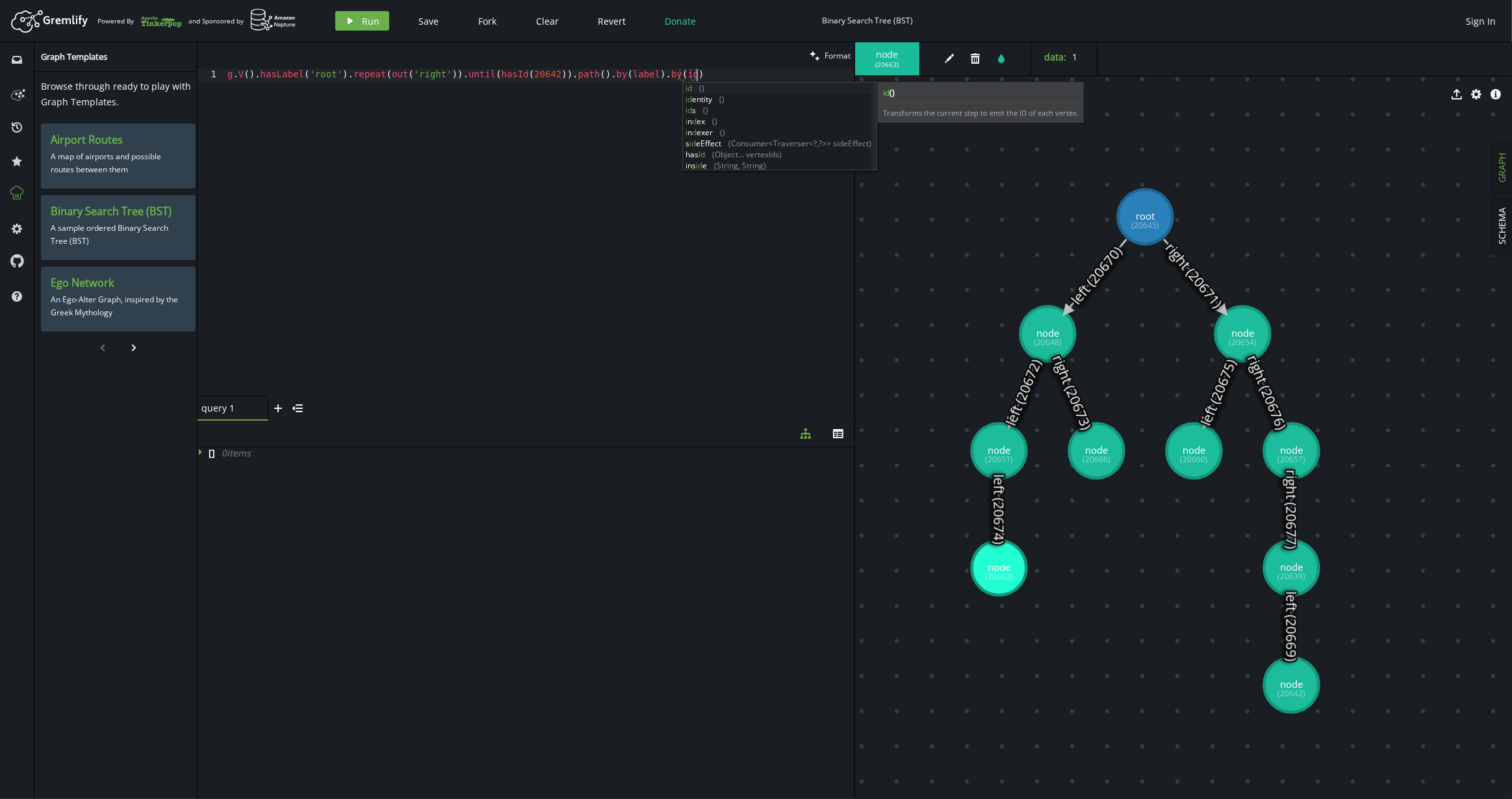
scroll to position [0, 469]
click at [474, 114] on div "g . V ( ) . hasLabel ( 'root' ) . repeat ( out ( 'right' )) . until ( hasId ( 2…" at bounding box center [539, 244] width 629 height 351
click at [384, 25] on button "play Run" at bounding box center [363, 21] width 54 height 20
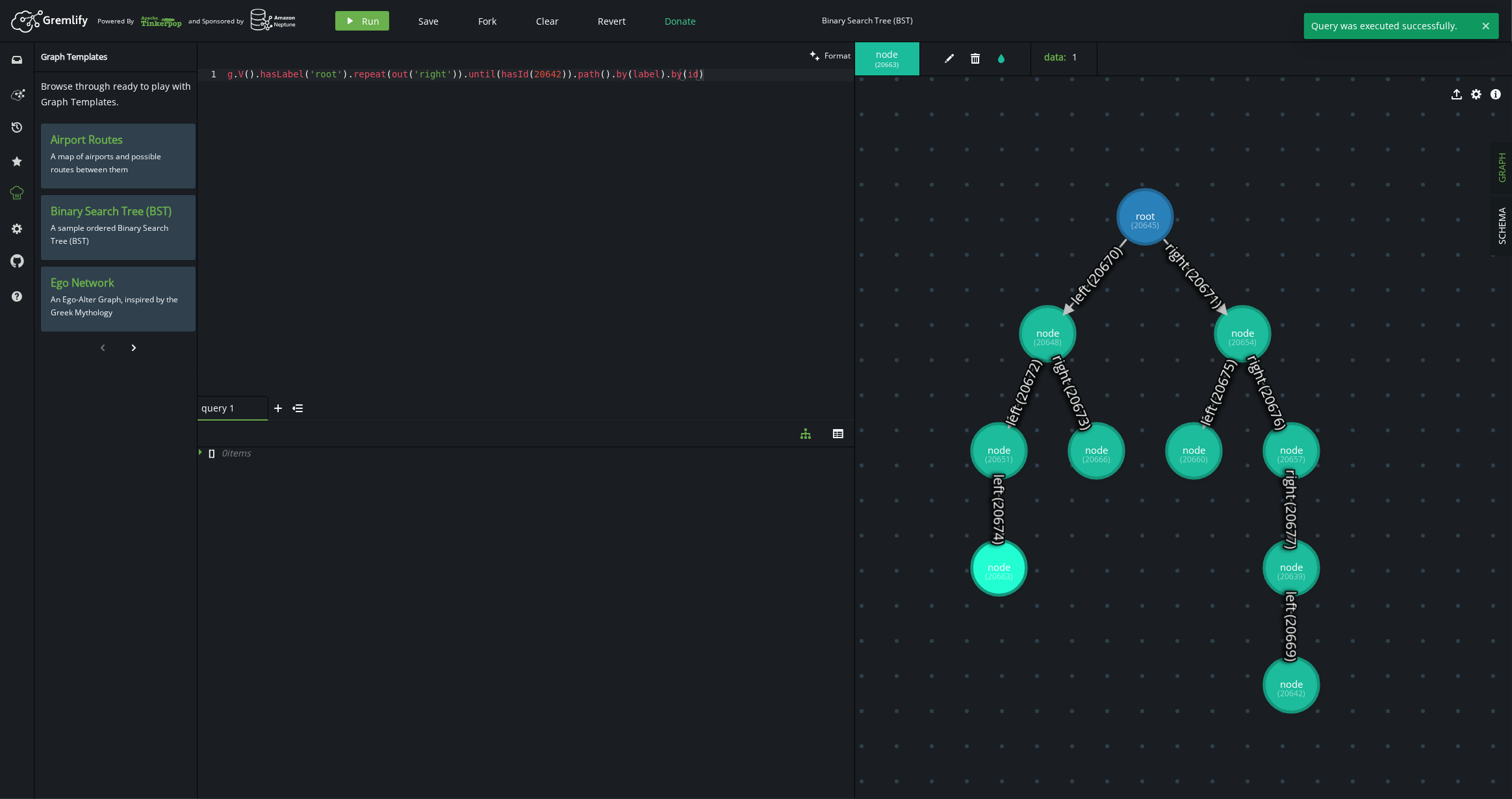
click at [438, 232] on div "g . V ( ) . hasLabel ( 'root' ) . repeat ( out ( 'right' )) . until ( hasId ( 2…" at bounding box center [539, 244] width 629 height 351
paste textarea ".by(id) // e o ID de cada vértice"
click at [370, 31] on div "Artboard Created with Sketch. Powered By and Sponsored by play Run Save Fork Cl…" at bounding box center [756, 21] width 1499 height 26
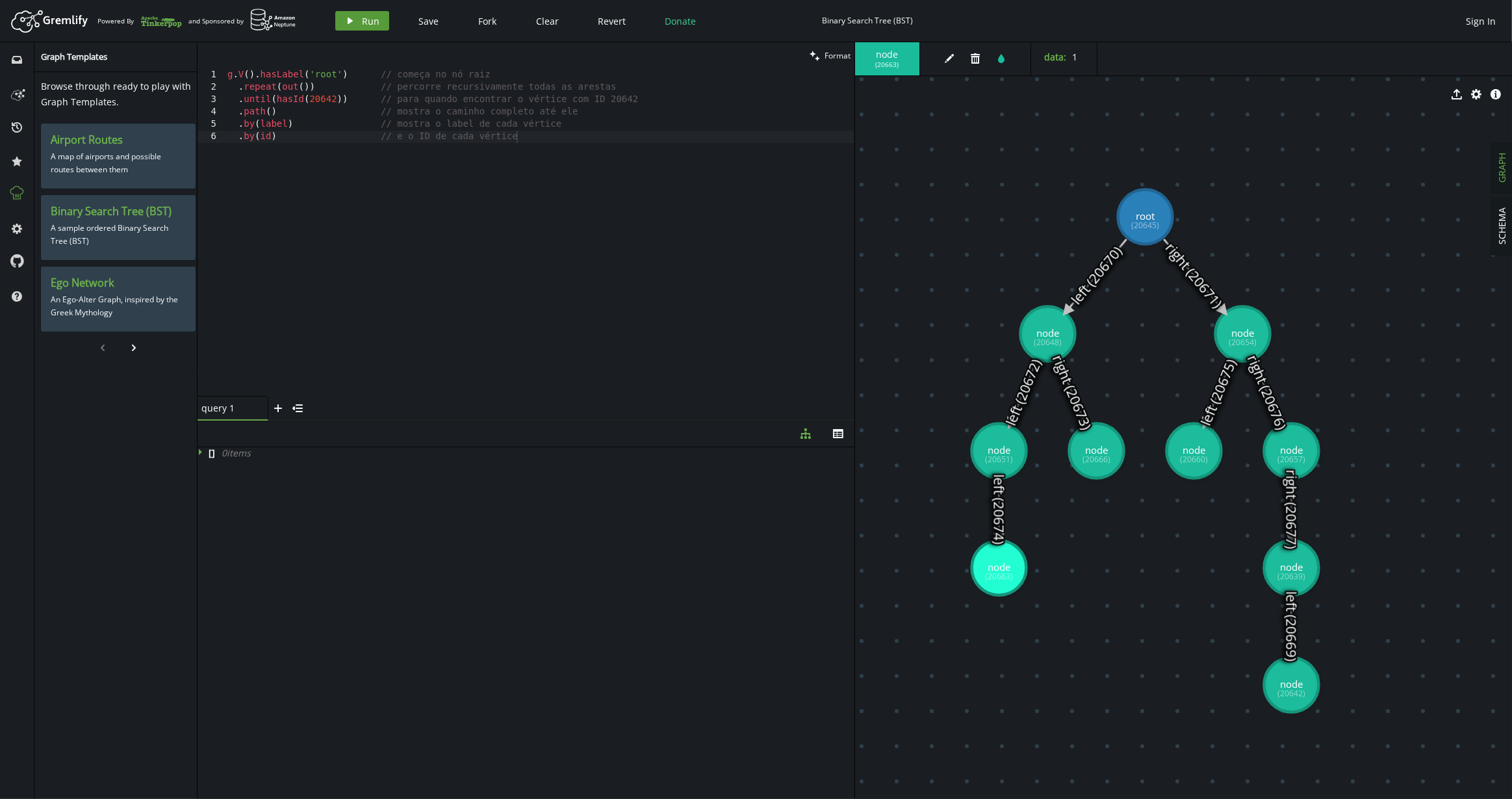
click at [372, 15] on span "Run" at bounding box center [370, 21] width 18 height 12
click at [493, 154] on div "g . V ( ) . hasLabel ( 'root' ) // começa no nó raiz . repeat ( out ( )) // per…" at bounding box center [539, 244] width 629 height 351
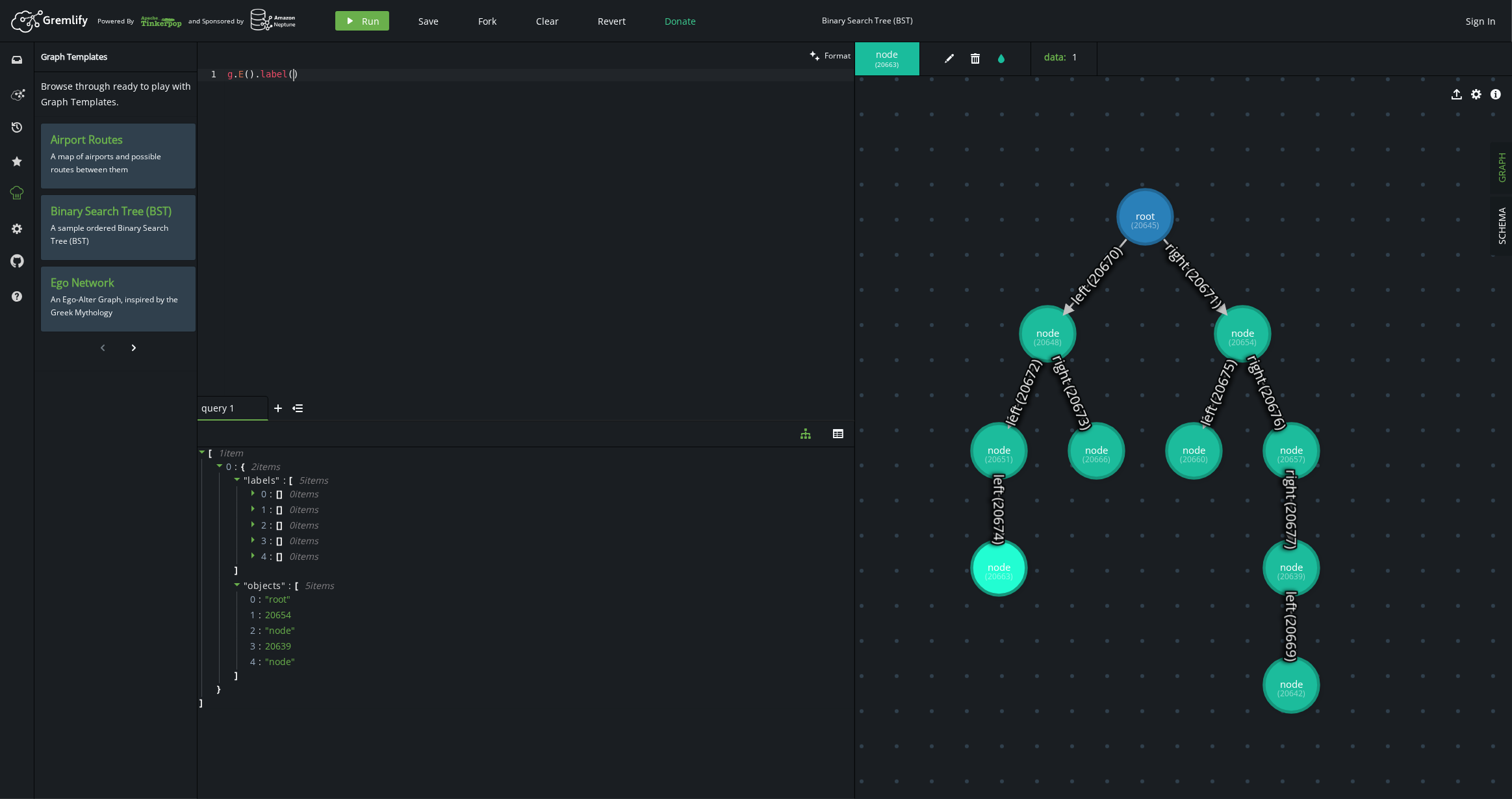
scroll to position [0, 64]
click at [367, 19] on span "Run" at bounding box center [370, 21] width 18 height 12
click at [975, 14] on div "play Run Save Fork Clear Revert Donate Binary Search Tree (BST) Sign In" at bounding box center [915, 21] width 1174 height 20
type textarea "g.E().label()"
click at [608, 298] on div "g . E ( ) . label ( )" at bounding box center [539, 244] width 629 height 351
